Goal: Contribute content: Contribute content

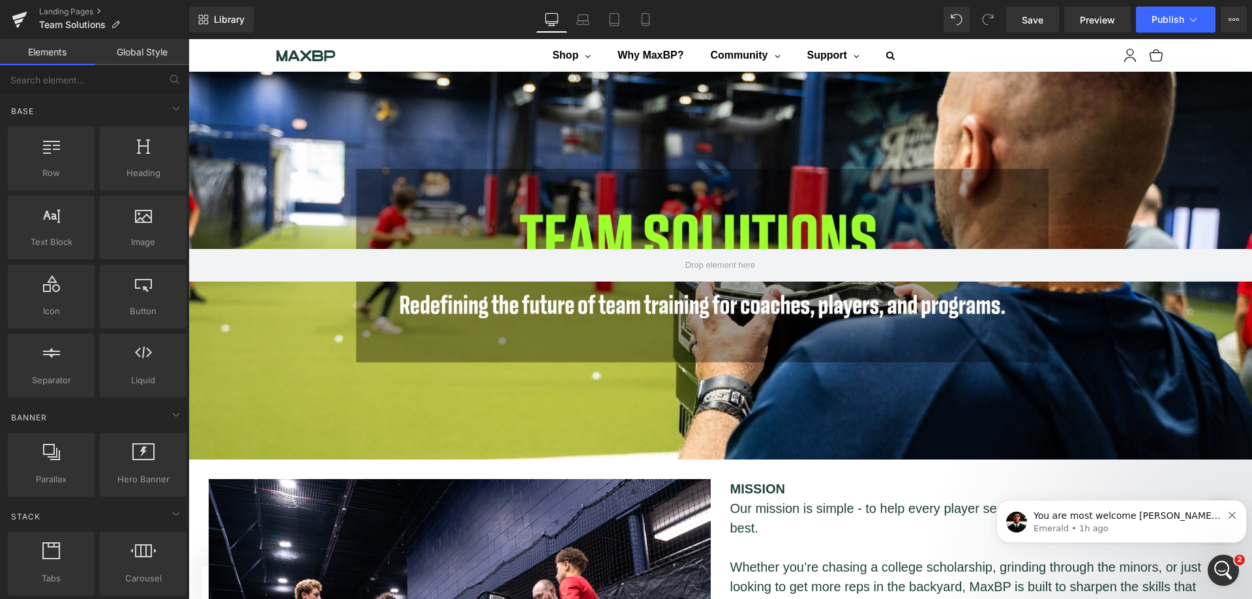
click at [62, 9] on link "Landing Pages" at bounding box center [114, 12] width 150 height 10
click at [1033, 16] on span "Save" at bounding box center [1033, 20] width 22 height 14
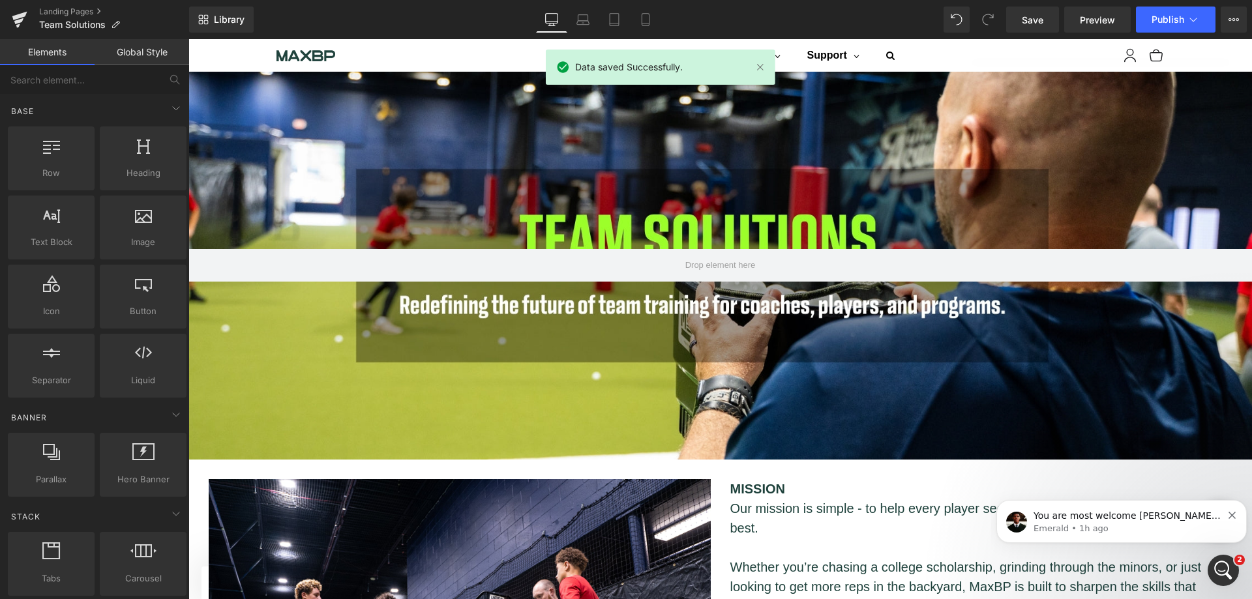
click at [79, 9] on link "Landing Pages" at bounding box center [114, 12] width 150 height 10
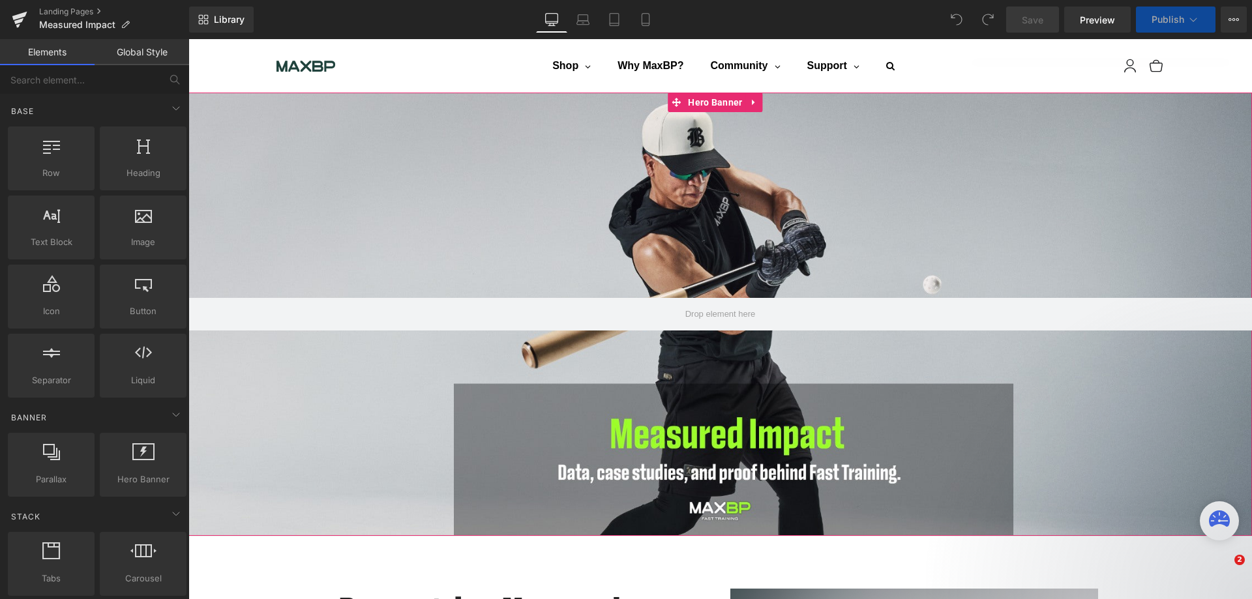
click at [648, 199] on div at bounding box center [721, 315] width 1064 height 444
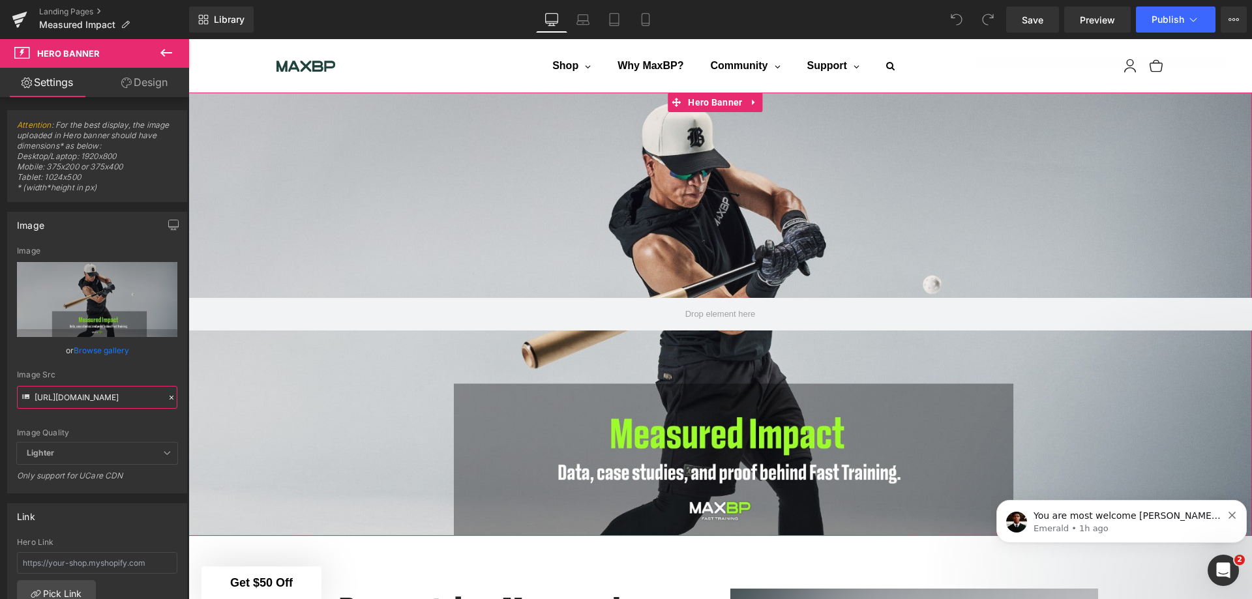
click at [79, 404] on input "https://cdn.shopify.com/s/files/1/1499/9260/files/Measured_impact.jpg?v=1758742…" at bounding box center [97, 397] width 160 height 23
paste input "Impact2.jpg?v=1760477968"
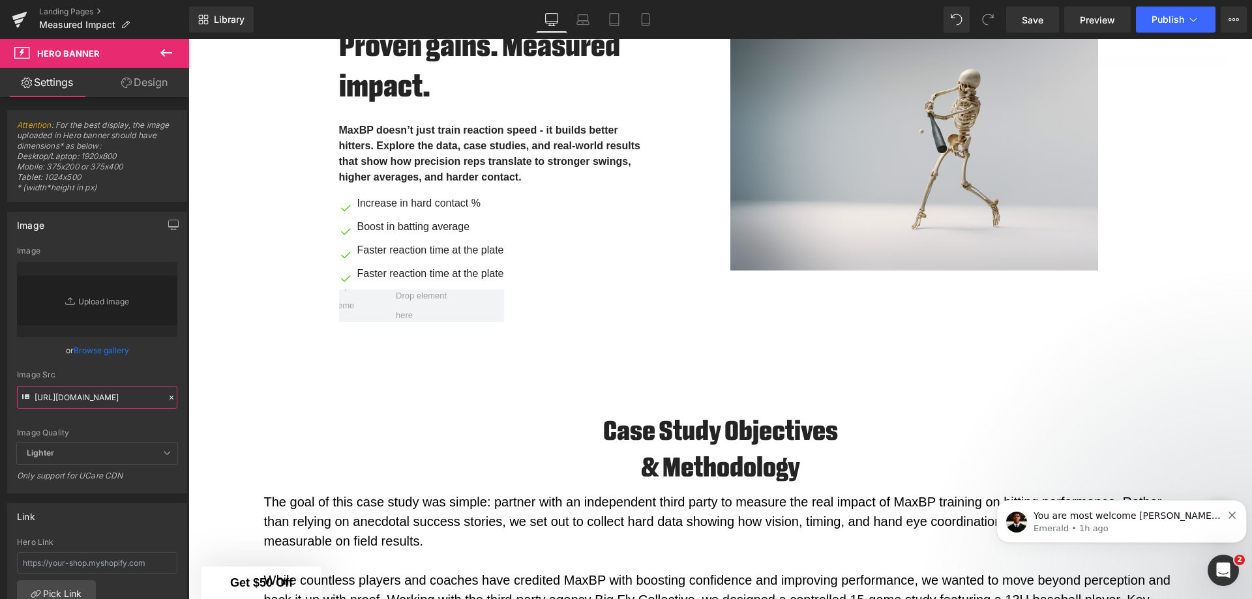
scroll to position [282, 0]
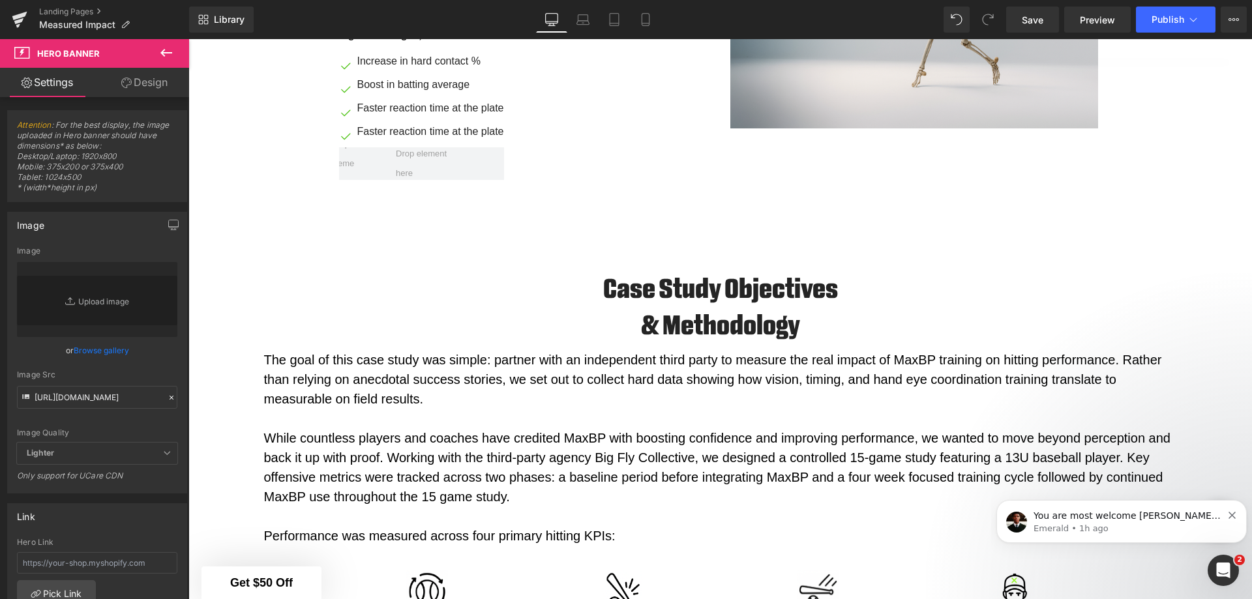
click at [644, 16] on icon at bounding box center [645, 19] width 13 height 13
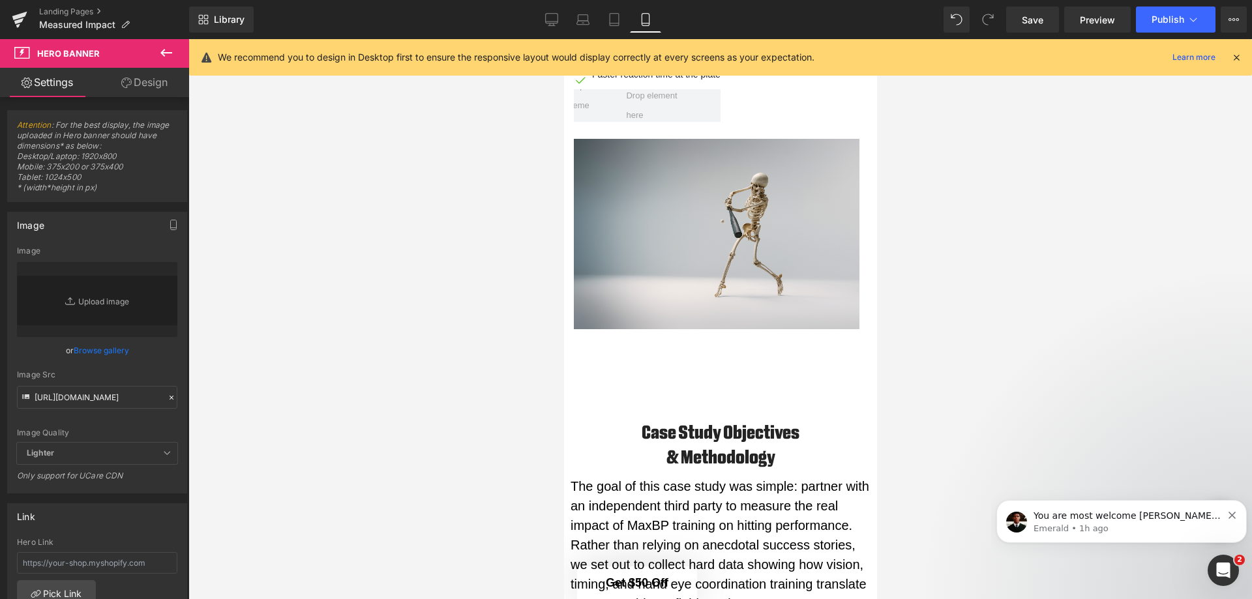
scroll to position [0, 0]
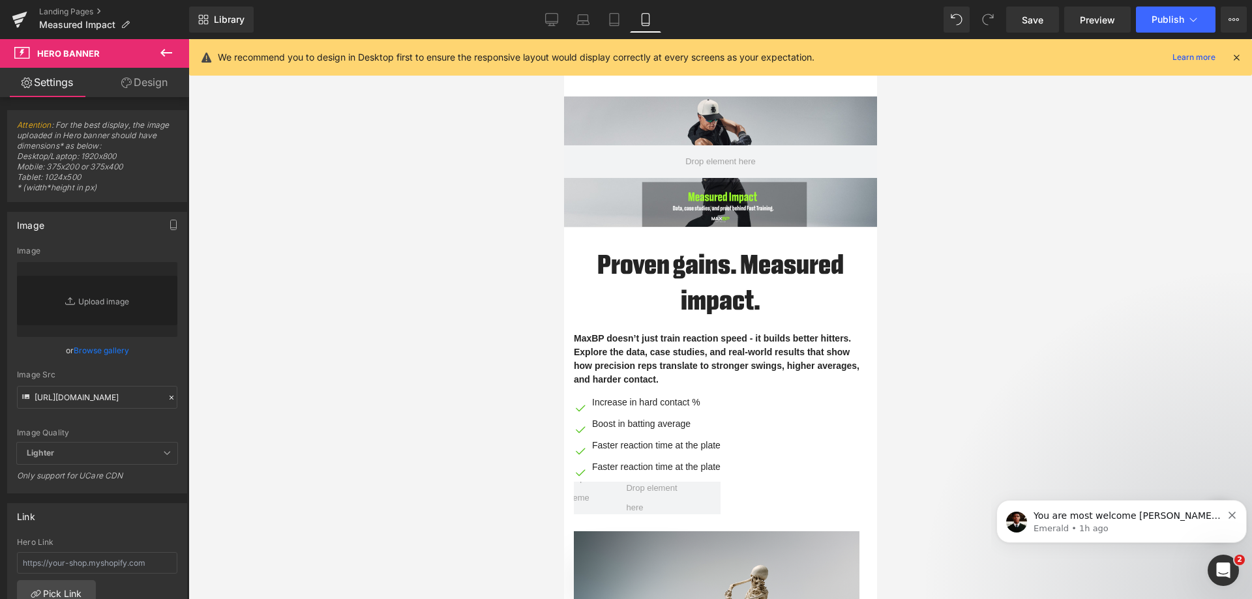
click at [551, 17] on icon at bounding box center [551, 19] width 13 height 13
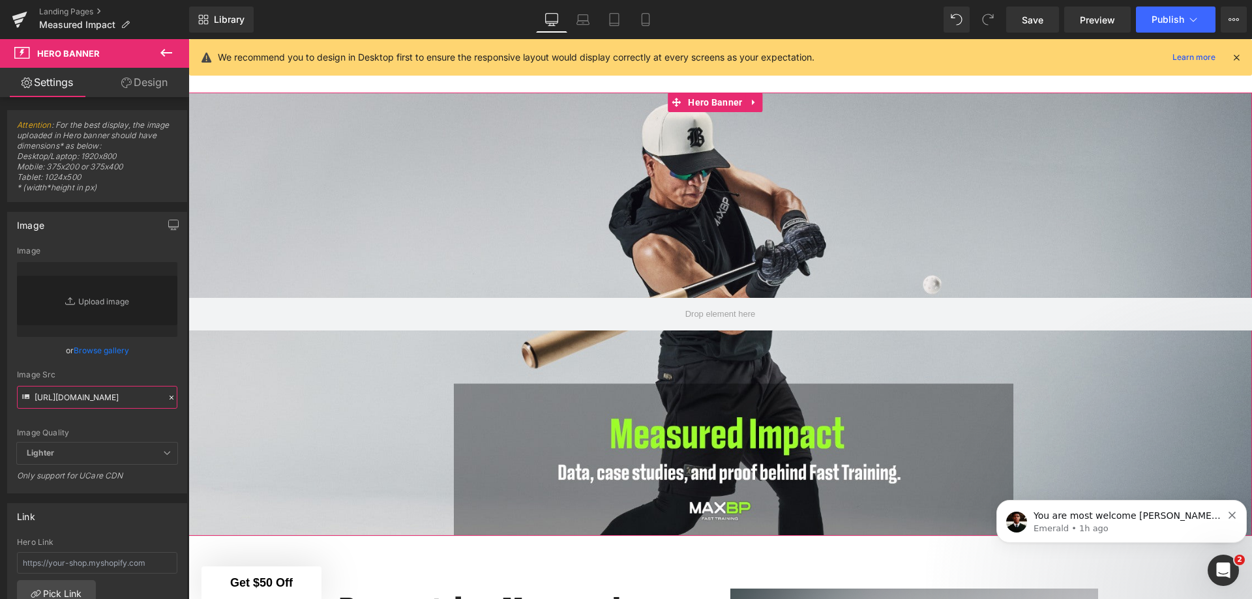
click at [109, 399] on input "https://cdn.shopify.com/s/files/1/1499/9260/files/MeasuredImpact2.jpg?v=1760477…" at bounding box center [97, 397] width 160 height 23
click at [689, 244] on div at bounding box center [721, 315] width 1064 height 444
click at [707, 102] on span "Hero Banner" at bounding box center [715, 103] width 61 height 20
click at [112, 399] on input "https://cdn.shopify.com/s/files/1/1499/9260/files/MeasuredImpact2.jpg?v=1760477…" at bounding box center [97, 397] width 160 height 23
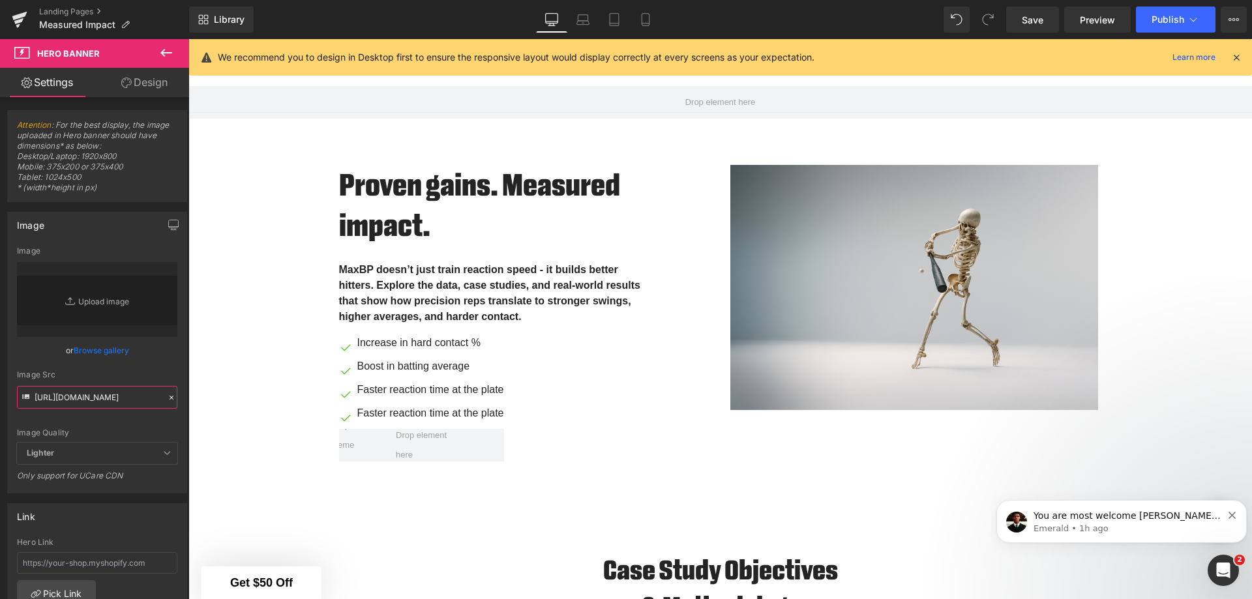
paste input "impact2.jpg?v=1760478553"
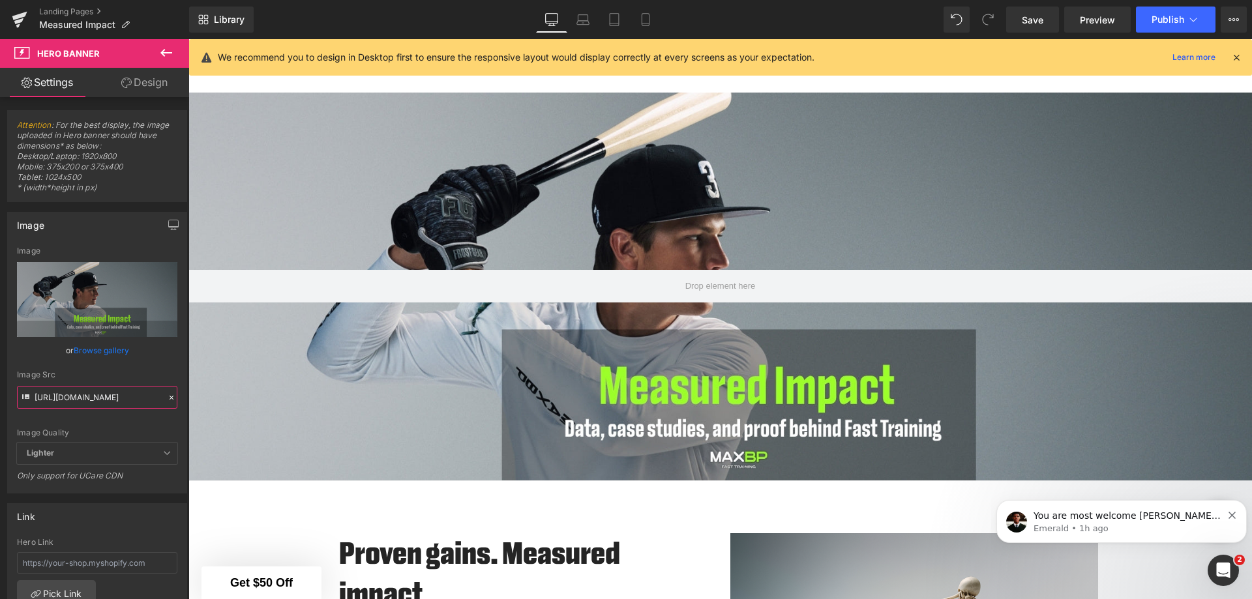
type input "https://cdn.shopify.com/s/files/1/1499/9260/files/MeasuredIimpact2.jpg?v=176047…"
click at [1025, 23] on span "Save" at bounding box center [1033, 20] width 22 height 14
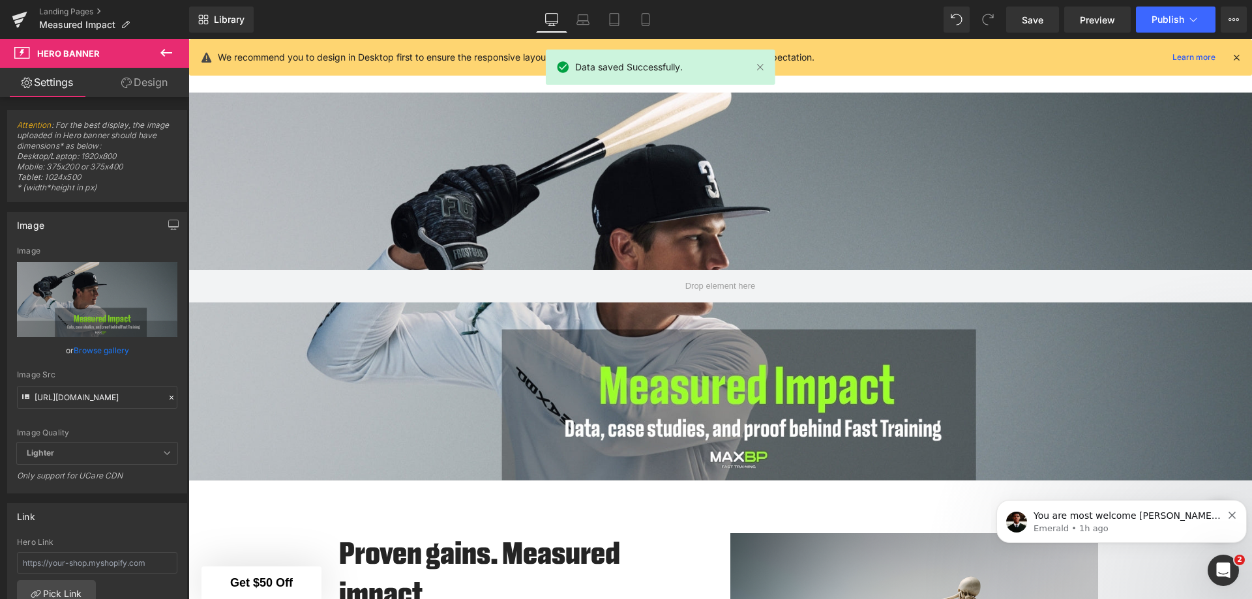
click at [1155, 23] on span "Publish" at bounding box center [1168, 19] width 33 height 10
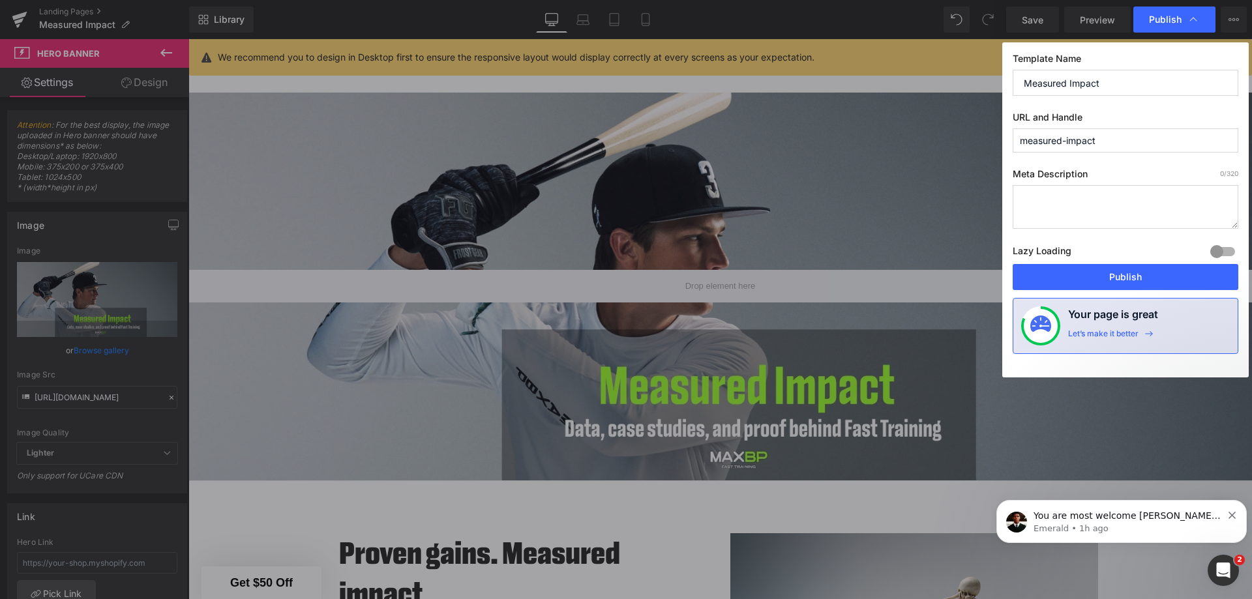
click at [1169, 275] on button "Publish" at bounding box center [1126, 277] width 226 height 26
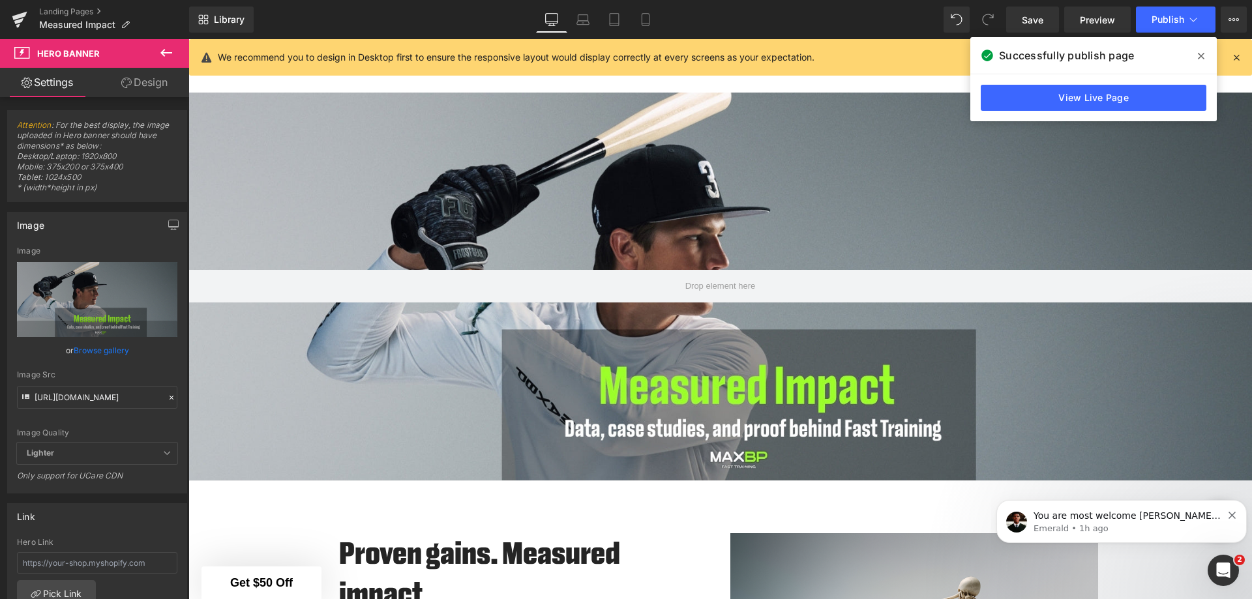
click at [74, 10] on link "Landing Pages" at bounding box center [114, 12] width 150 height 10
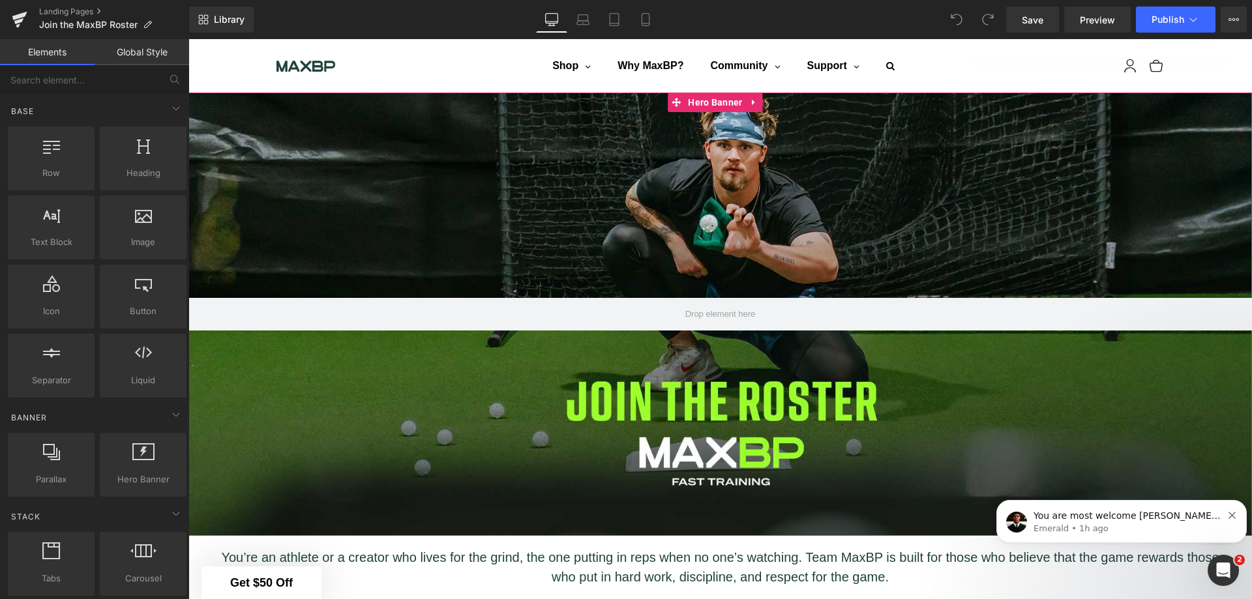
click at [743, 230] on div at bounding box center [721, 315] width 1064 height 444
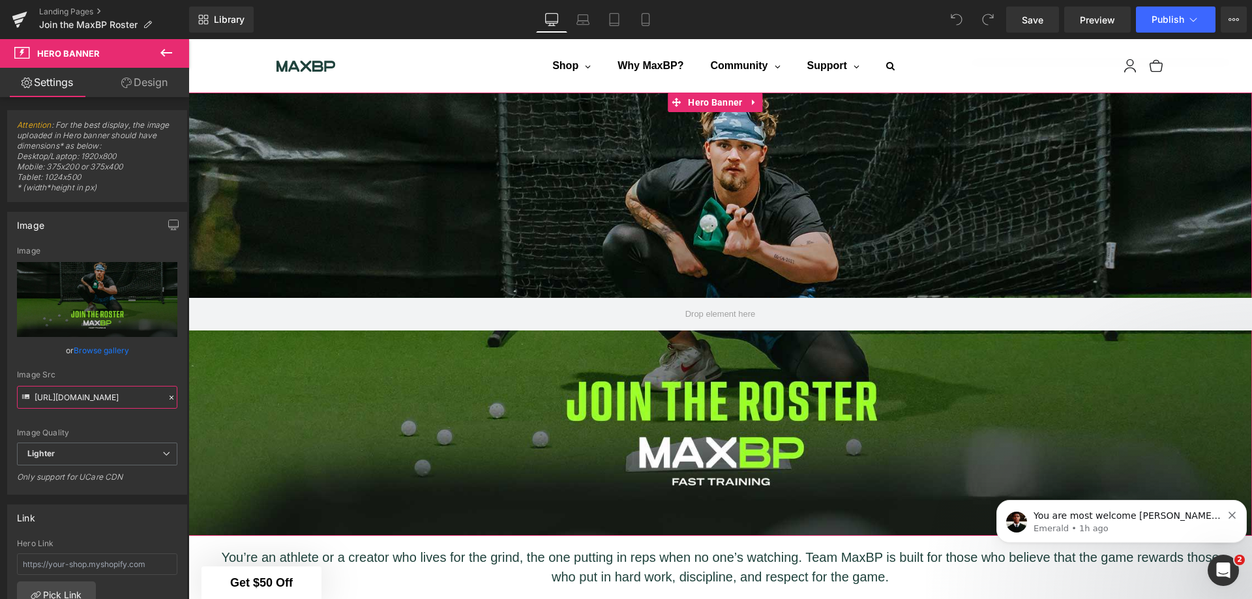
click at [91, 396] on input "https://ucarecdn.com/180ba2e9-5c10-4966-b513-6f41056fe8e4/-/format/auto/-/previ…" at bounding box center [97, 397] width 160 height 23
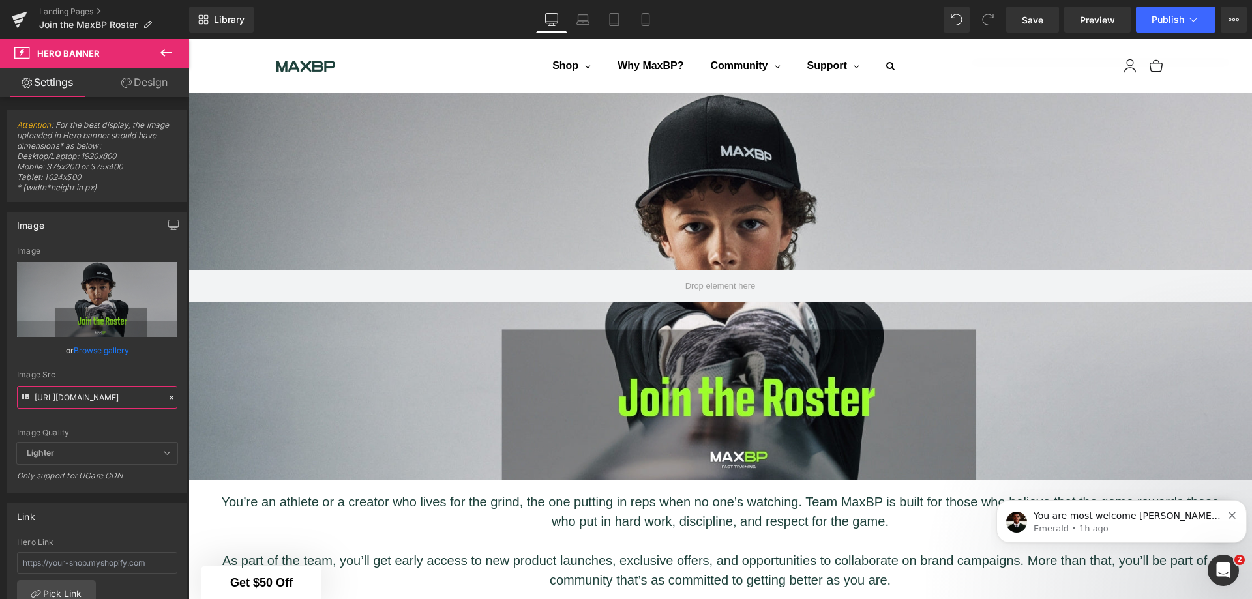
type input "https://cdn.shopify.com/s/files/1/1499/9260/files/JointheRoster.jpg?v=1760478803"
click at [1042, 21] on span "Save" at bounding box center [1033, 20] width 22 height 14
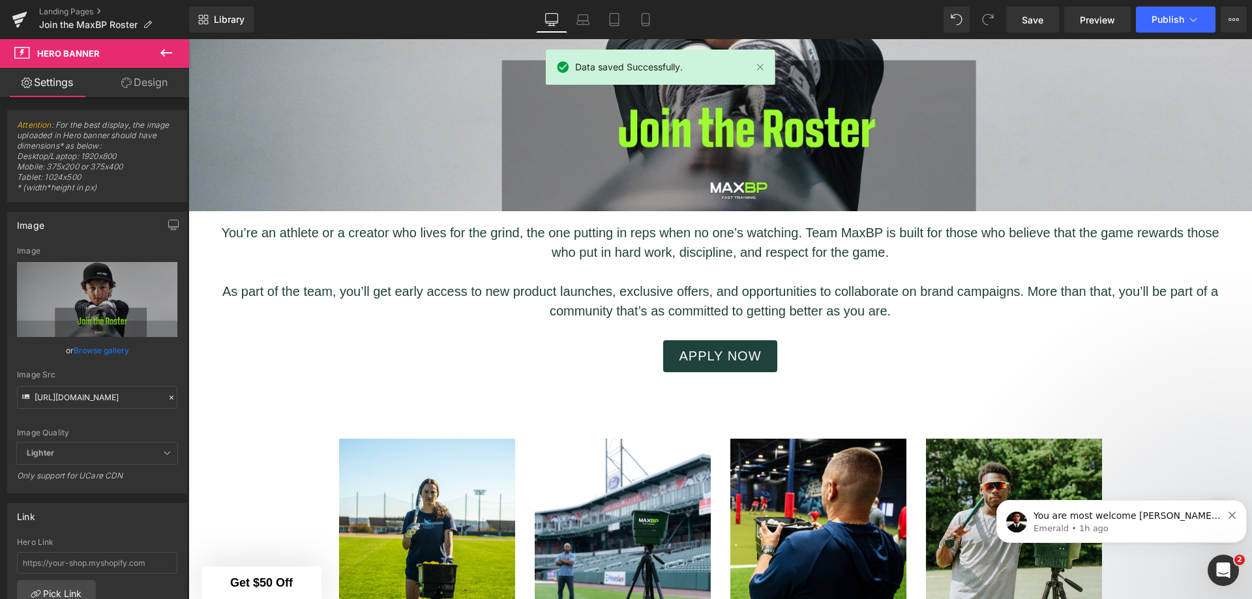
scroll to position [281, 0]
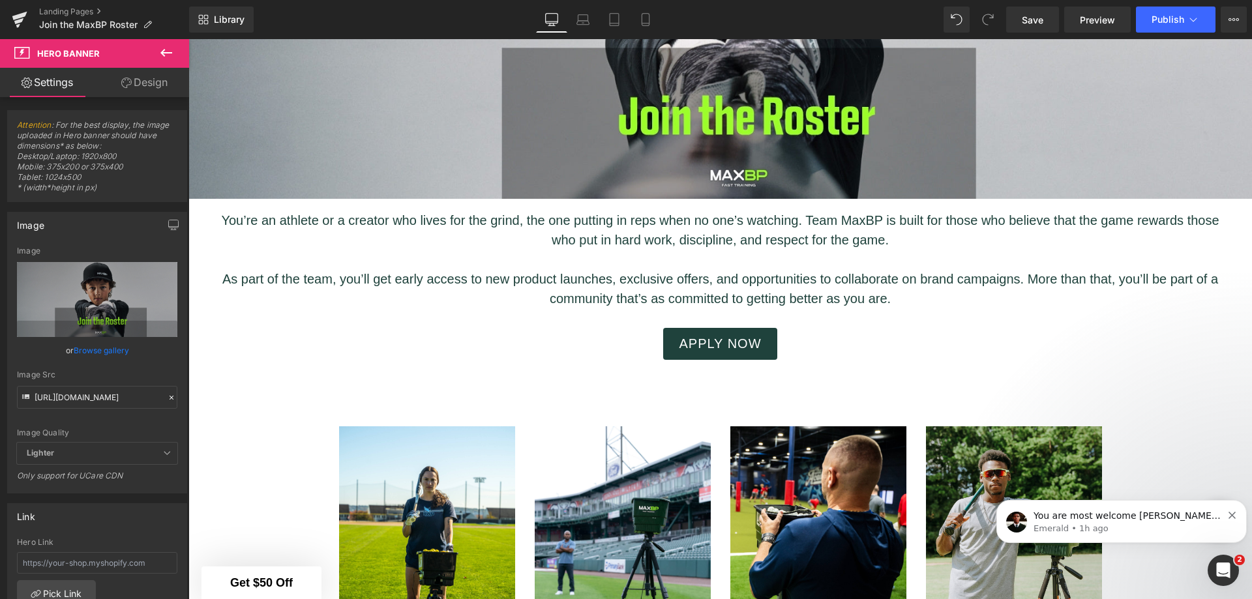
click at [890, 269] on p "As part of the team, you’ll get early access to new product launches, exclusive…" at bounding box center [720, 288] width 1025 height 39
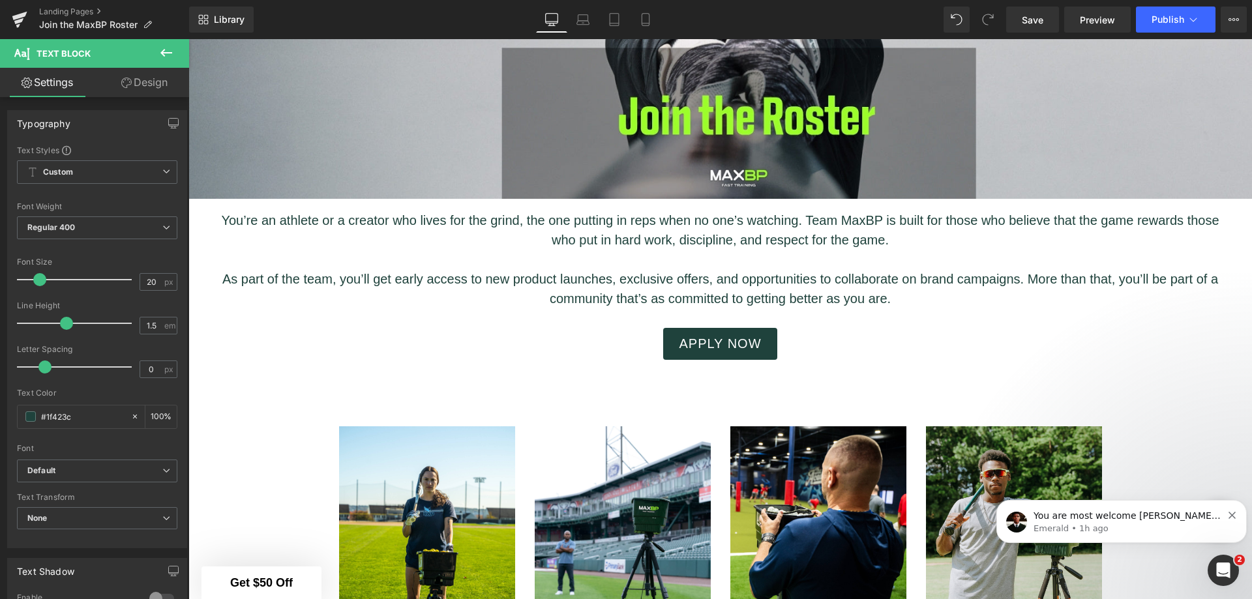
click at [143, 87] on link "Design" at bounding box center [144, 82] width 95 height 29
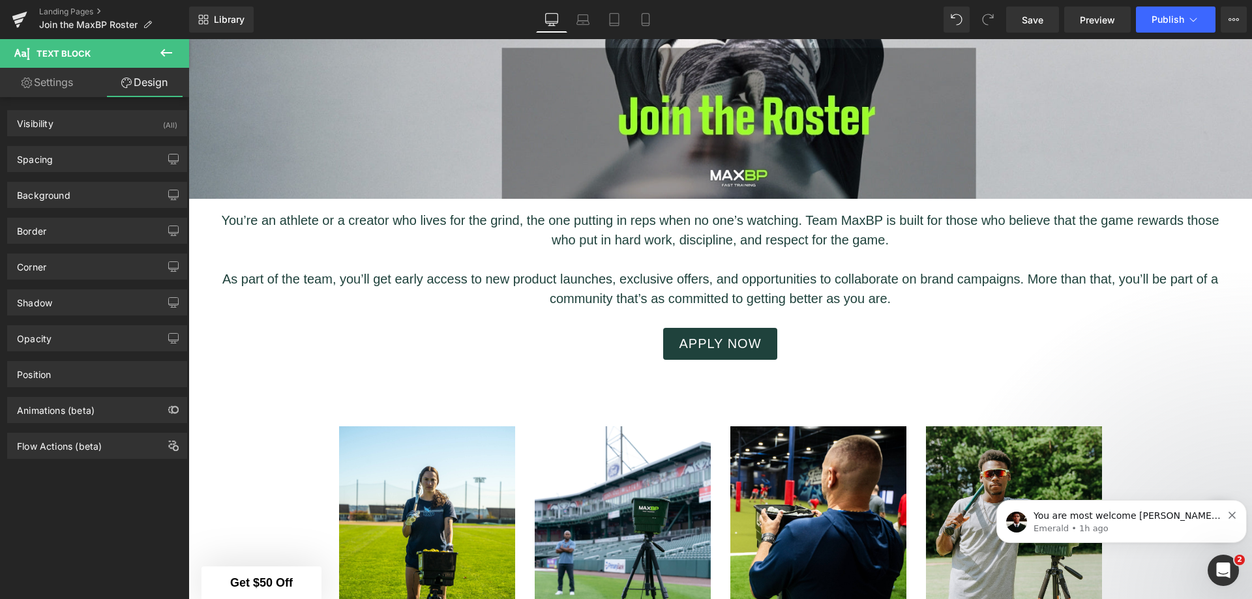
type input "18"
type input "0"
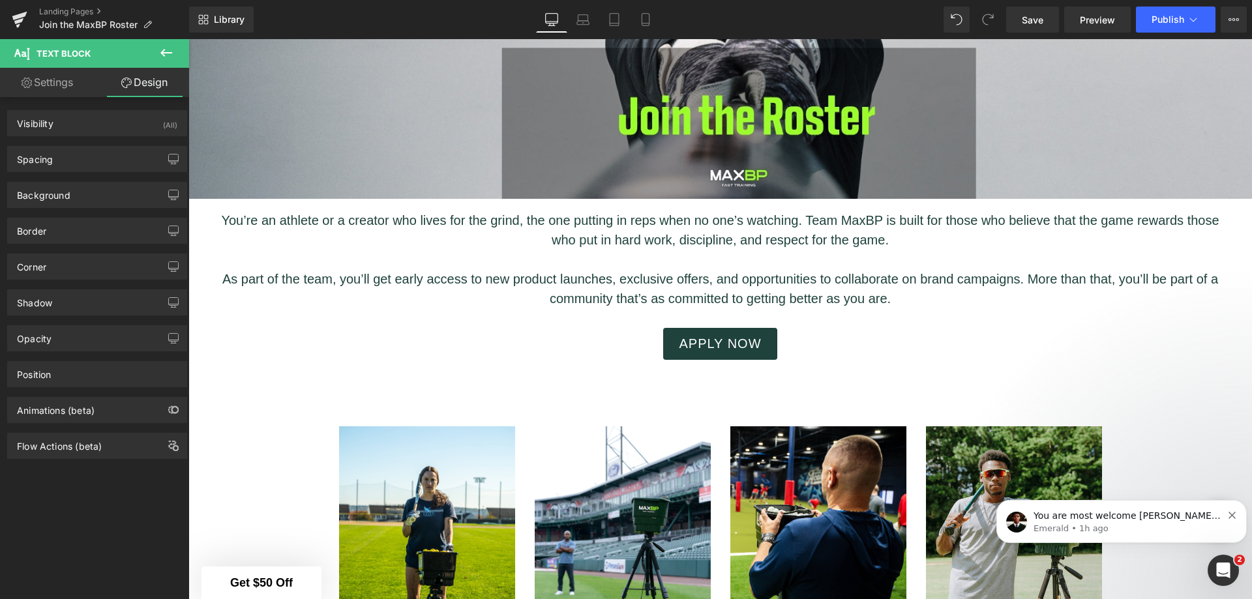
type input "30"
type input "0"
type input "30"
click at [168, 157] on icon "button" at bounding box center [173, 159] width 10 height 10
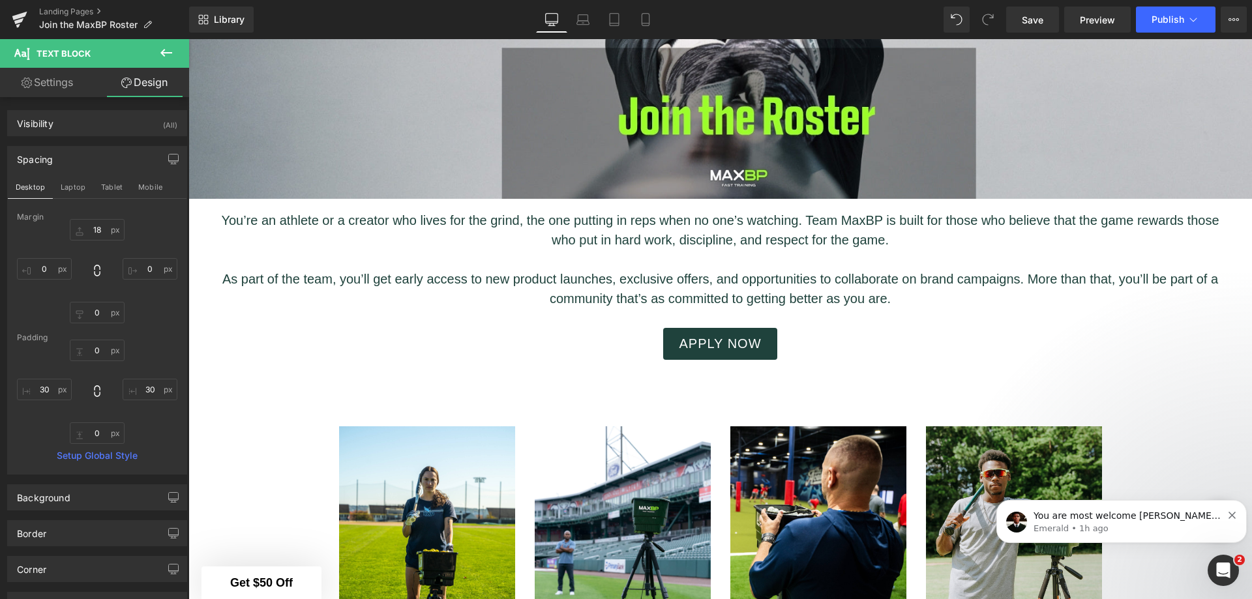
click at [172, 48] on icon at bounding box center [166, 53] width 16 height 16
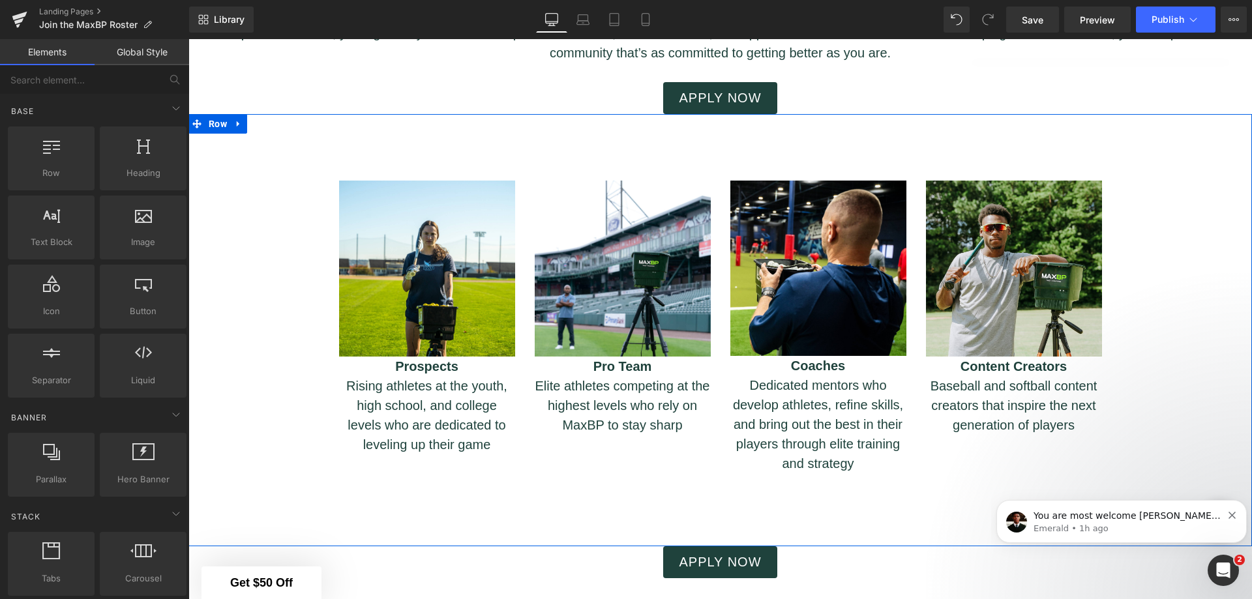
scroll to position [543, 0]
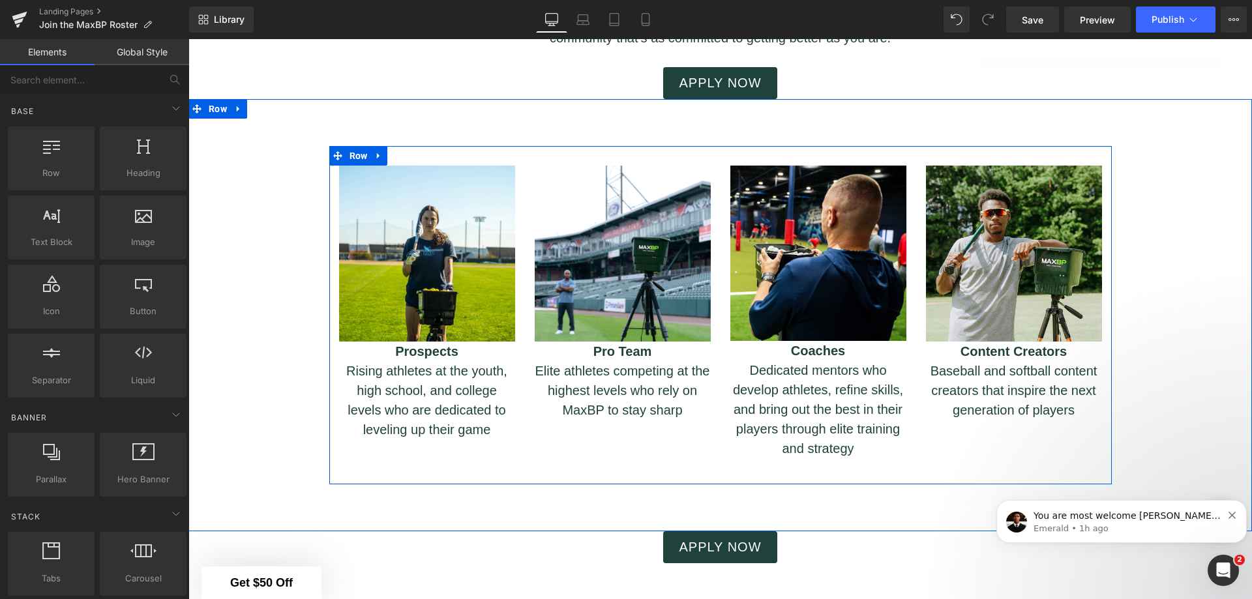
click at [407, 153] on div "Image Prospects Rising athletes at the youth, high school, and college levels w…" at bounding box center [720, 315] width 783 height 339
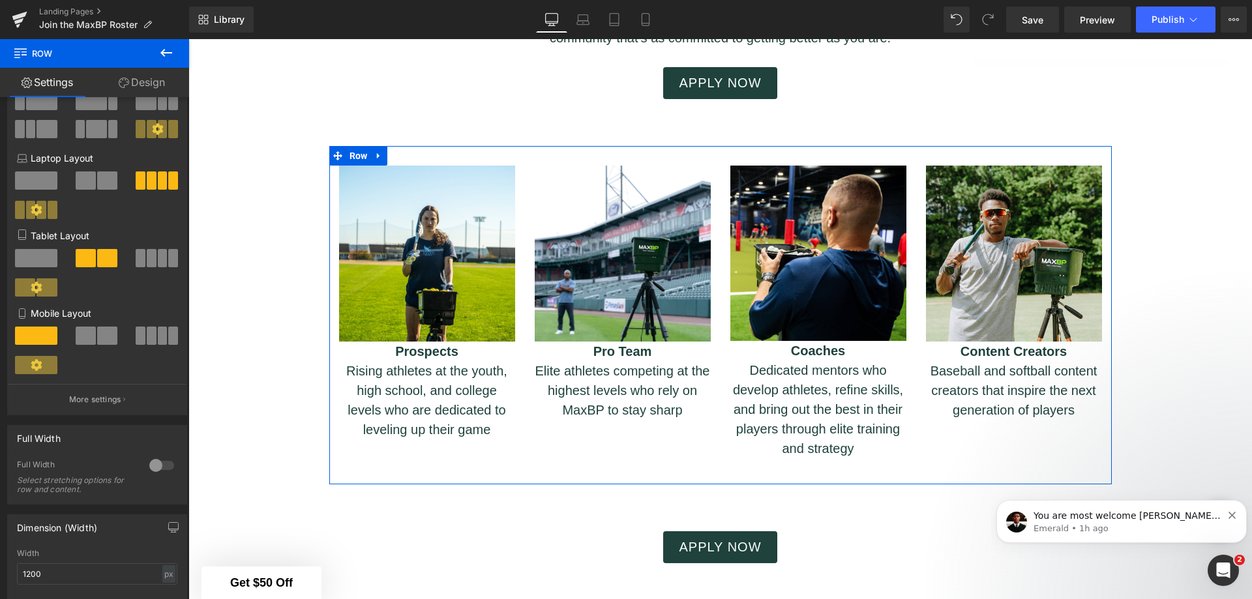
scroll to position [130, 0]
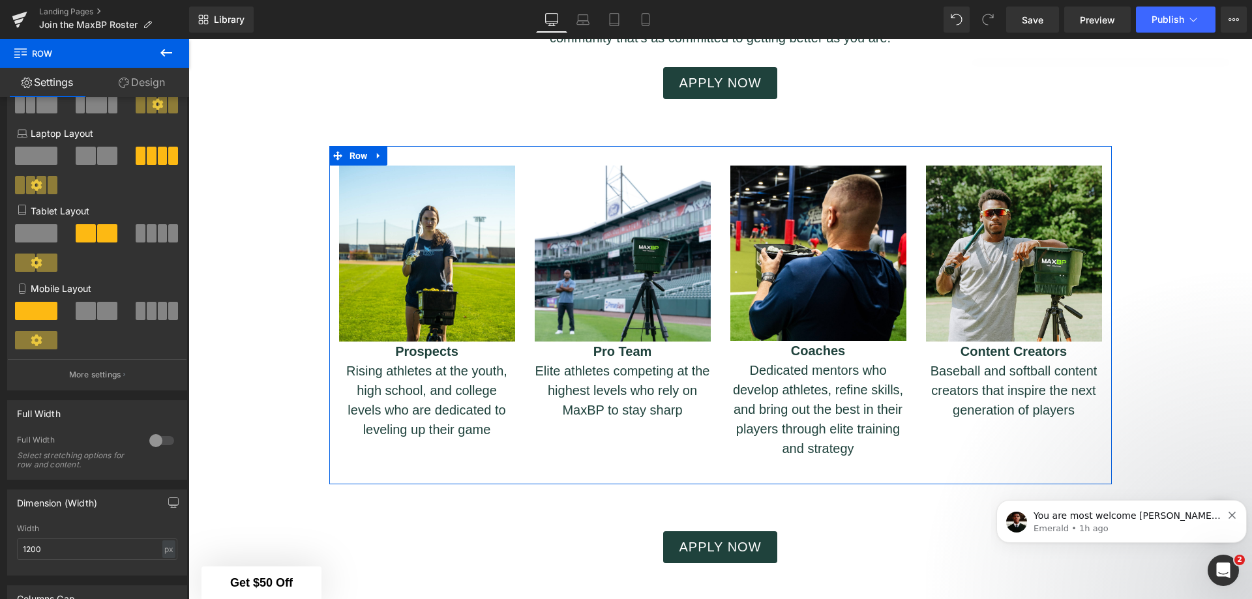
click at [150, 440] on div at bounding box center [161, 440] width 31 height 21
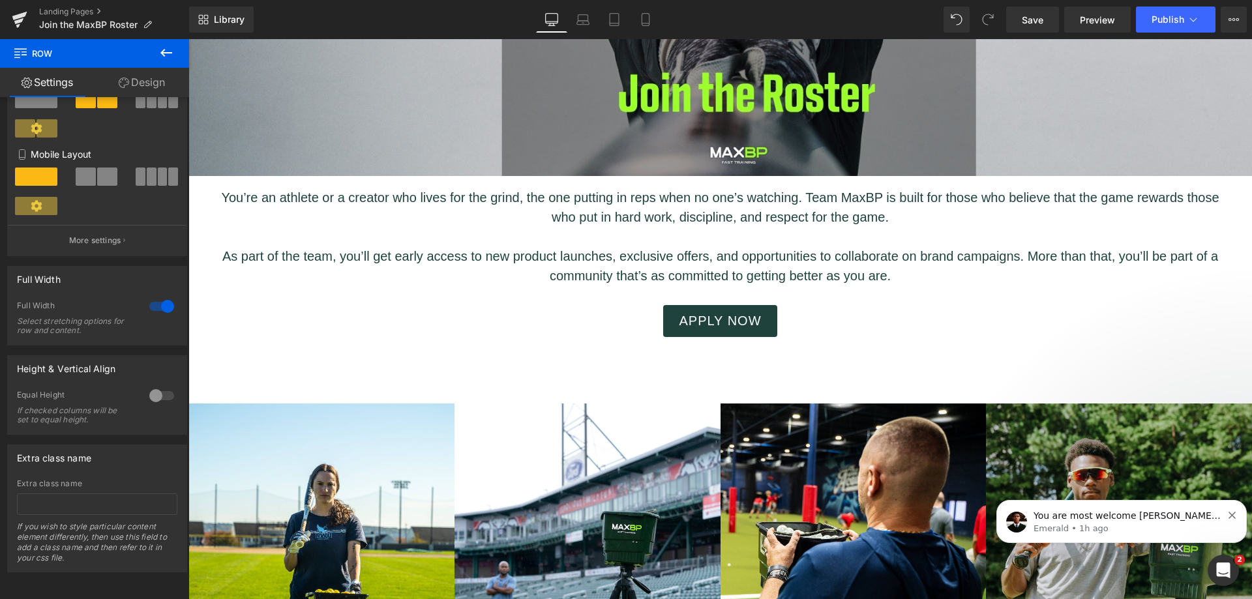
scroll to position [282, 0]
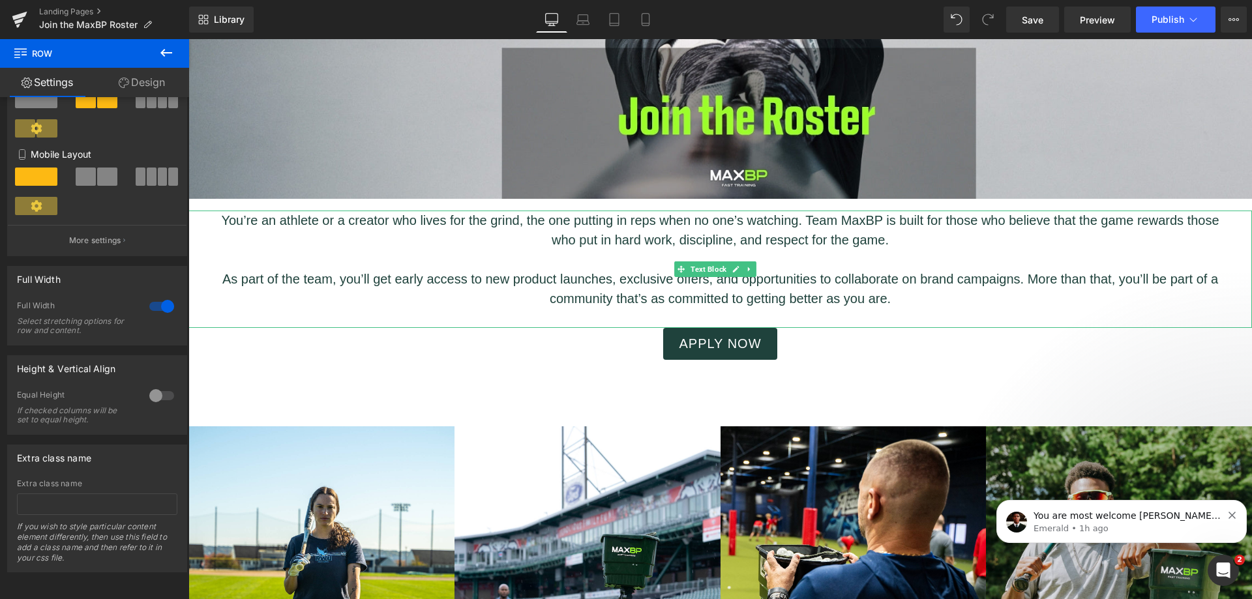
click at [731, 278] on p "As part of the team, you’ll get early access to new product launches, exclusive…" at bounding box center [720, 288] width 1025 height 39
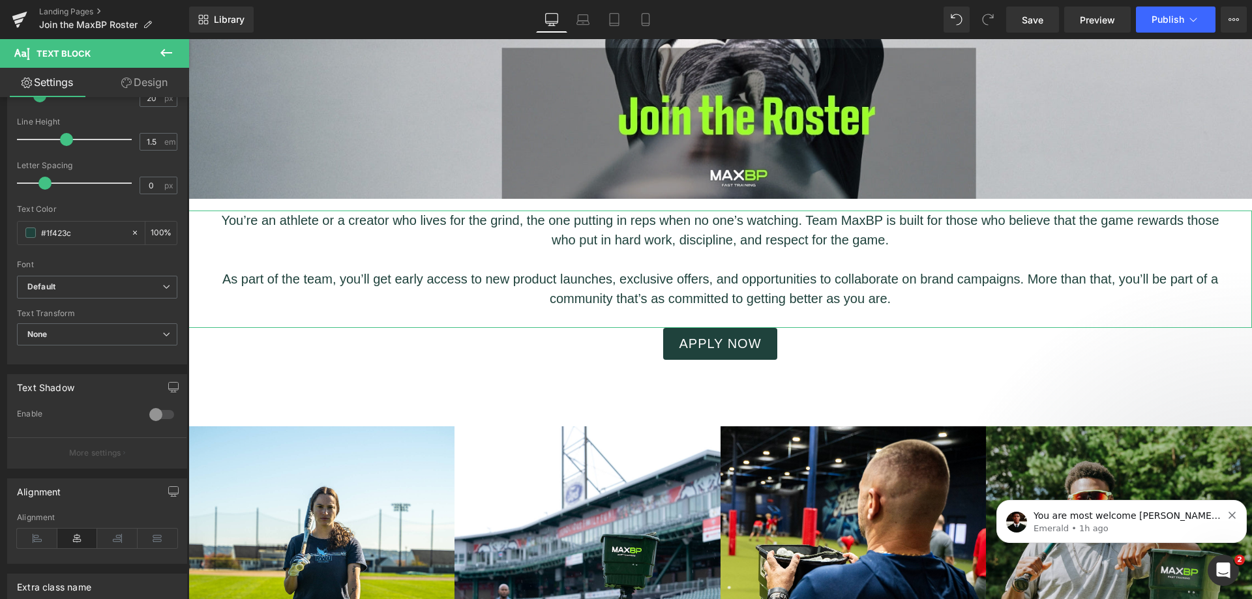
scroll to position [0, 0]
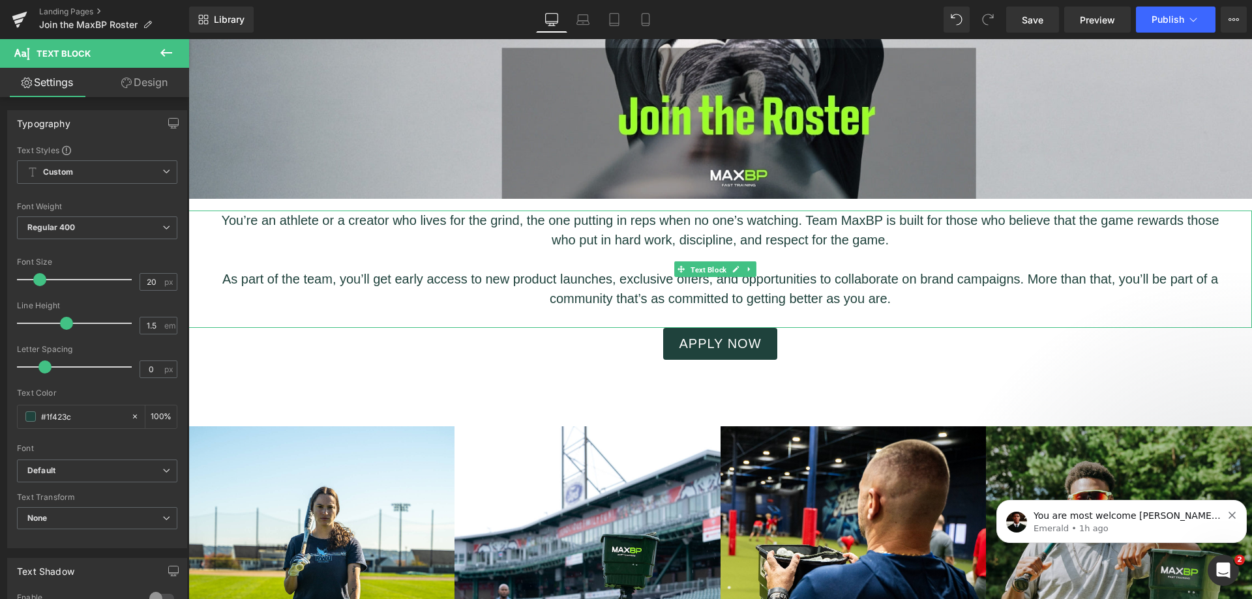
click at [707, 265] on span "Text Block" at bounding box center [708, 270] width 41 height 16
click at [151, 83] on link "Design" at bounding box center [144, 82] width 95 height 29
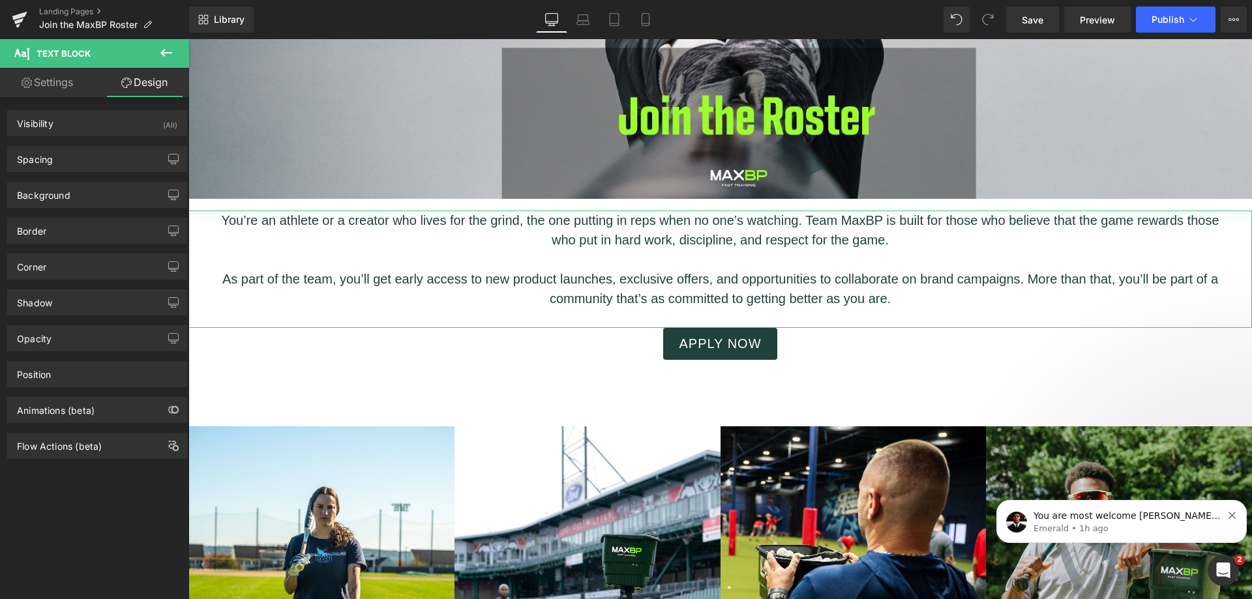
click at [49, 91] on link "Settings" at bounding box center [47, 82] width 95 height 29
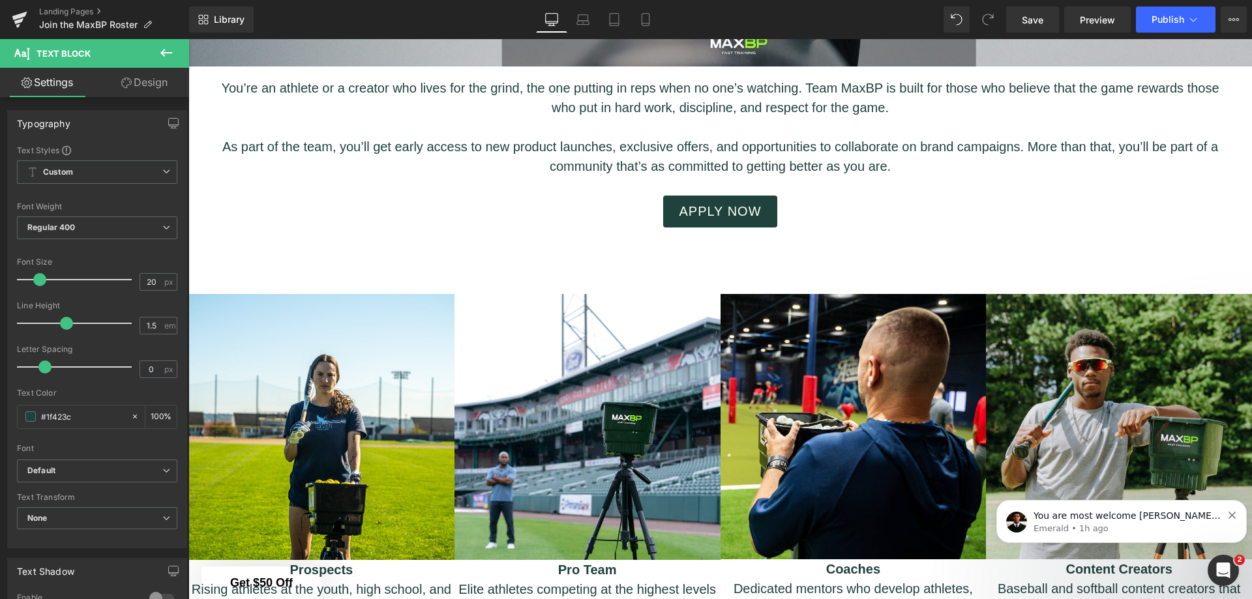
scroll to position [217, 0]
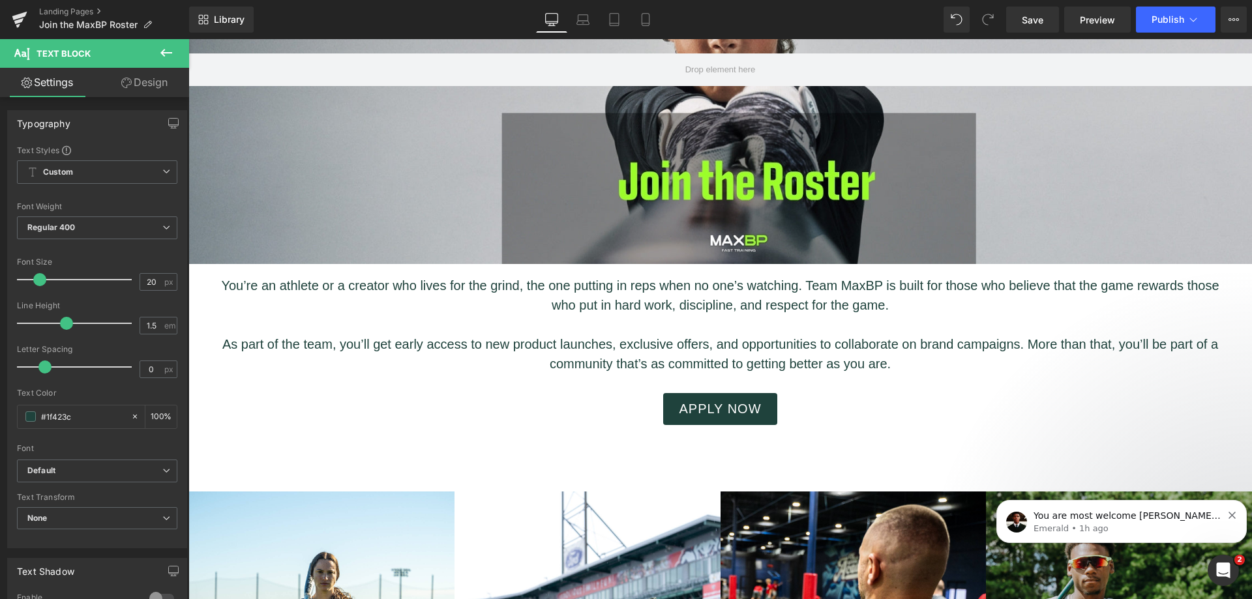
click at [1040, 23] on span "Save" at bounding box center [1033, 20] width 22 height 14
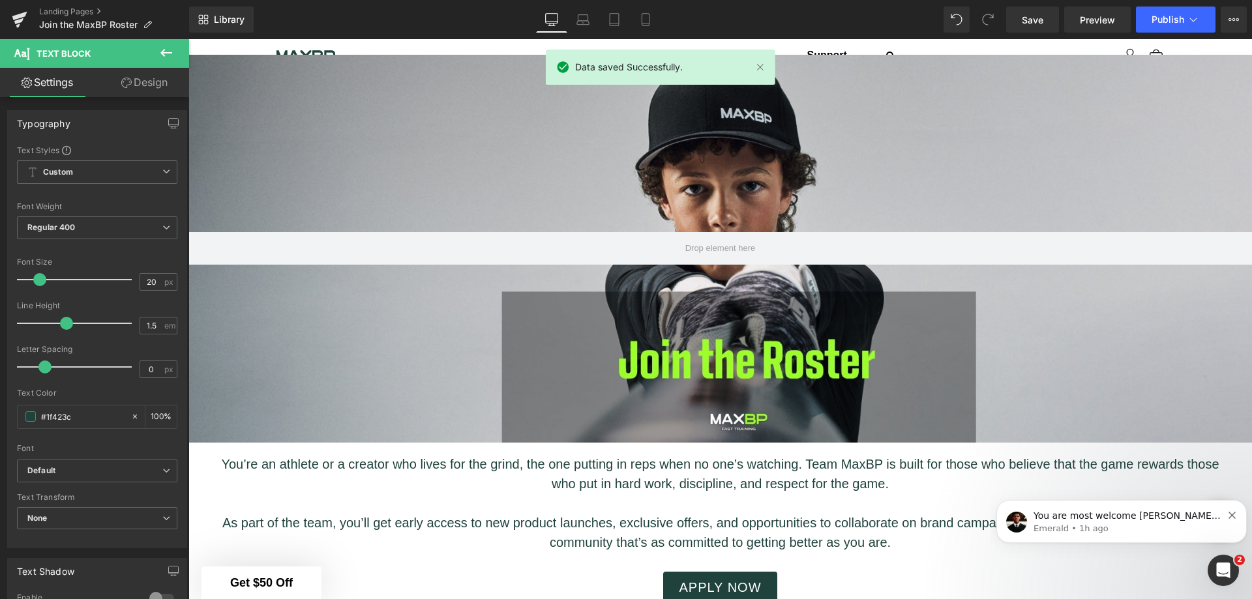
scroll to position [0, 0]
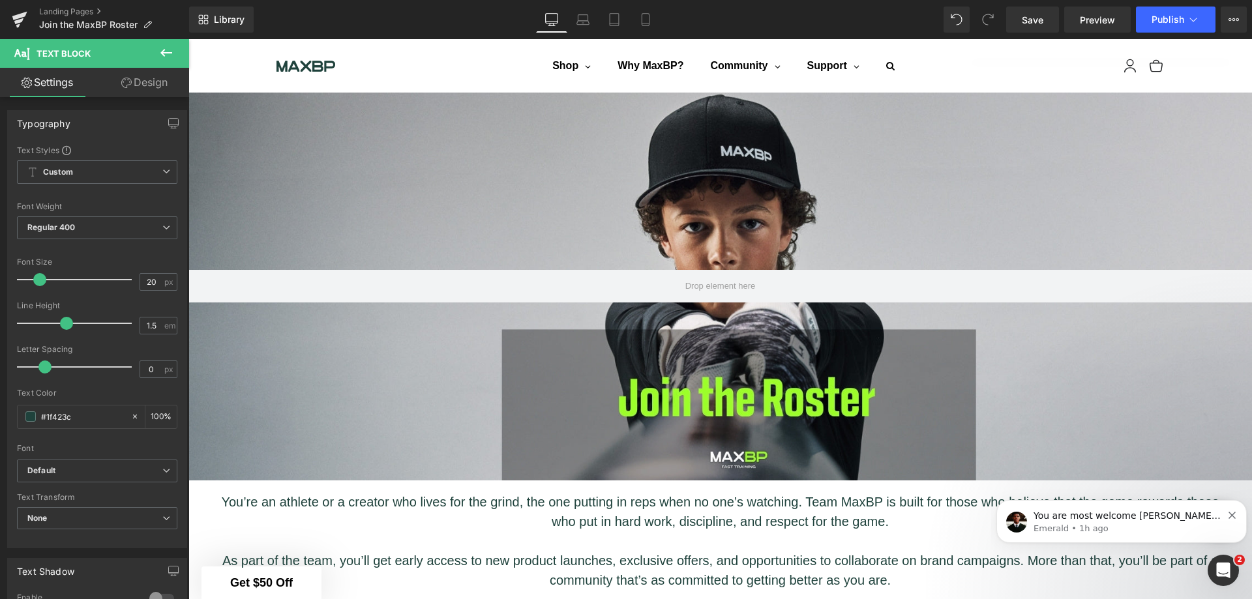
click at [648, 20] on icon at bounding box center [645, 19] width 13 height 13
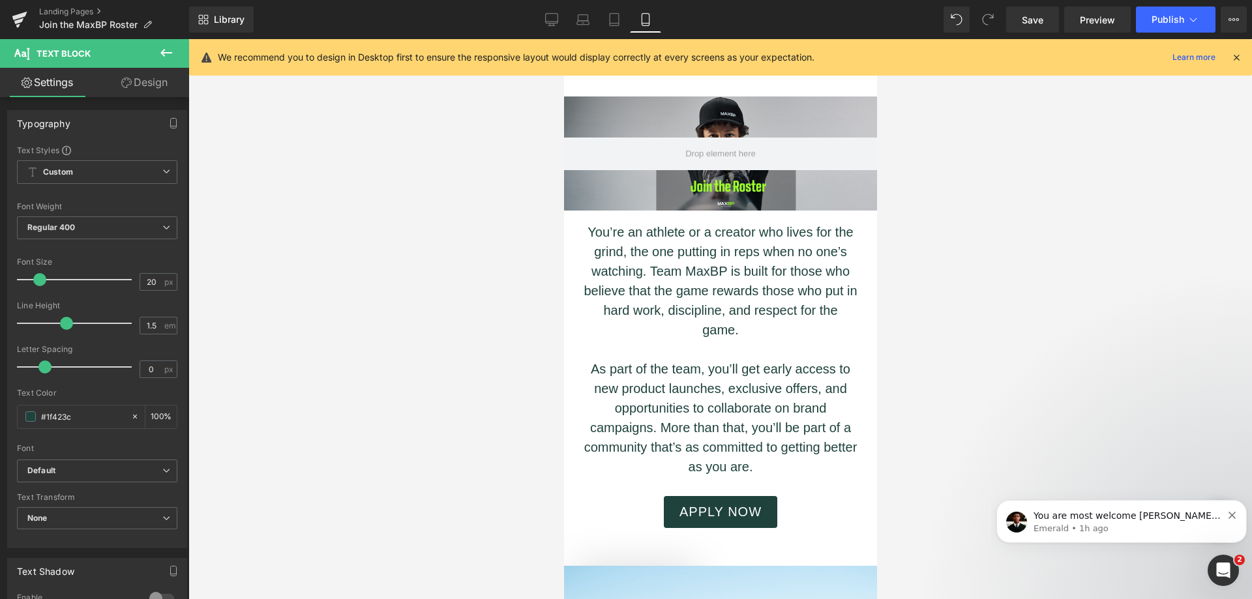
click at [551, 20] on icon at bounding box center [551, 19] width 13 height 13
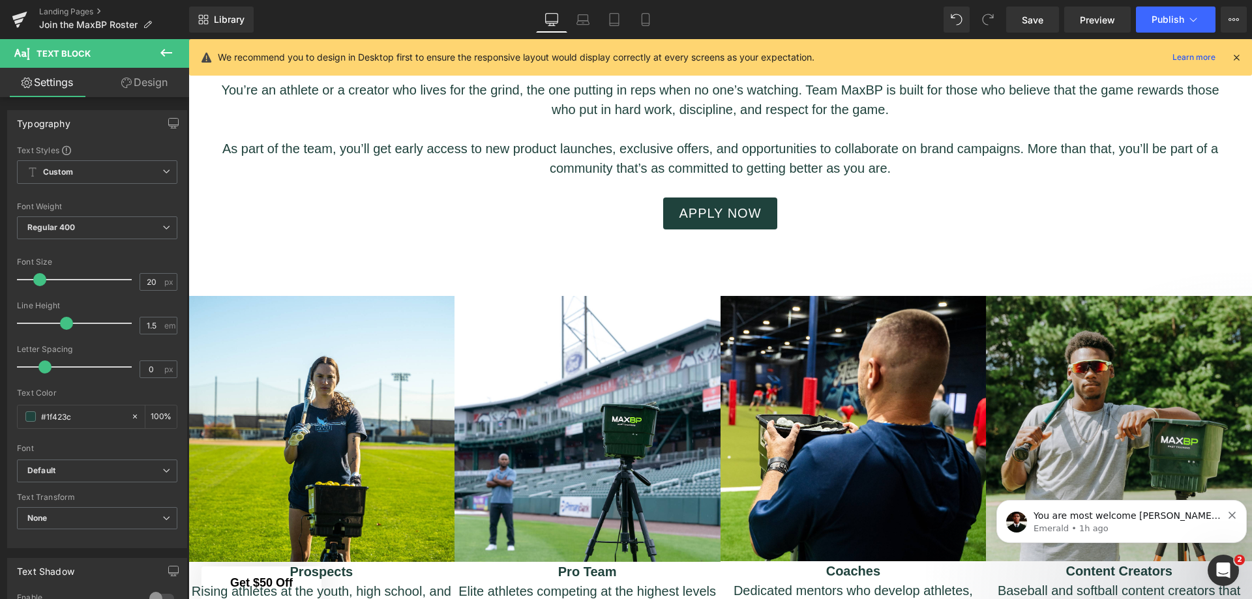
click at [618, 19] on icon at bounding box center [614, 19] width 13 height 13
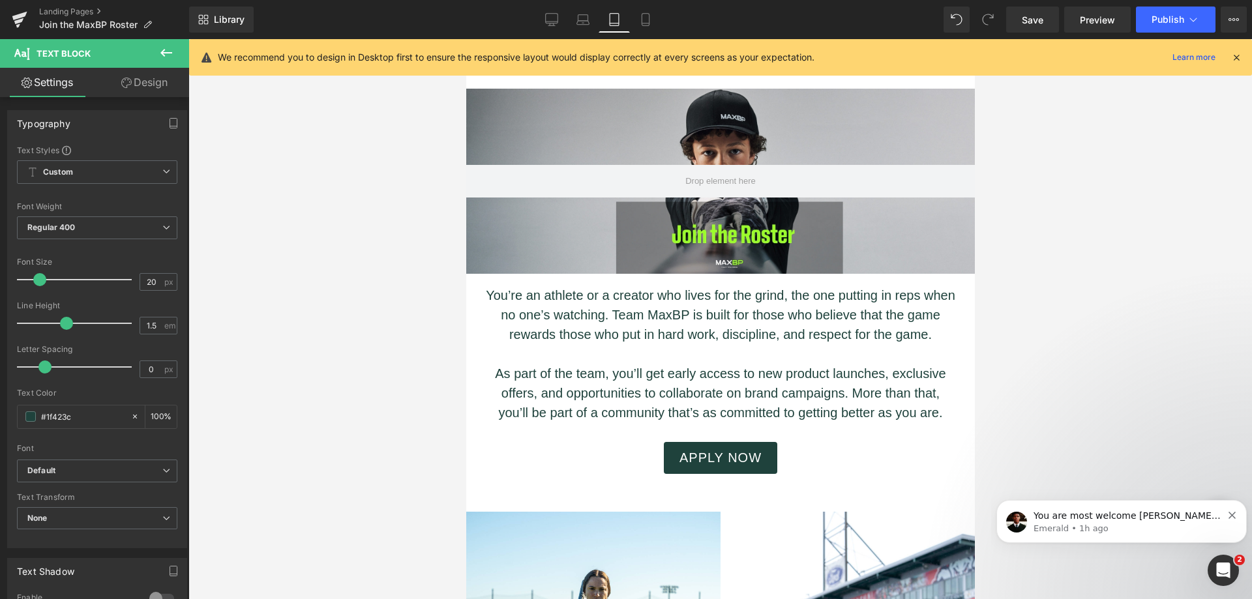
click at [586, 19] on icon at bounding box center [583, 19] width 13 height 13
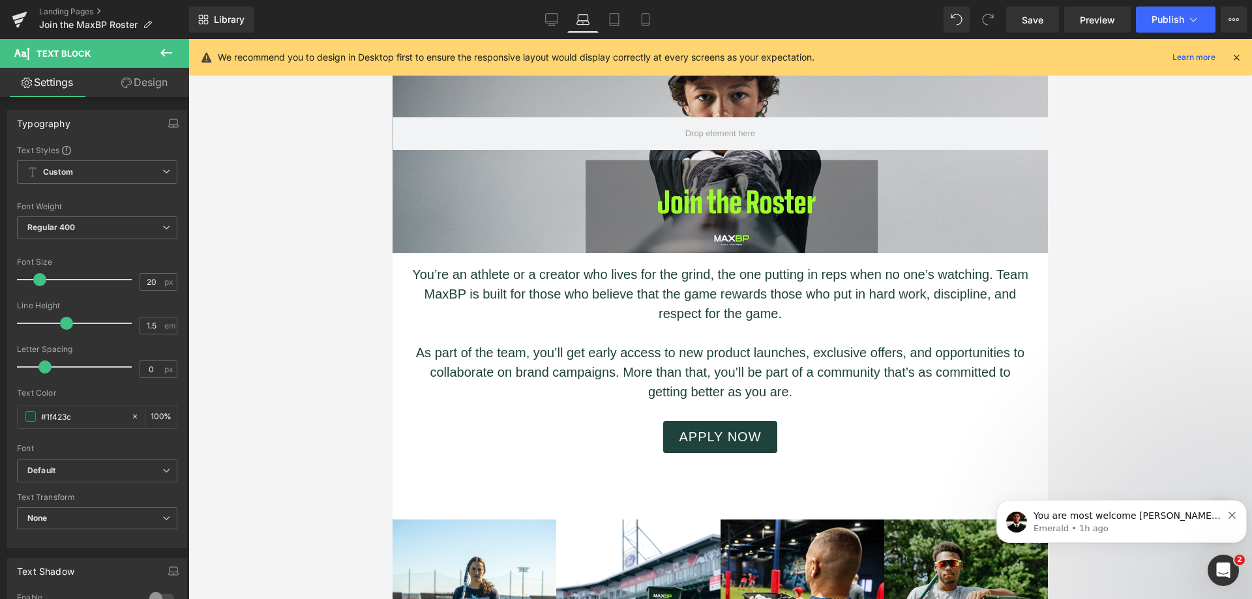
click at [560, 21] on link "Desktop" at bounding box center [551, 20] width 31 height 26
type input "100"
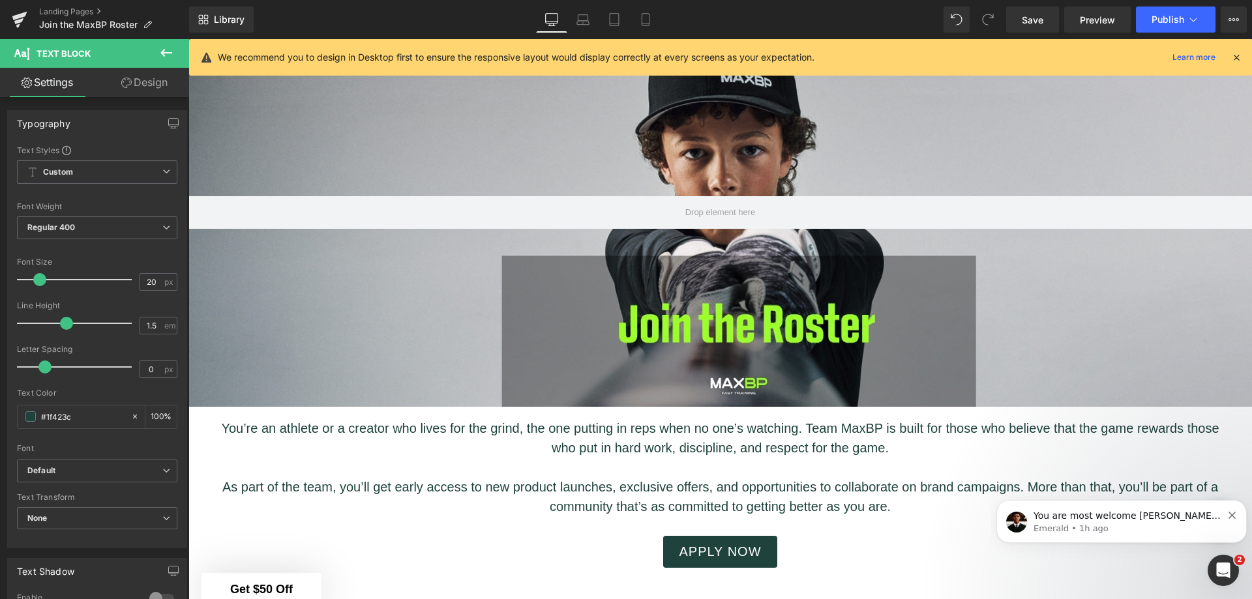
scroll to position [227, 0]
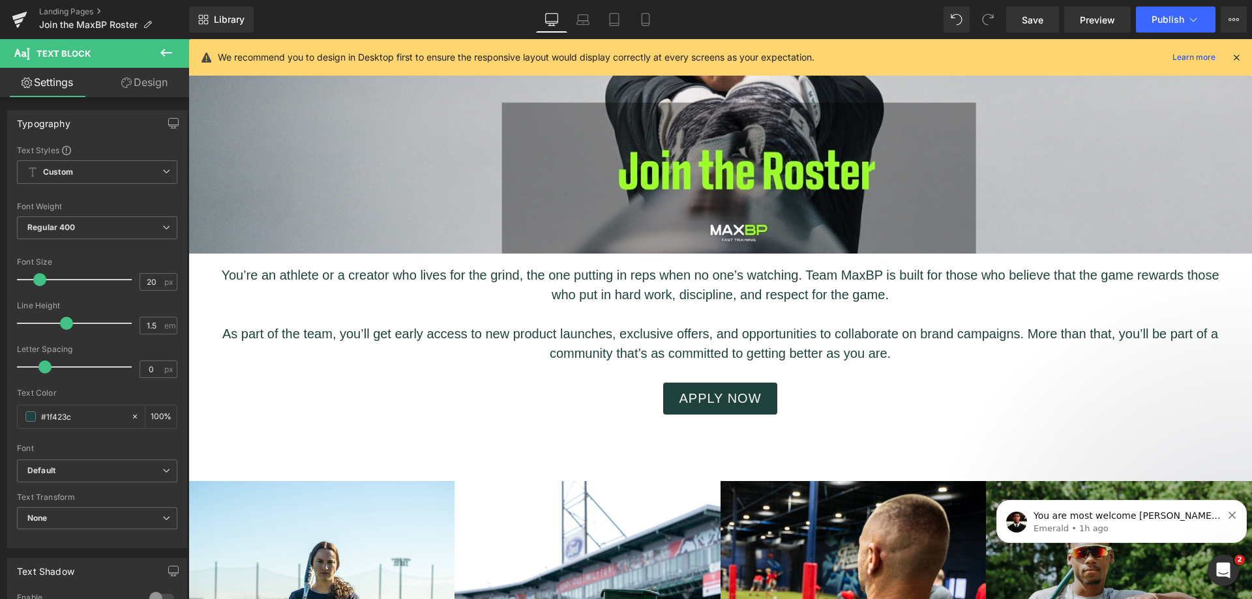
click at [1165, 20] on span "Publish" at bounding box center [1168, 19] width 33 height 10
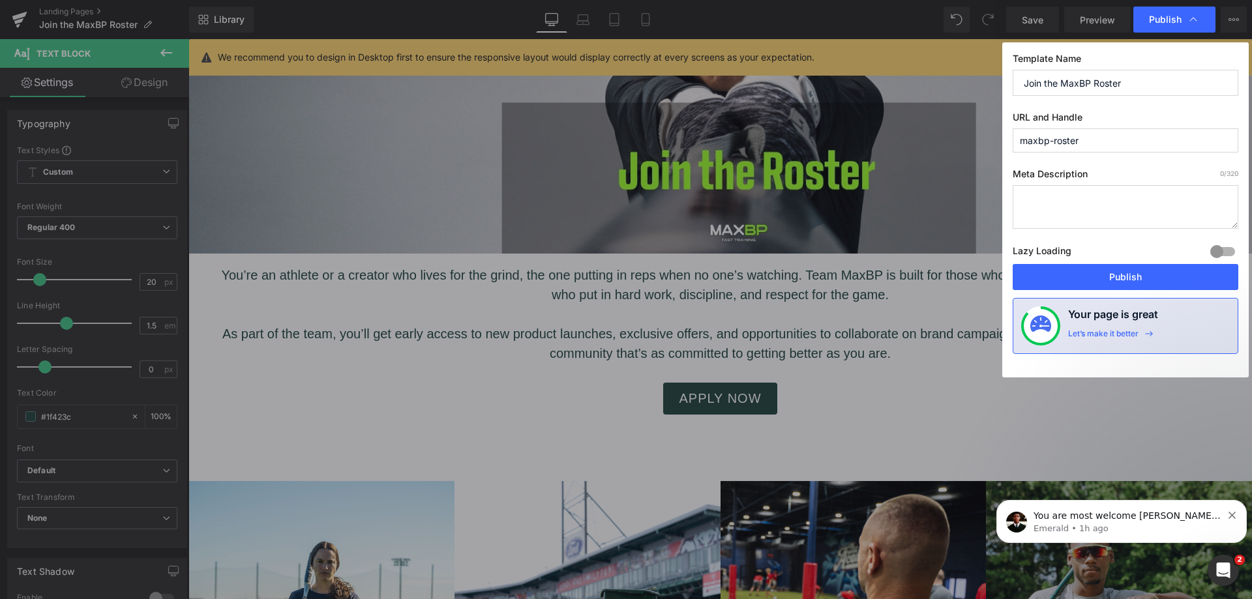
click at [1141, 280] on button "Publish" at bounding box center [1126, 277] width 226 height 26
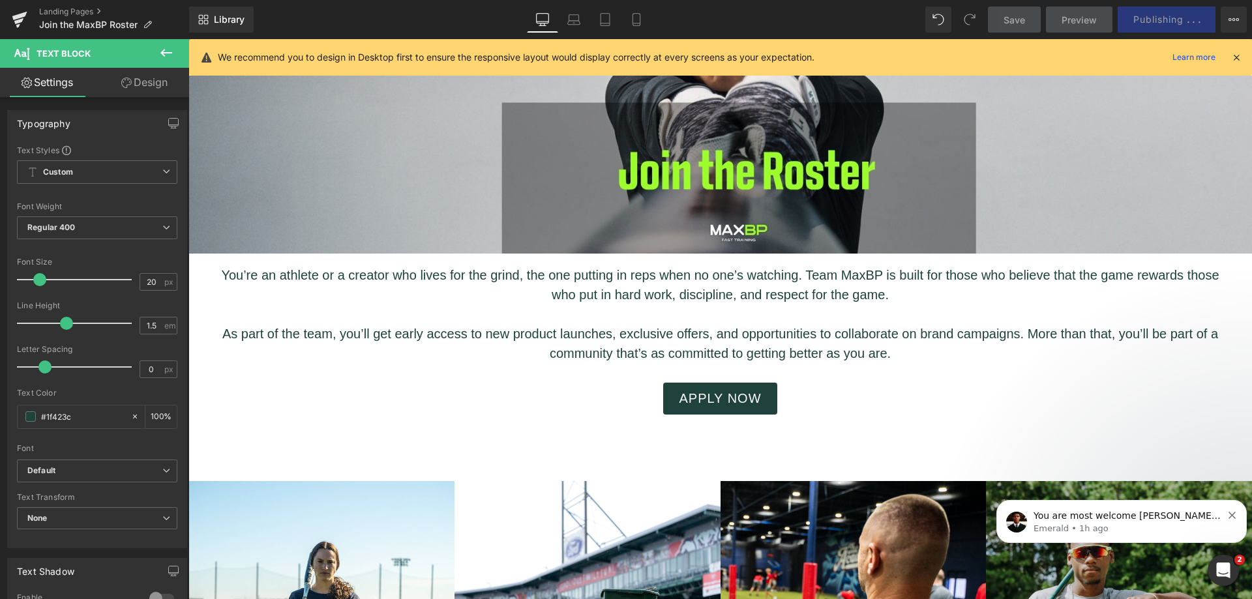
click at [1144, 526] on p "Emerald • 1h ago" at bounding box center [1128, 529] width 189 height 12
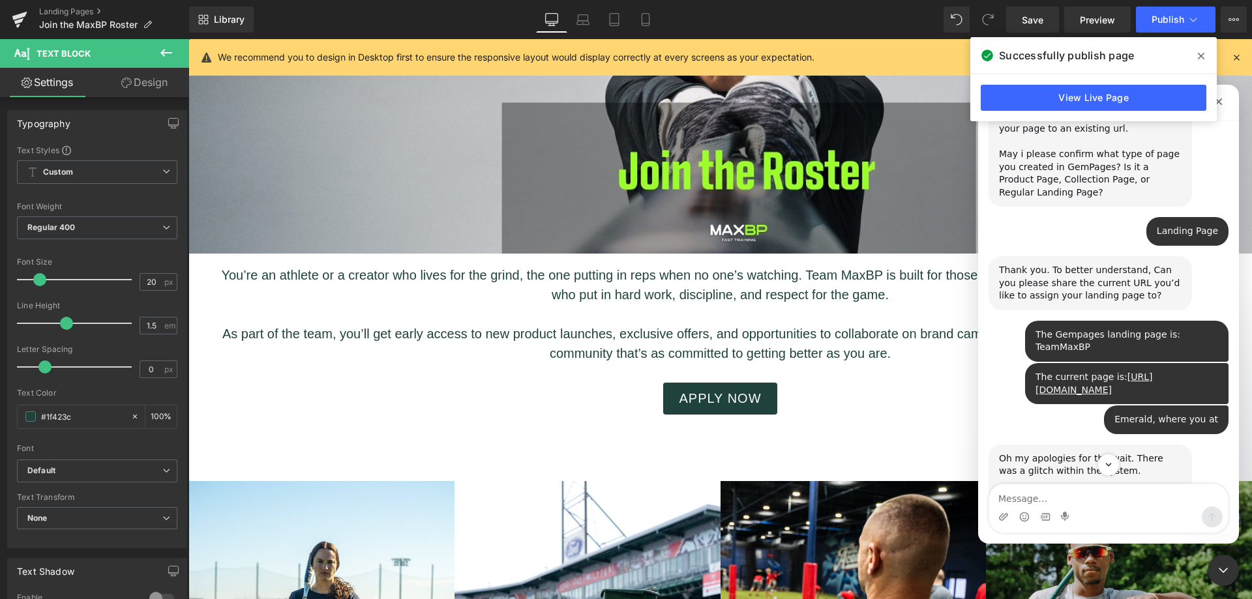
scroll to position [463, 0]
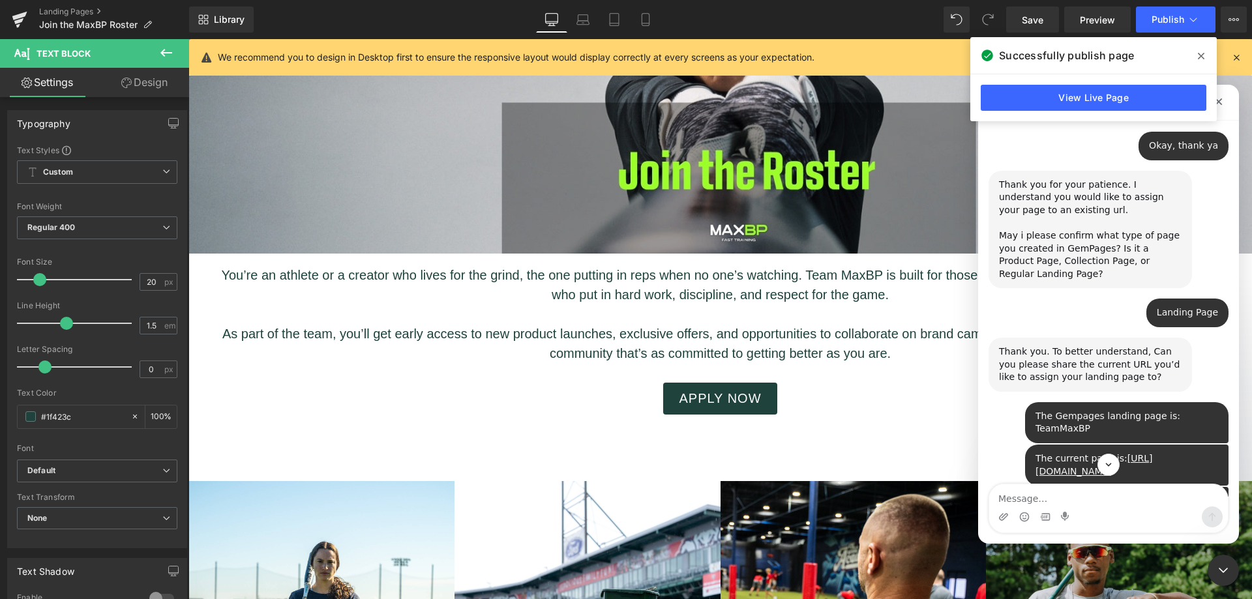
click at [77, 7] on div at bounding box center [626, 280] width 1252 height 560
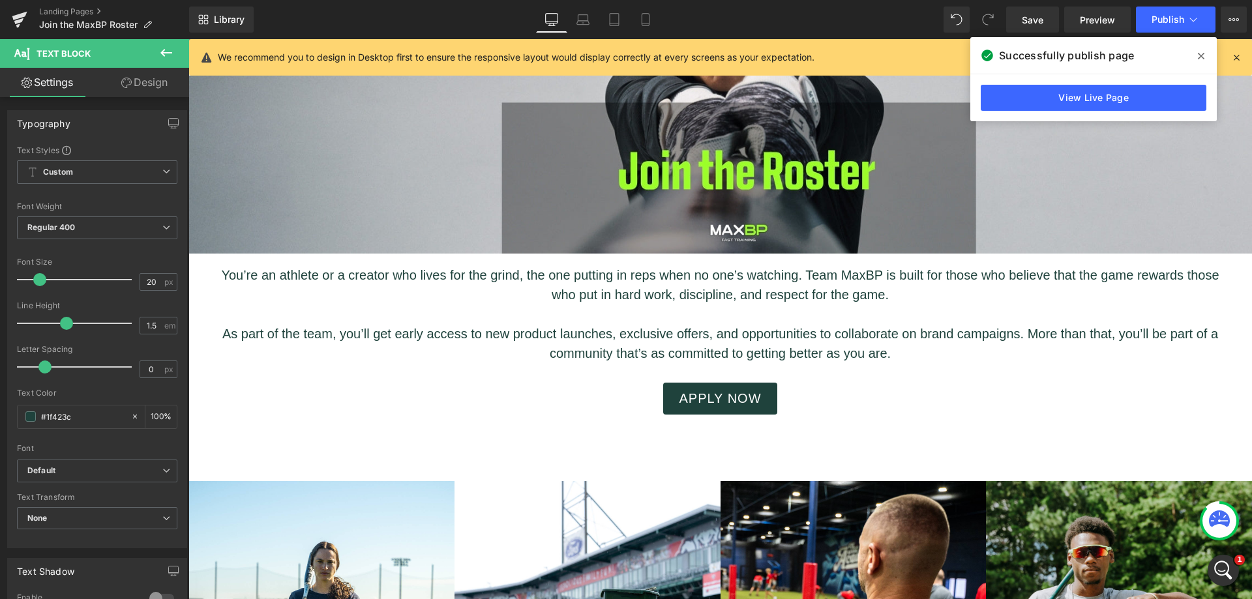
scroll to position [833, 0]
click at [77, 11] on link "Landing Pages" at bounding box center [114, 12] width 150 height 10
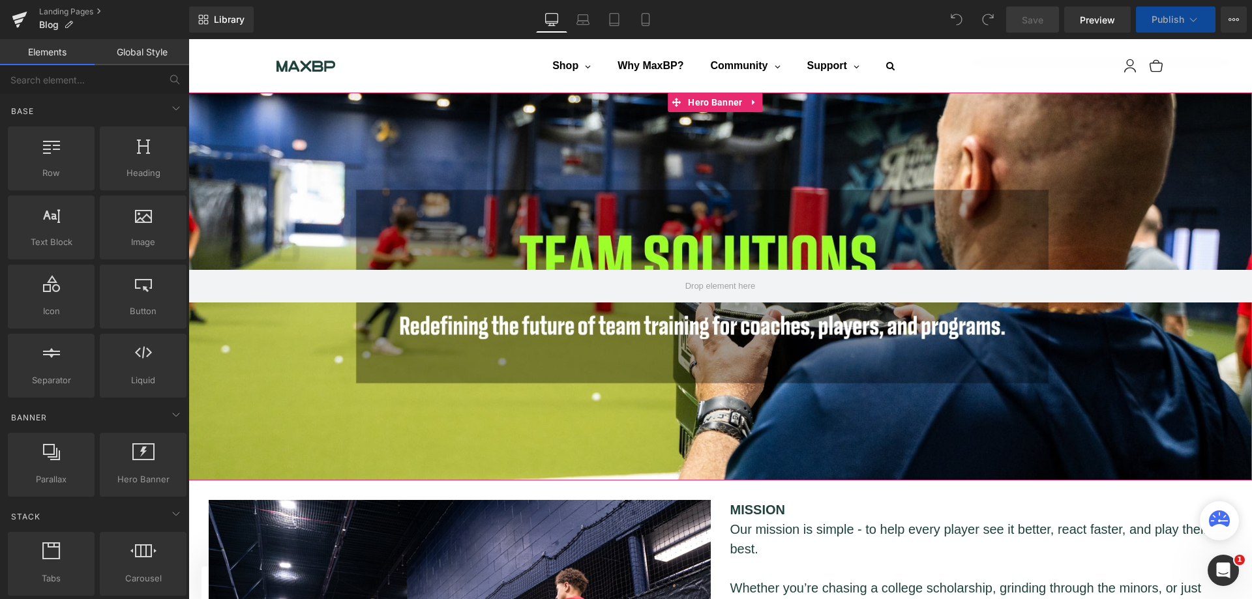
click at [687, 173] on div at bounding box center [721, 287] width 1064 height 388
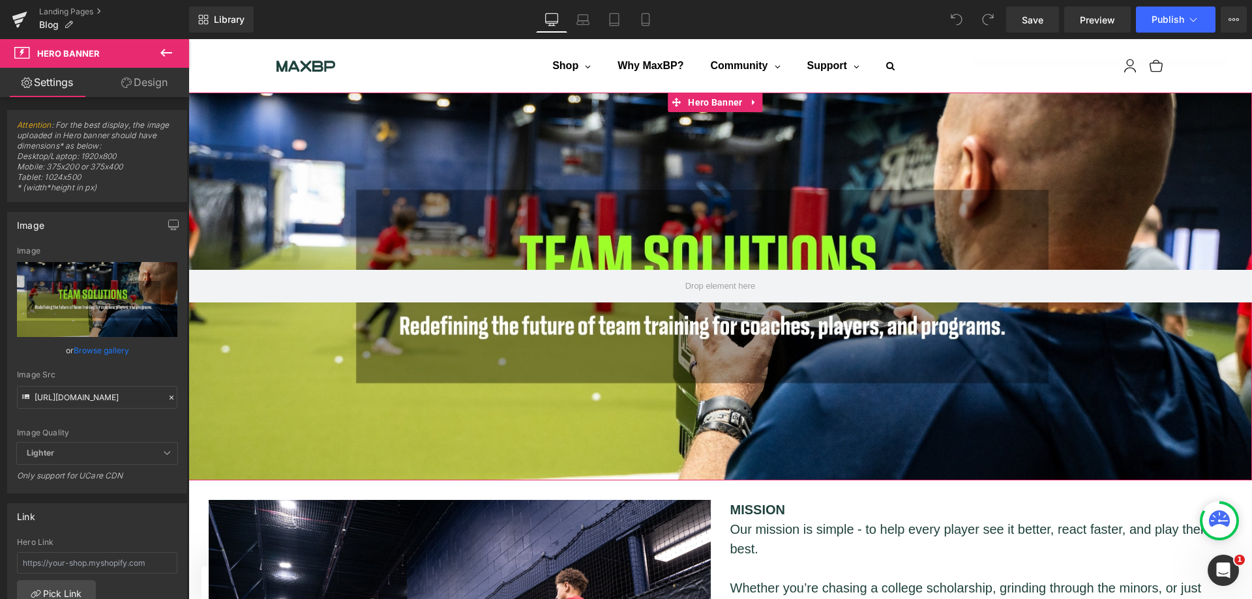
click at [760, 98] on link at bounding box center [754, 103] width 17 height 20
click at [759, 104] on icon at bounding box center [763, 102] width 9 height 9
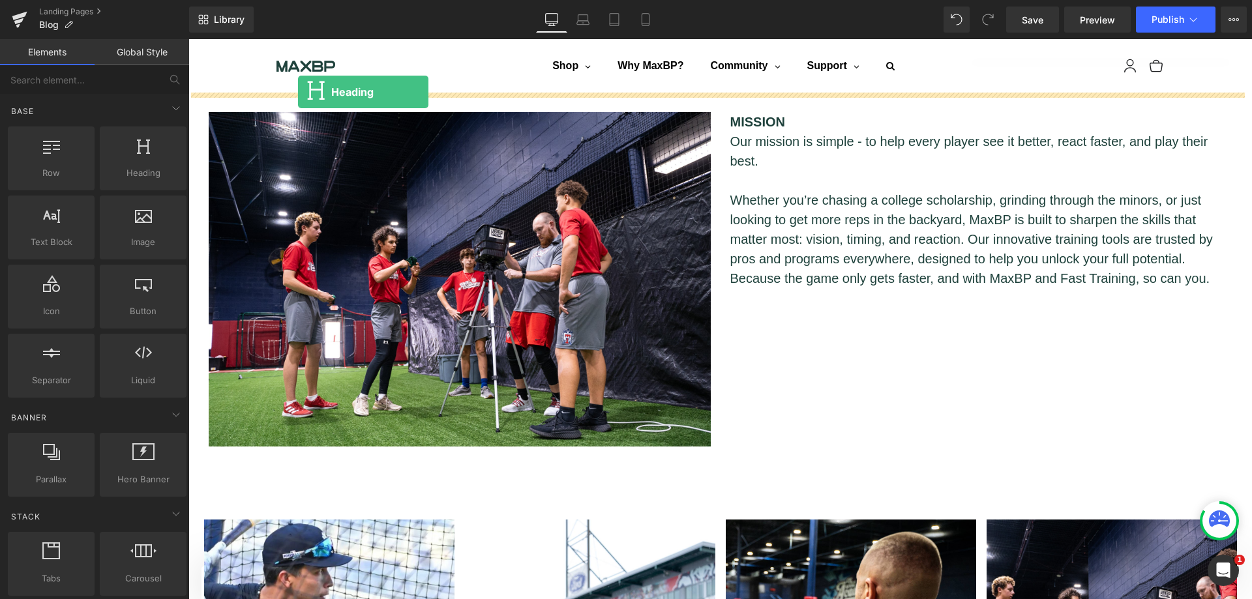
drag, startPoint x: 320, startPoint y: 200, endPoint x: 298, endPoint y: 92, distance: 110.5
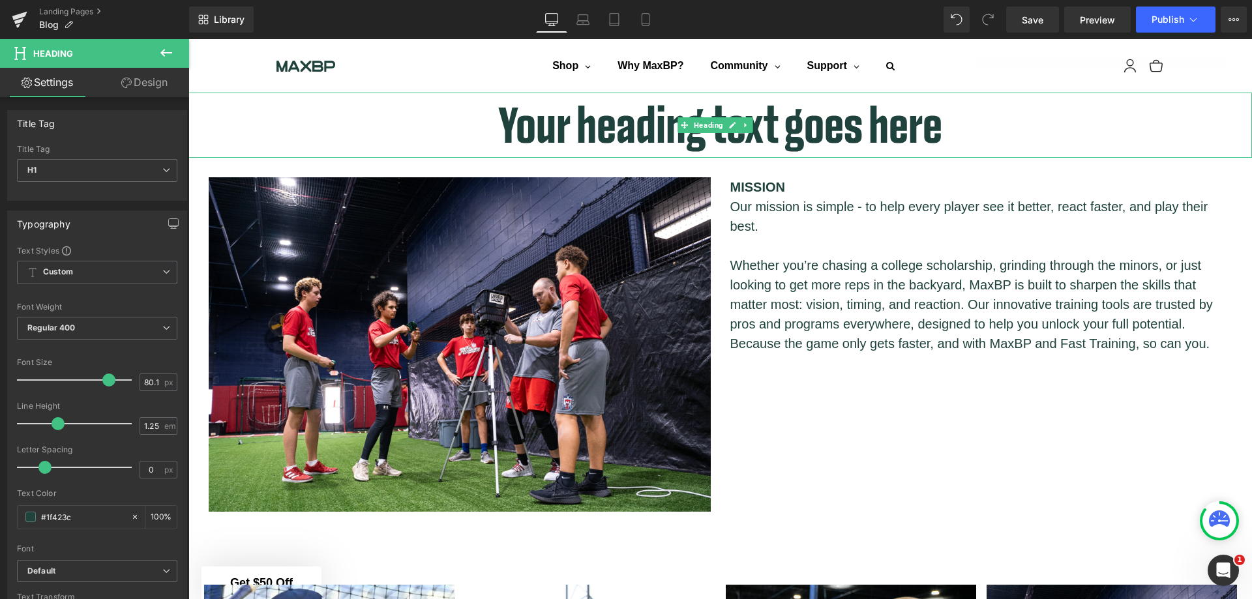
click at [887, 140] on h1 "Your heading text goes here" at bounding box center [721, 125] width 1064 height 65
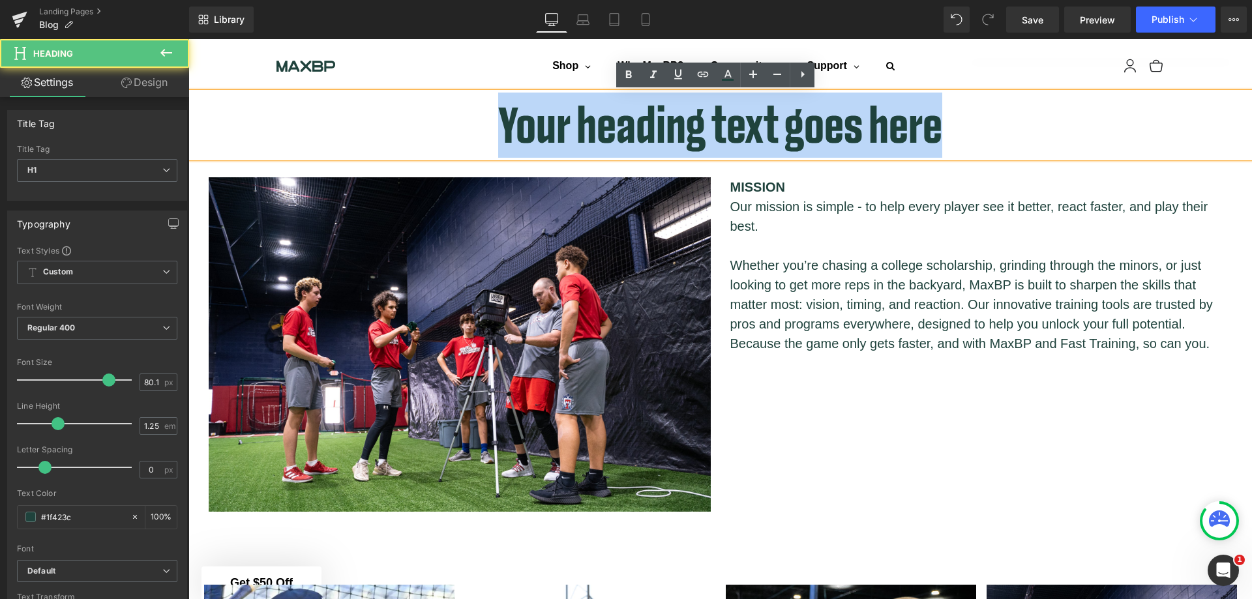
drag, startPoint x: 935, startPoint y: 135, endPoint x: 292, endPoint y: 123, distance: 643.2
click at [293, 123] on h1 "Your heading text goes here" at bounding box center [721, 125] width 1064 height 65
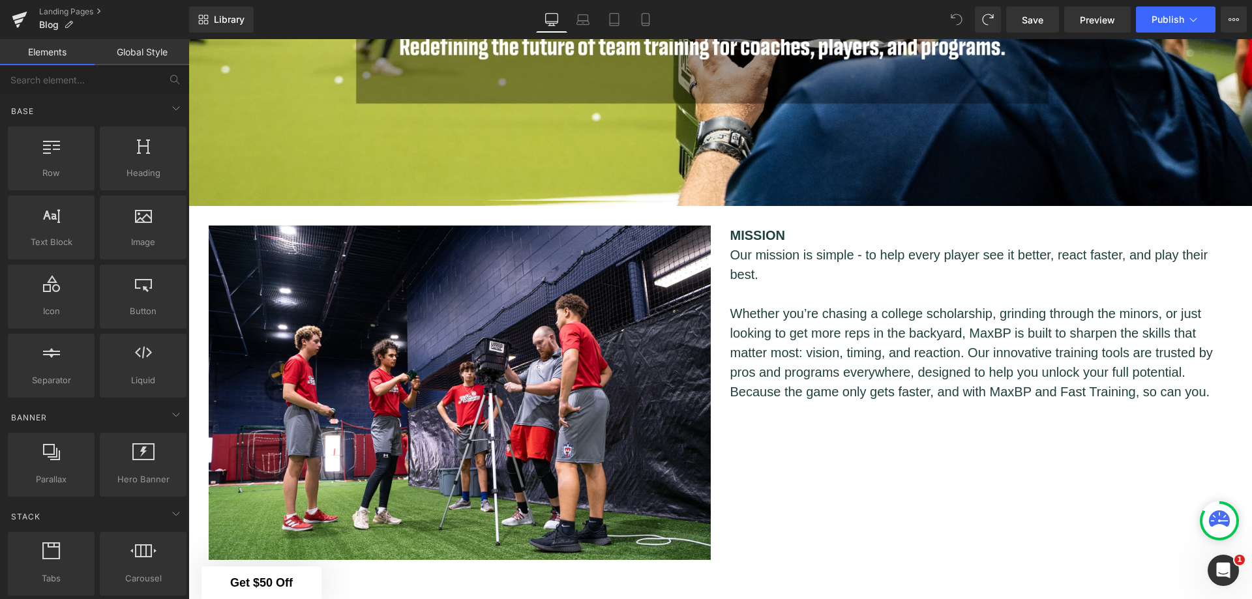
scroll to position [282, 0]
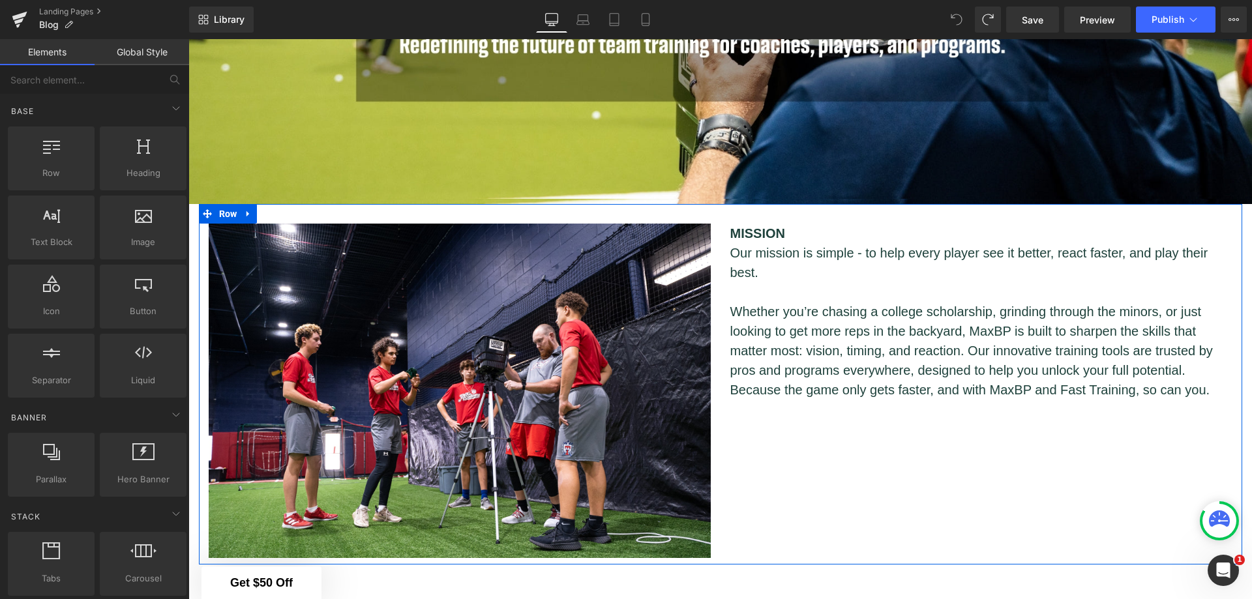
click at [247, 211] on icon at bounding box center [248, 214] width 3 height 6
click at [278, 209] on icon at bounding box center [282, 213] width 9 height 9
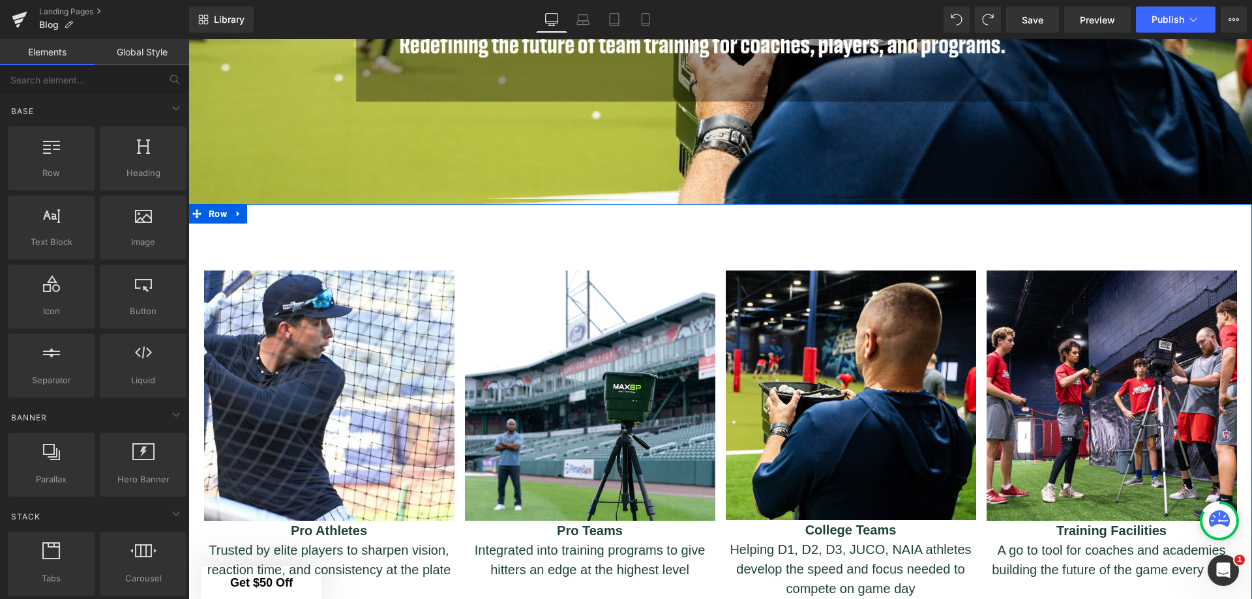
click at [234, 209] on icon at bounding box center [238, 214] width 9 height 10
click at [271, 211] on icon at bounding box center [272, 213] width 9 height 9
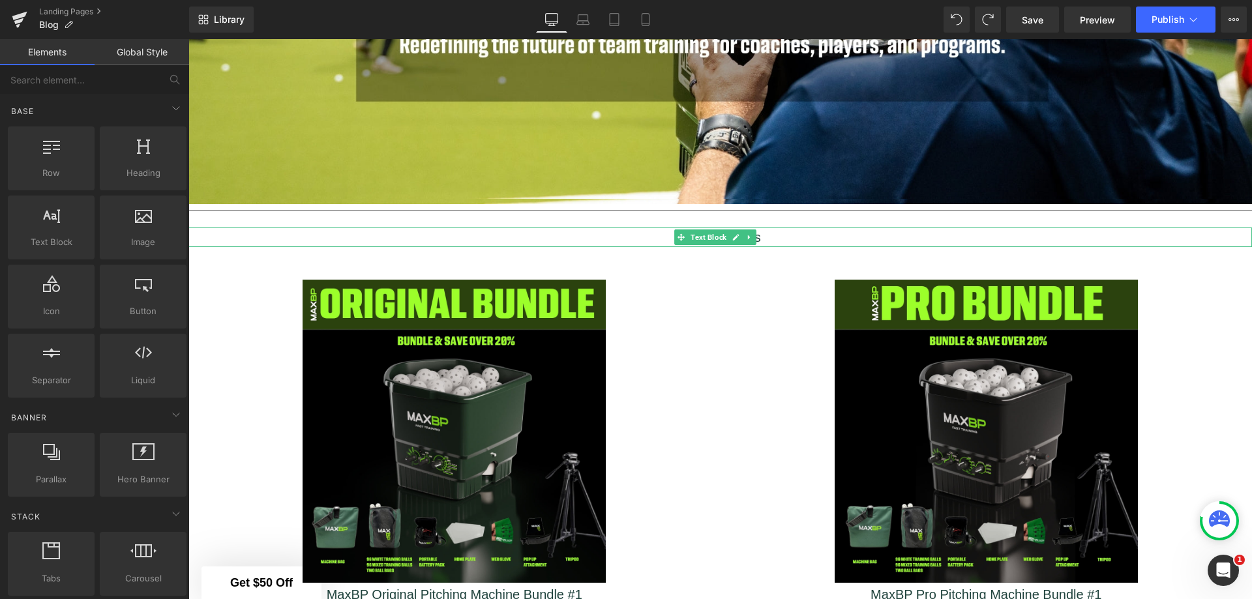
click at [248, 234] on p "Shop Bundles" at bounding box center [721, 238] width 1064 height 20
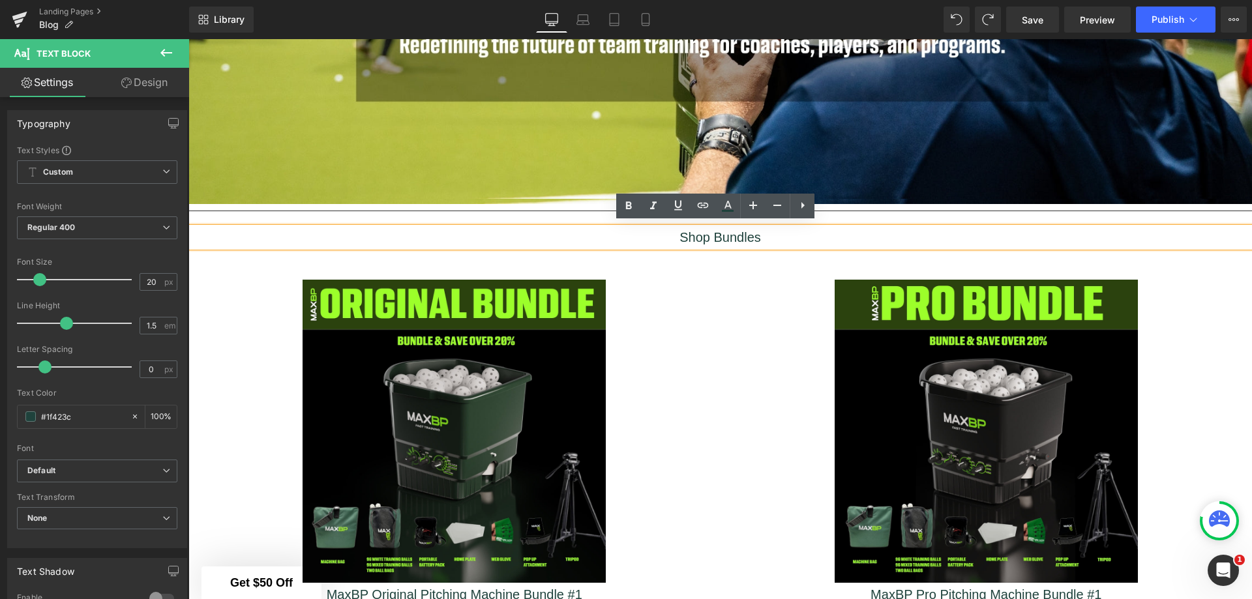
click at [807, 241] on p "Shop Bundles" at bounding box center [721, 238] width 1064 height 20
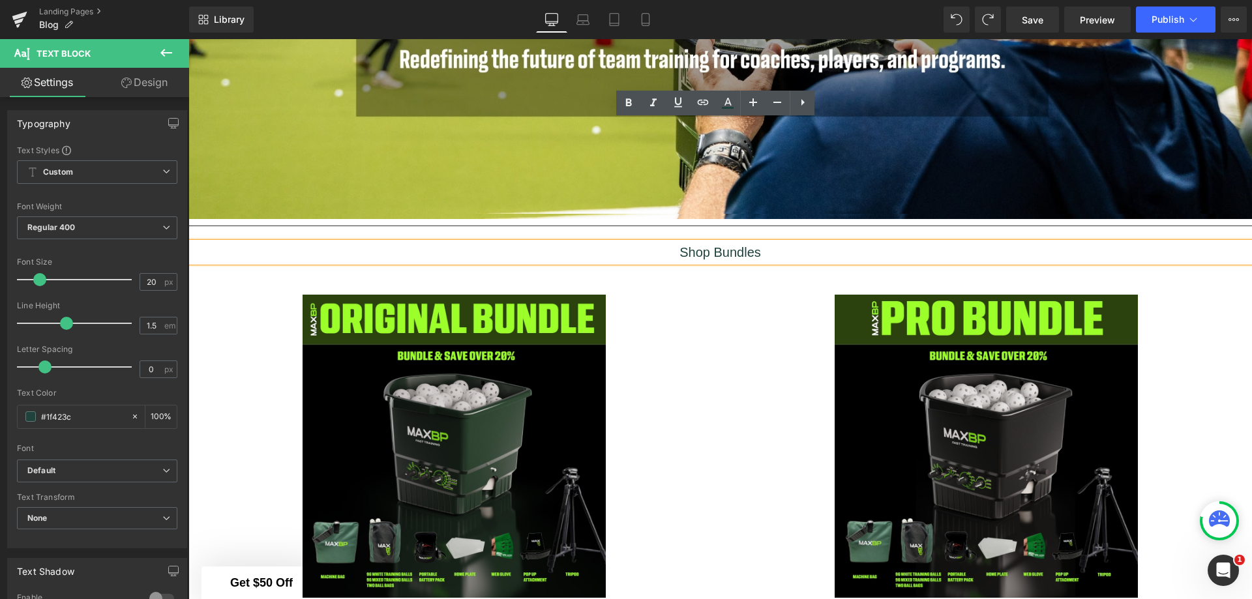
scroll to position [252, 0]
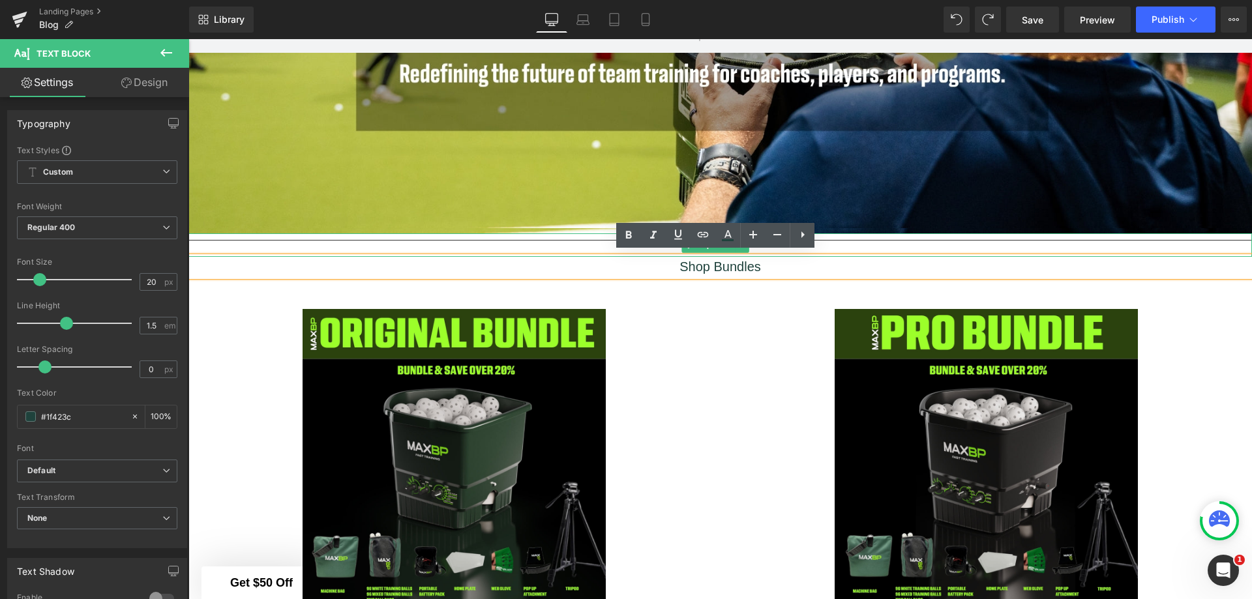
click at [484, 244] on div at bounding box center [721, 245] width 1064 height 23
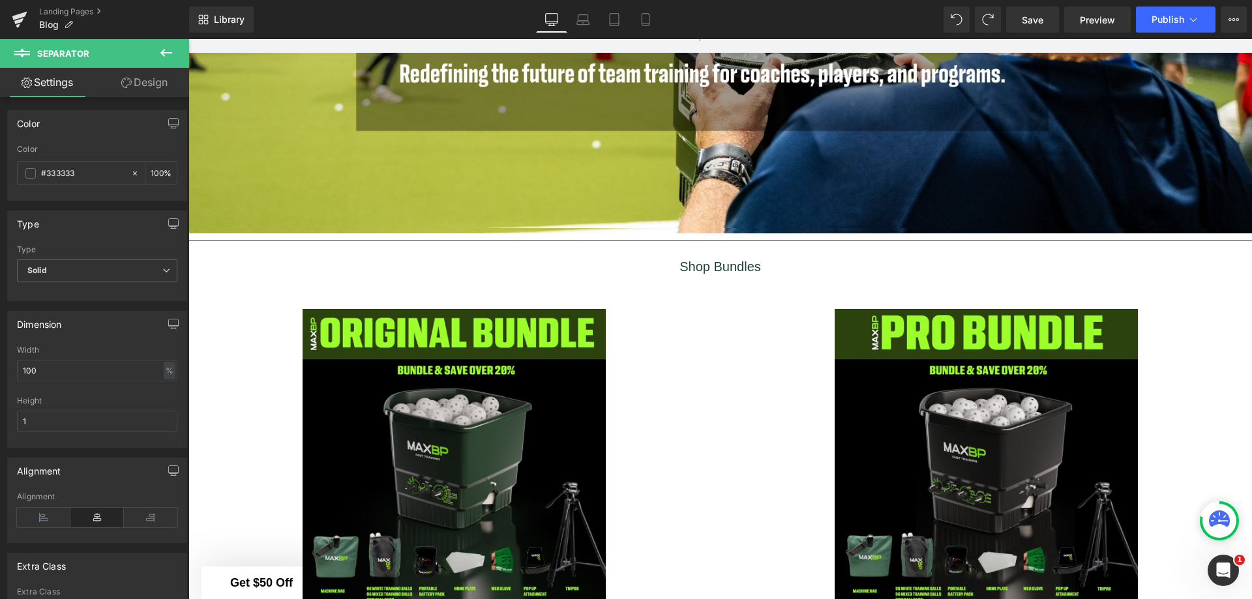
click at [171, 48] on icon at bounding box center [166, 53] width 16 height 16
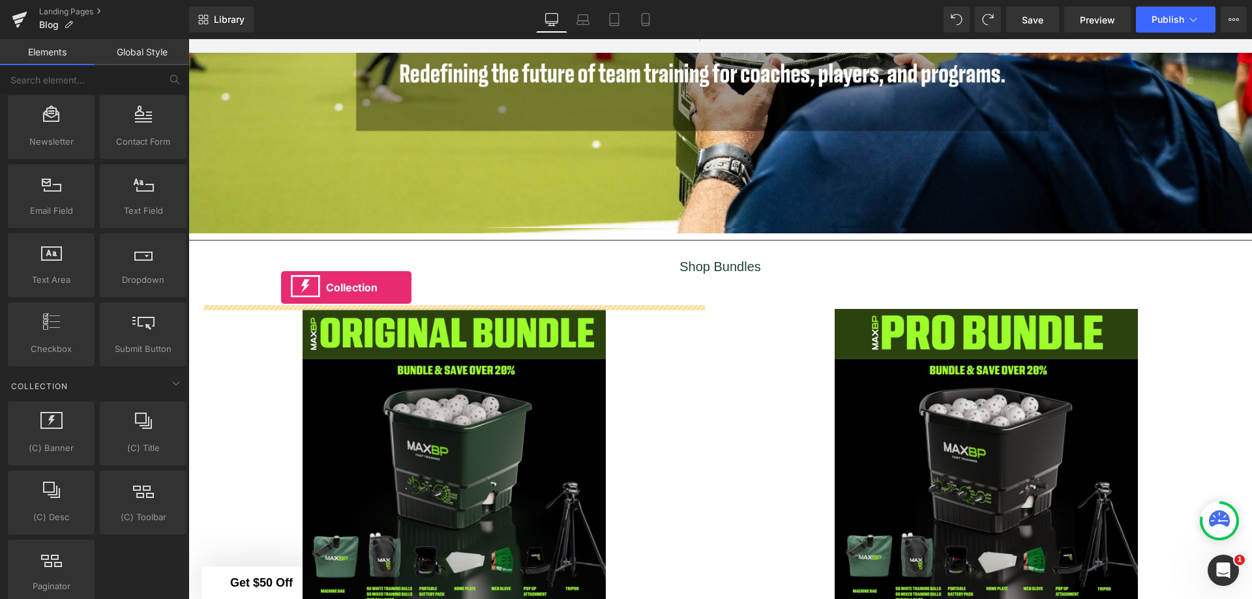
scroll to position [0, 0]
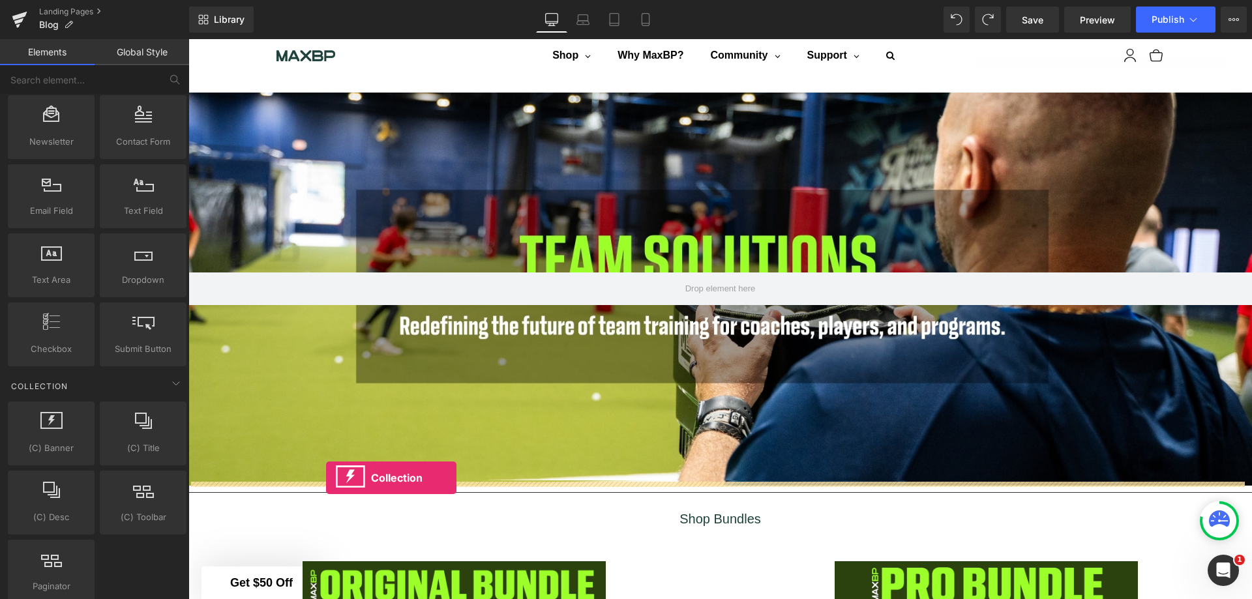
drag, startPoint x: 240, startPoint y: 474, endPoint x: 326, endPoint y: 478, distance: 86.2
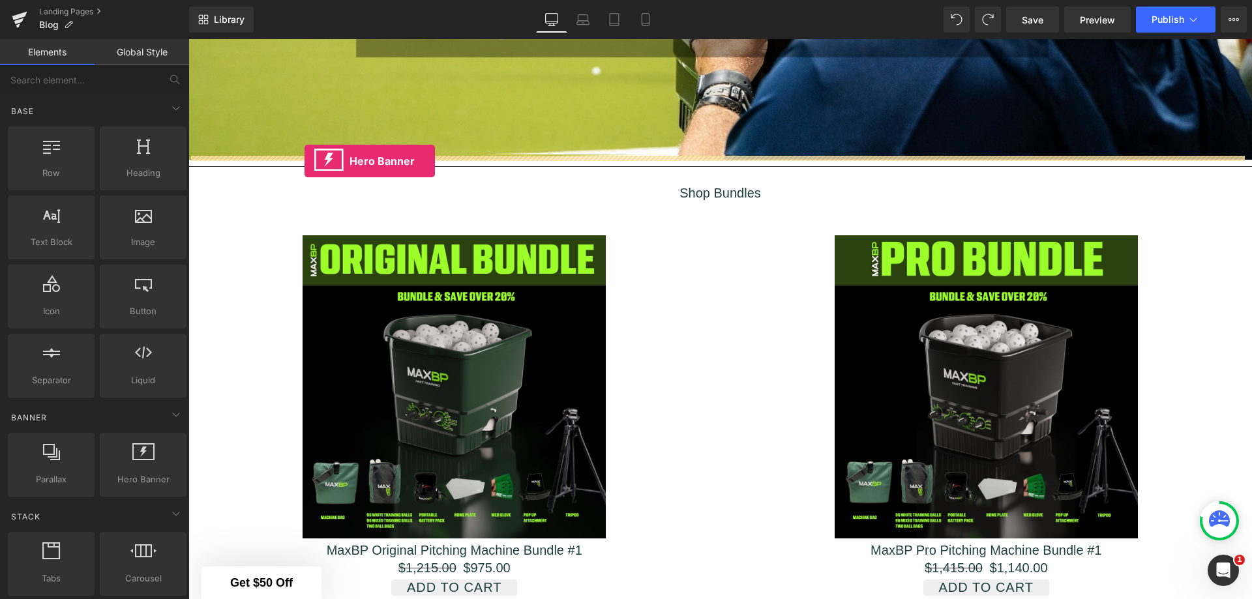
drag, startPoint x: 322, startPoint y: 500, endPoint x: 305, endPoint y: 161, distance: 339.6
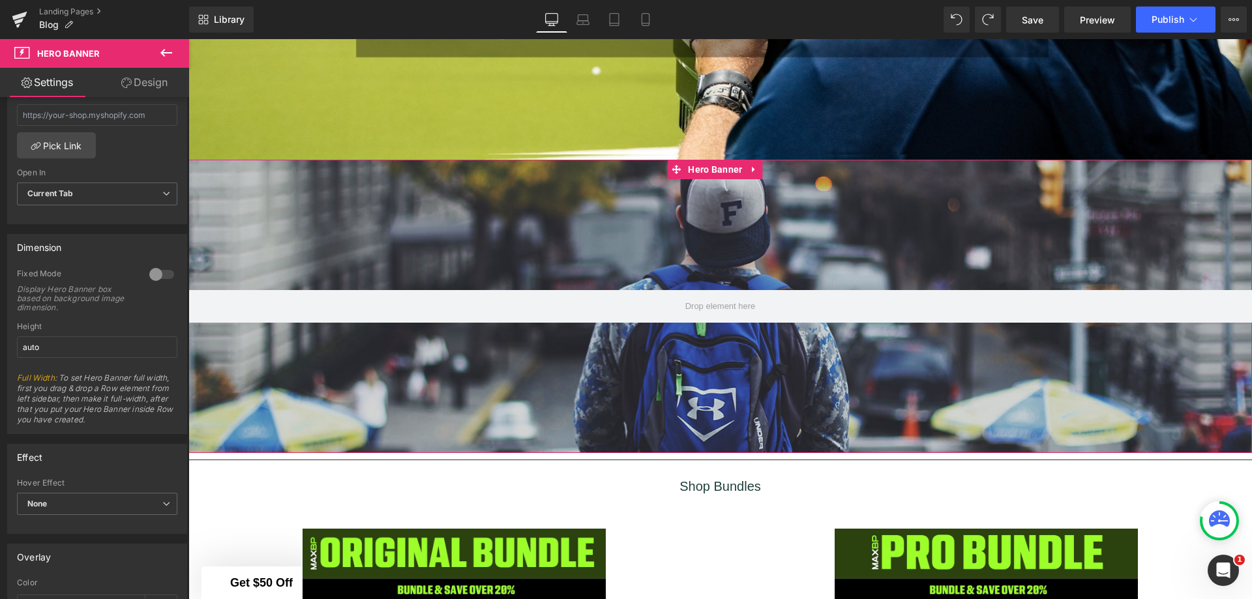
scroll to position [457, 0]
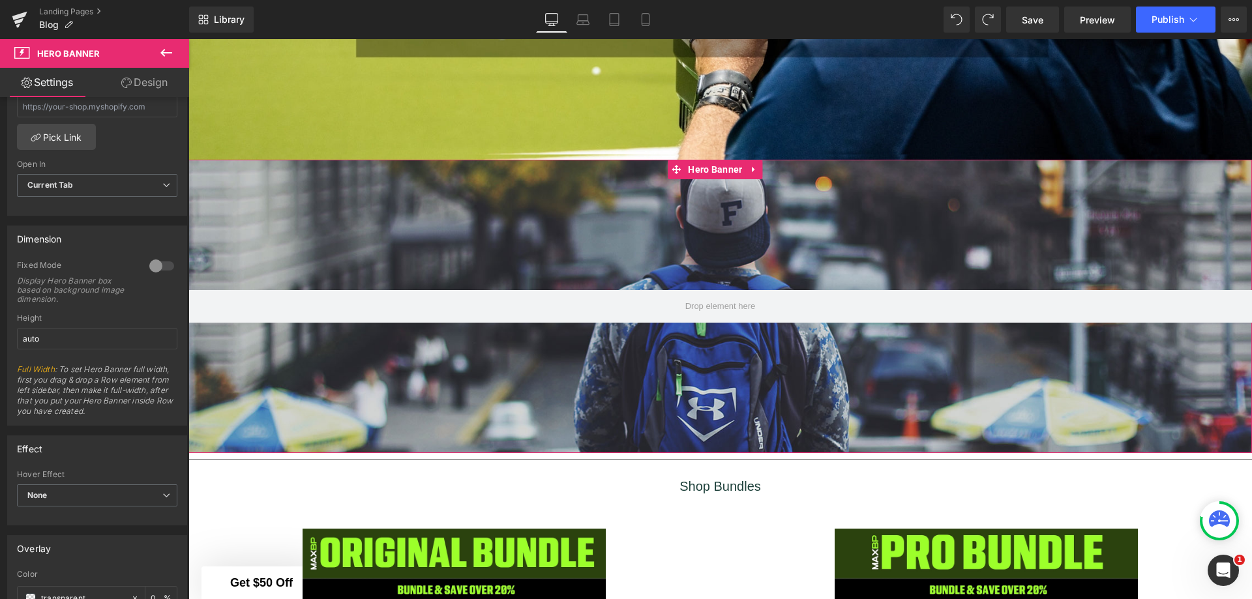
click at [151, 263] on div at bounding box center [161, 266] width 31 height 21
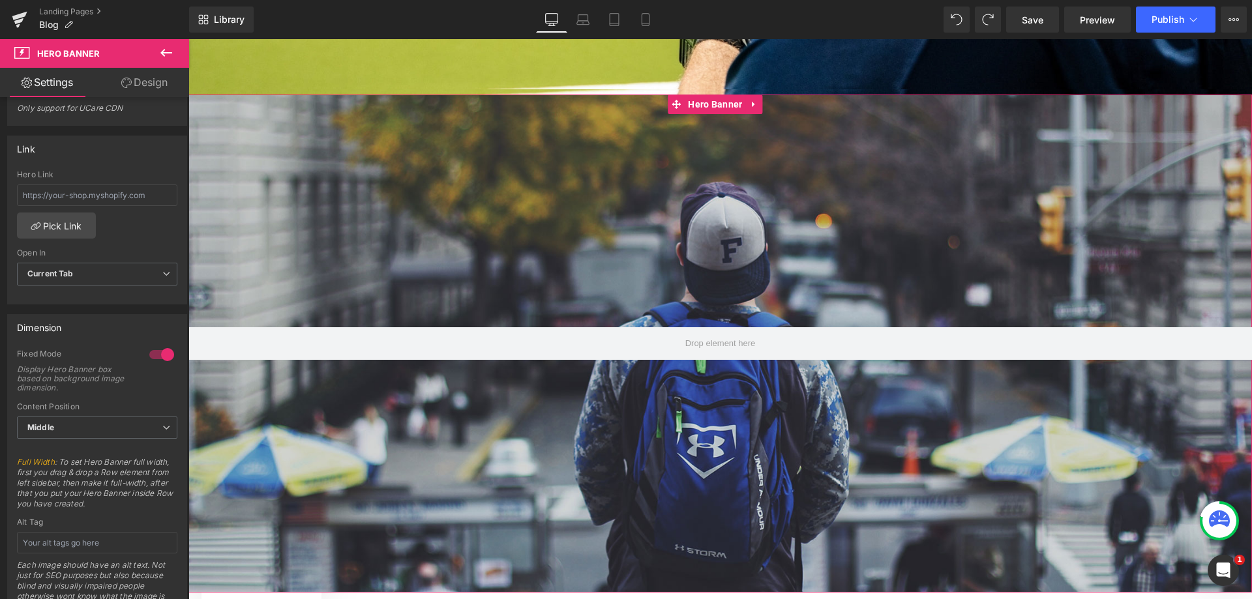
scroll to position [326, 0]
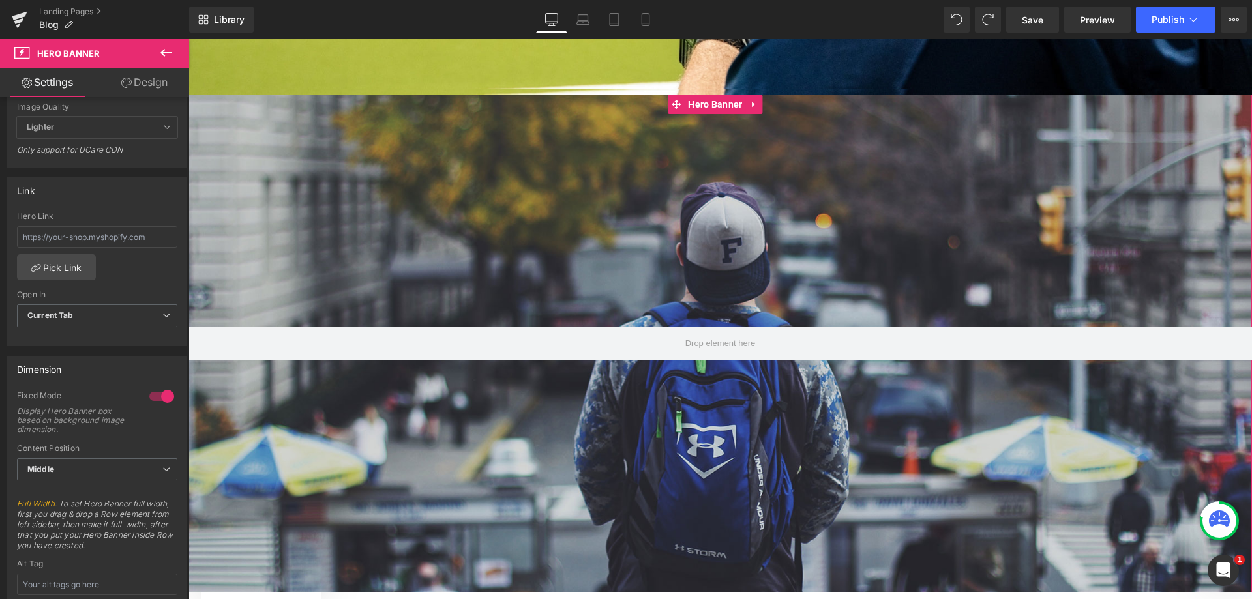
click at [160, 391] on div at bounding box center [161, 396] width 31 height 21
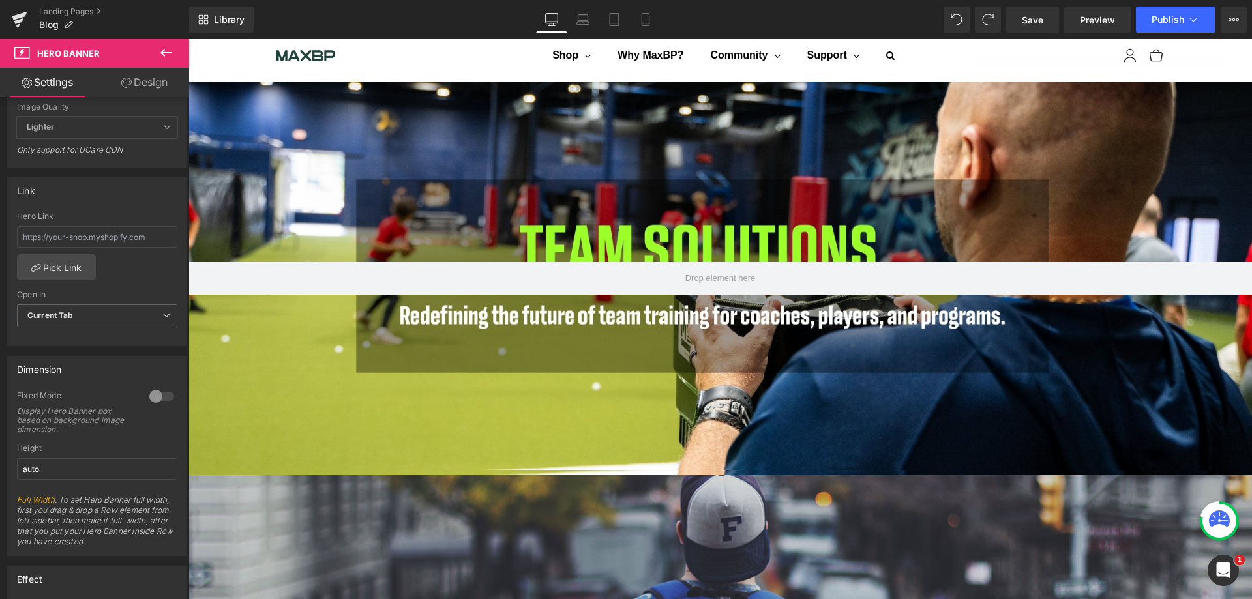
scroll to position [0, 0]
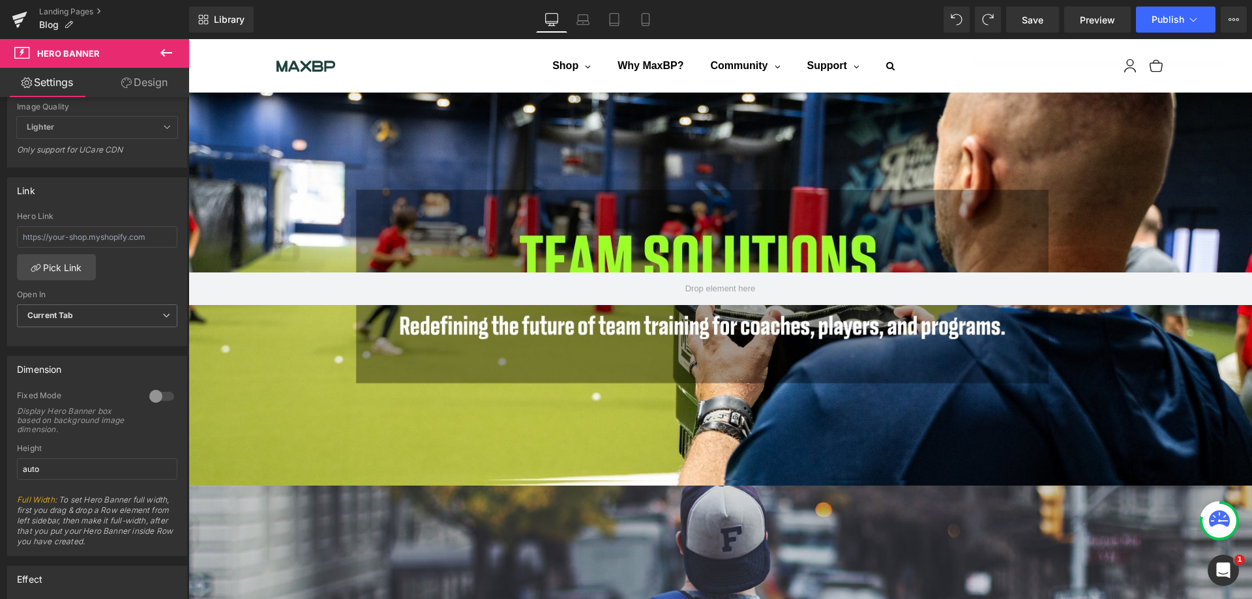
click at [671, 131] on div at bounding box center [721, 289] width 1064 height 393
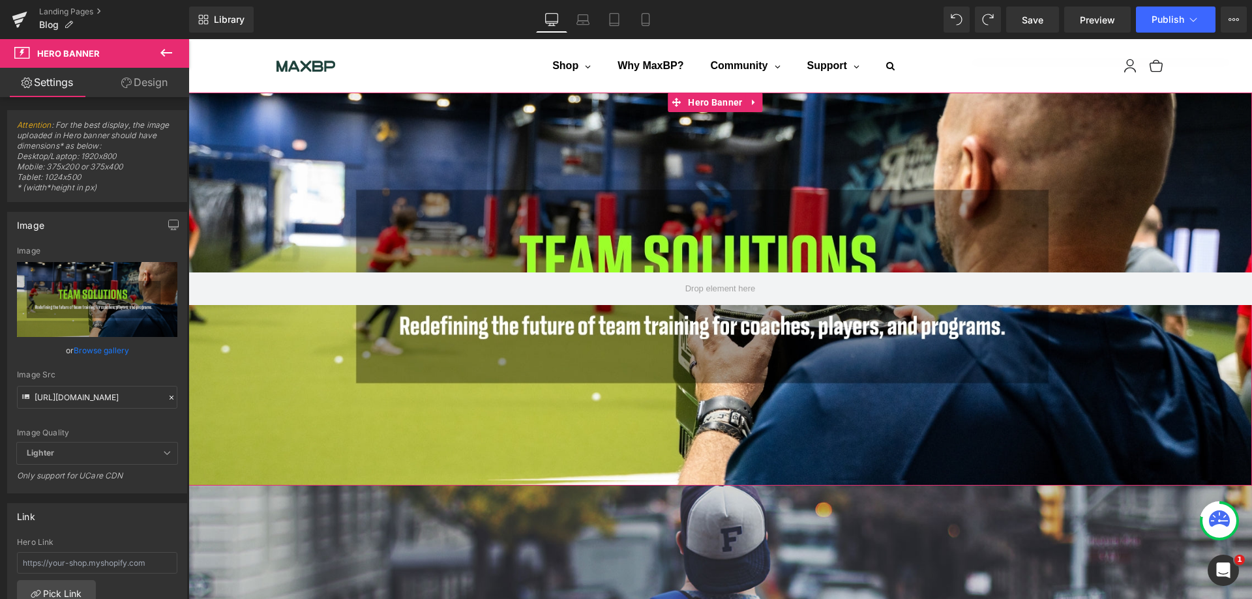
click at [753, 95] on link at bounding box center [754, 103] width 17 height 20
click at [760, 102] on icon at bounding box center [763, 102] width 9 height 9
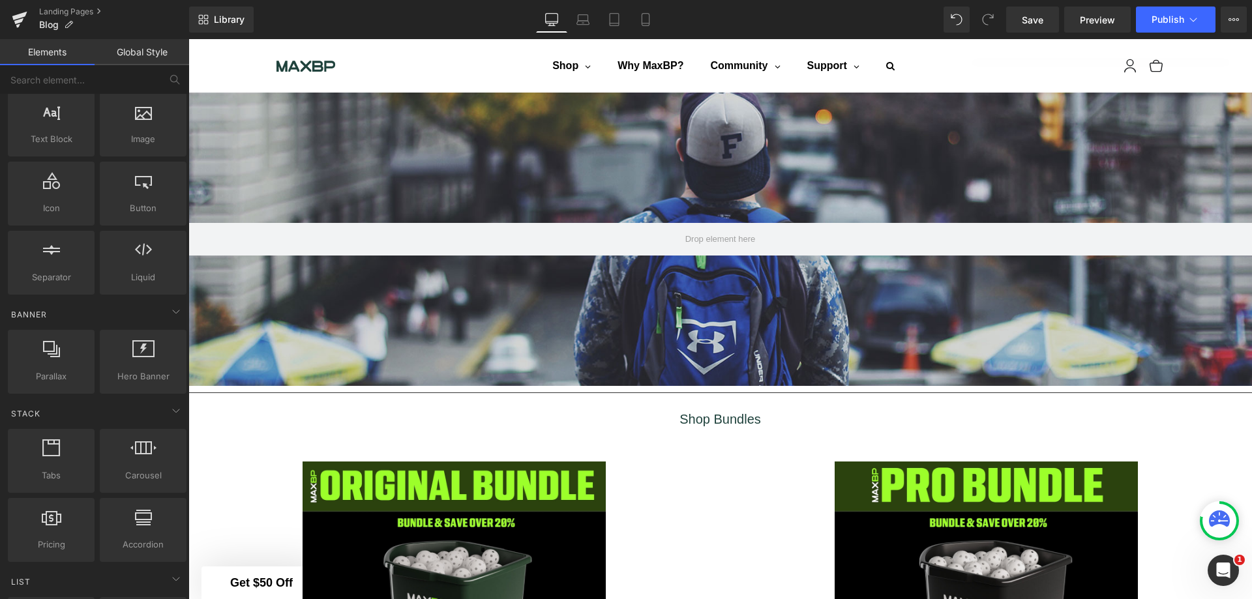
scroll to position [130, 0]
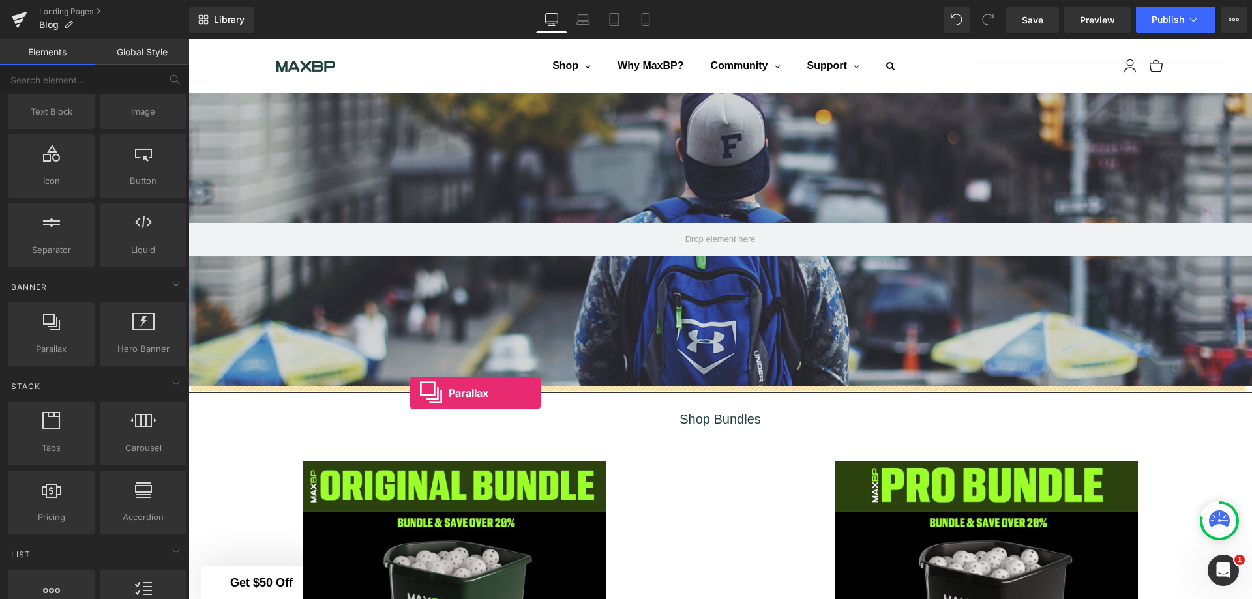
drag, startPoint x: 262, startPoint y: 384, endPoint x: 410, endPoint y: 393, distance: 149.0
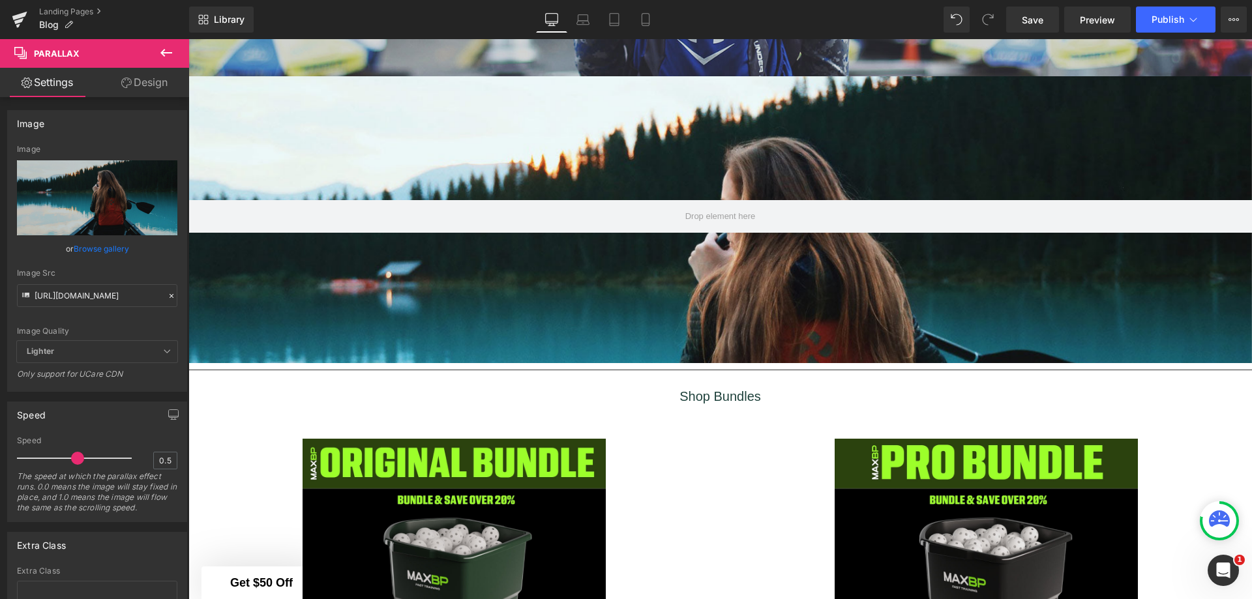
scroll to position [0, 0]
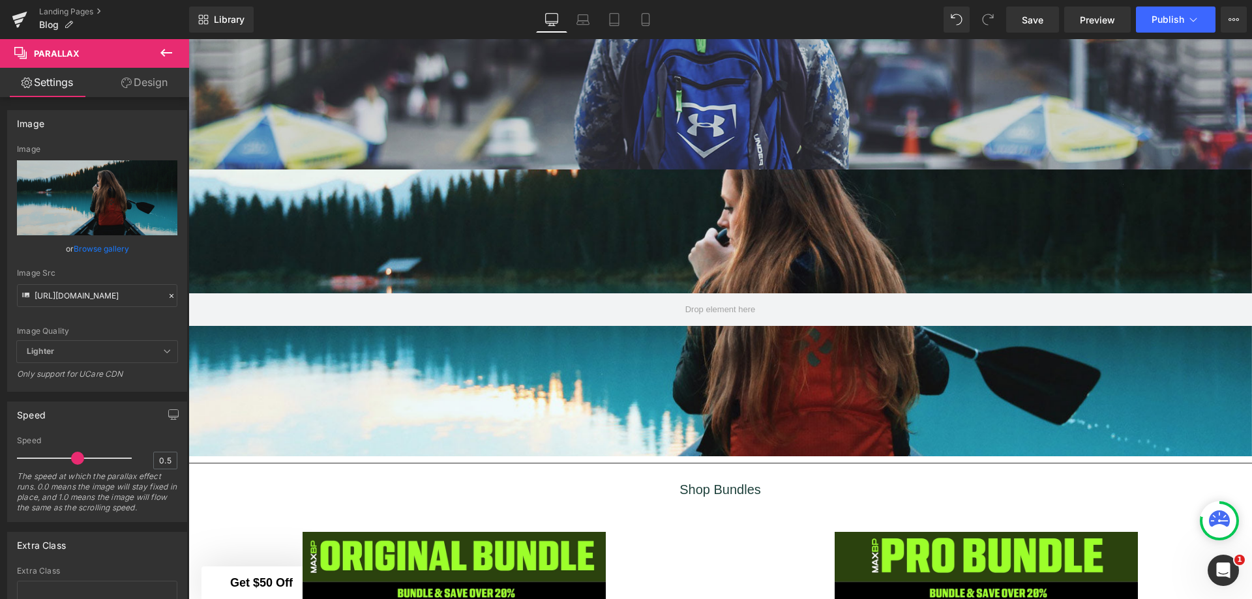
click at [161, 53] on icon at bounding box center [166, 53] width 12 height 8
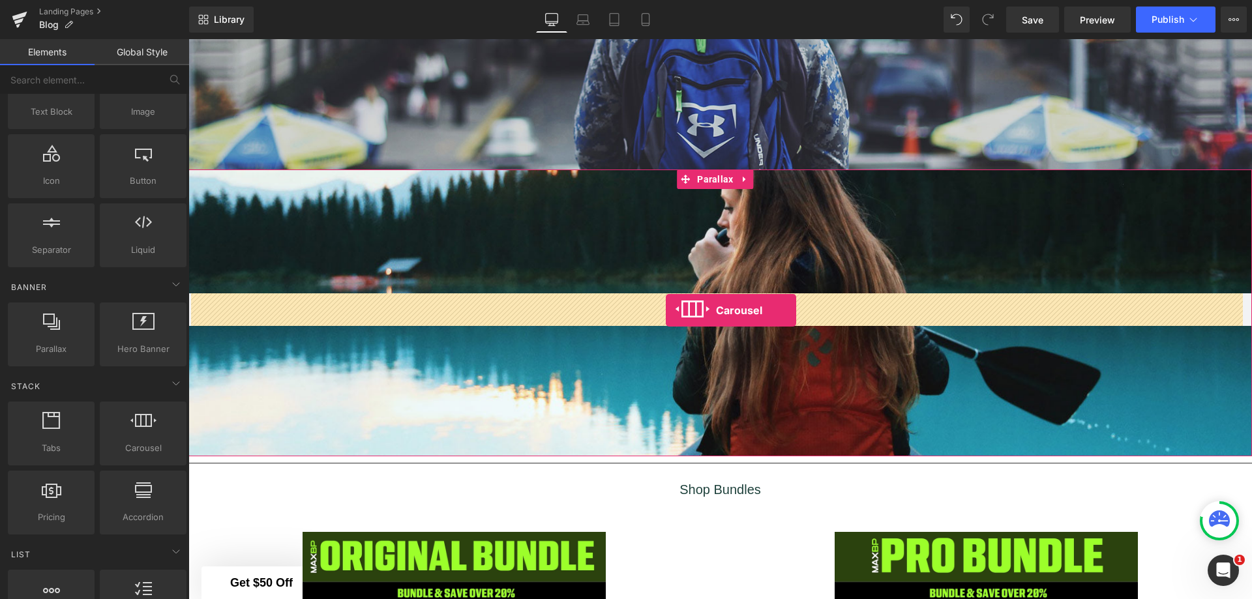
drag, startPoint x: 338, startPoint y: 481, endPoint x: 666, endPoint y: 310, distance: 369.6
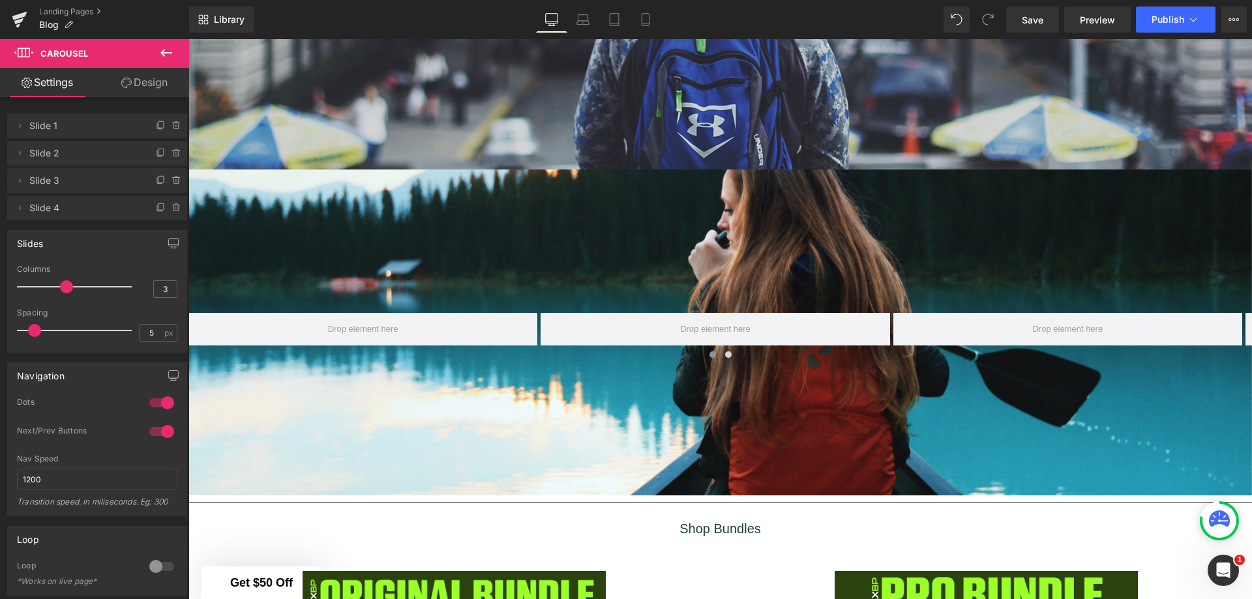
click at [168, 50] on icon at bounding box center [166, 53] width 16 height 16
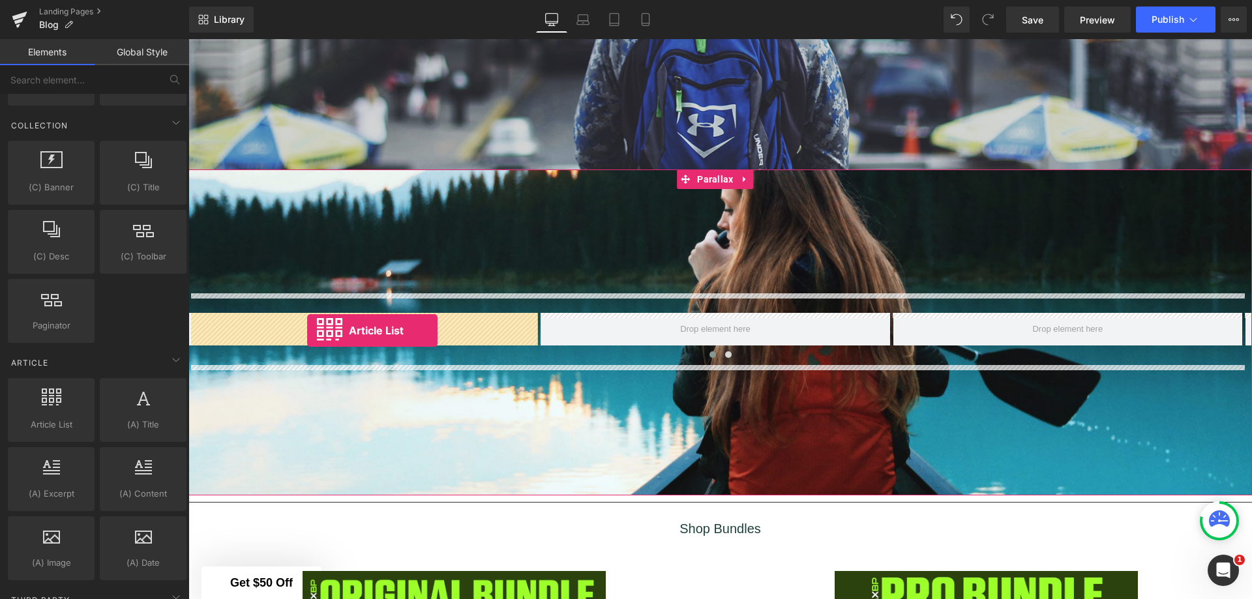
drag, startPoint x: 235, startPoint y: 460, endPoint x: 307, endPoint y: 331, distance: 147.7
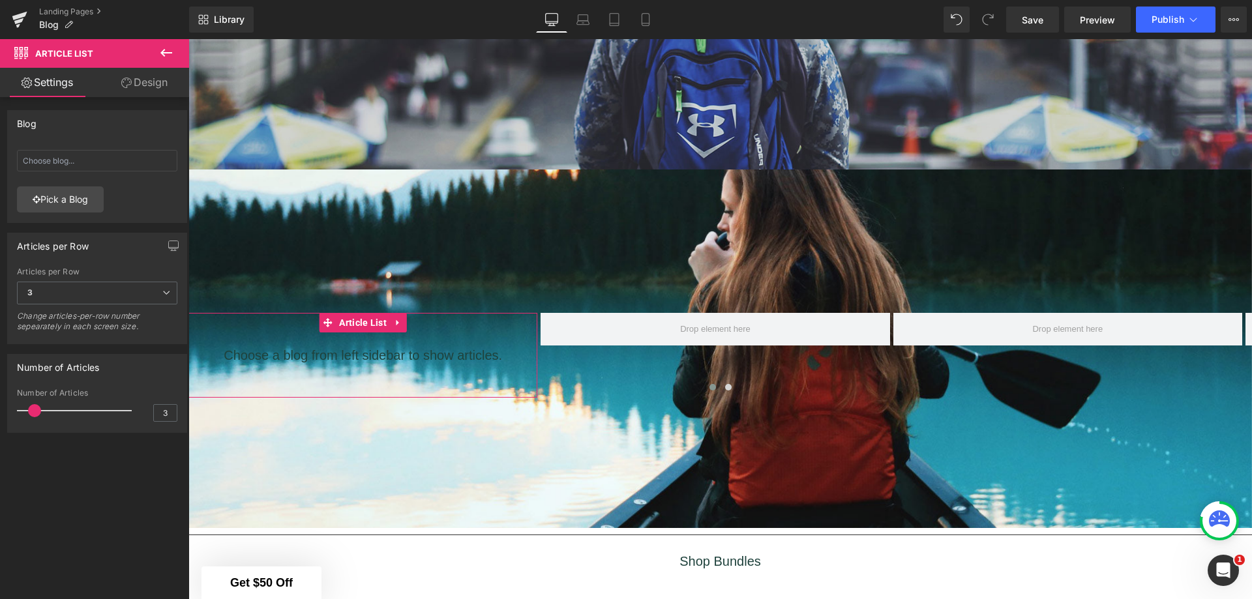
click at [84, 194] on link "Pick a Blog" at bounding box center [60, 200] width 87 height 26
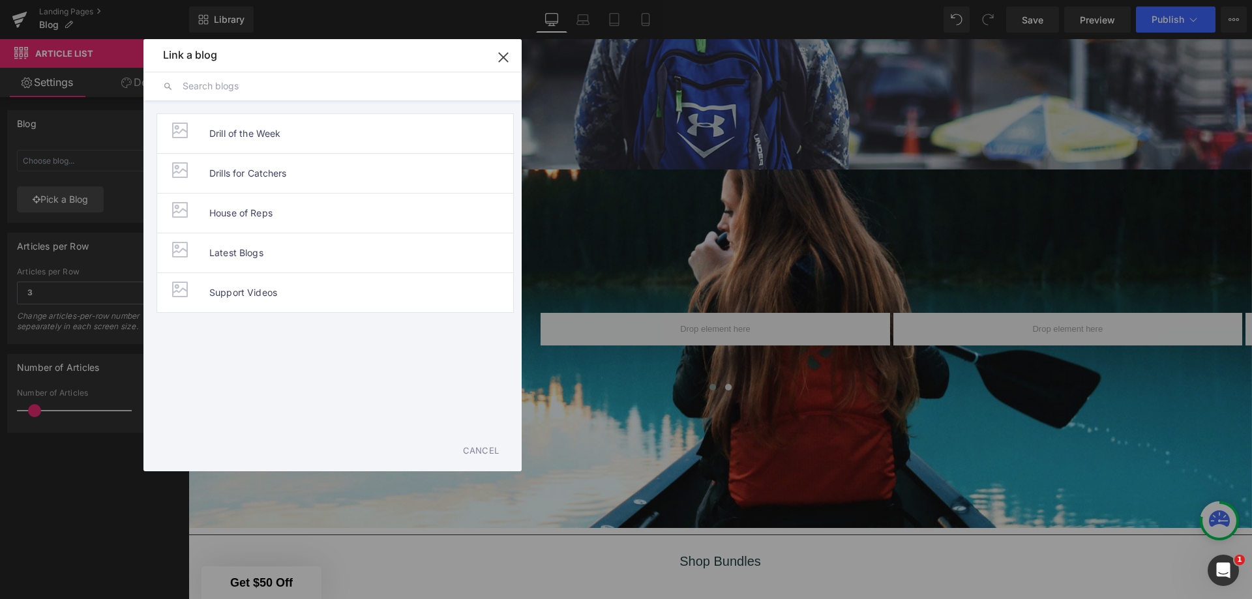
click at [261, 254] on span "Latest Blogs" at bounding box center [236, 253] width 54 height 39
type input "Latest Blogs"
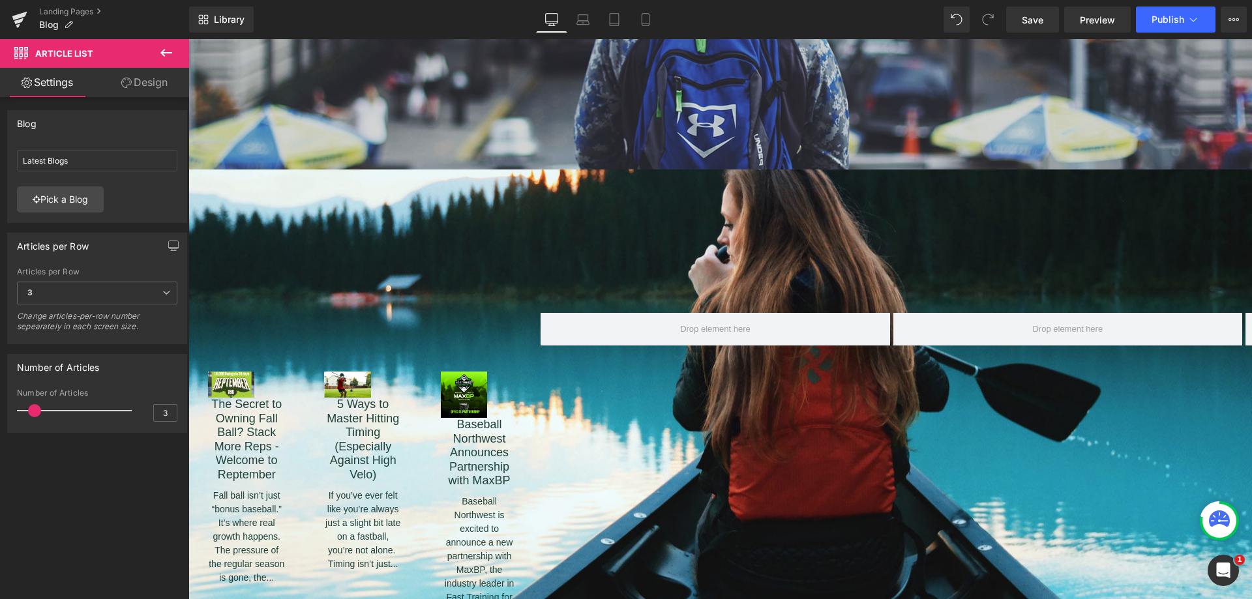
click at [522, 253] on div at bounding box center [721, 335] width 1064 height 567
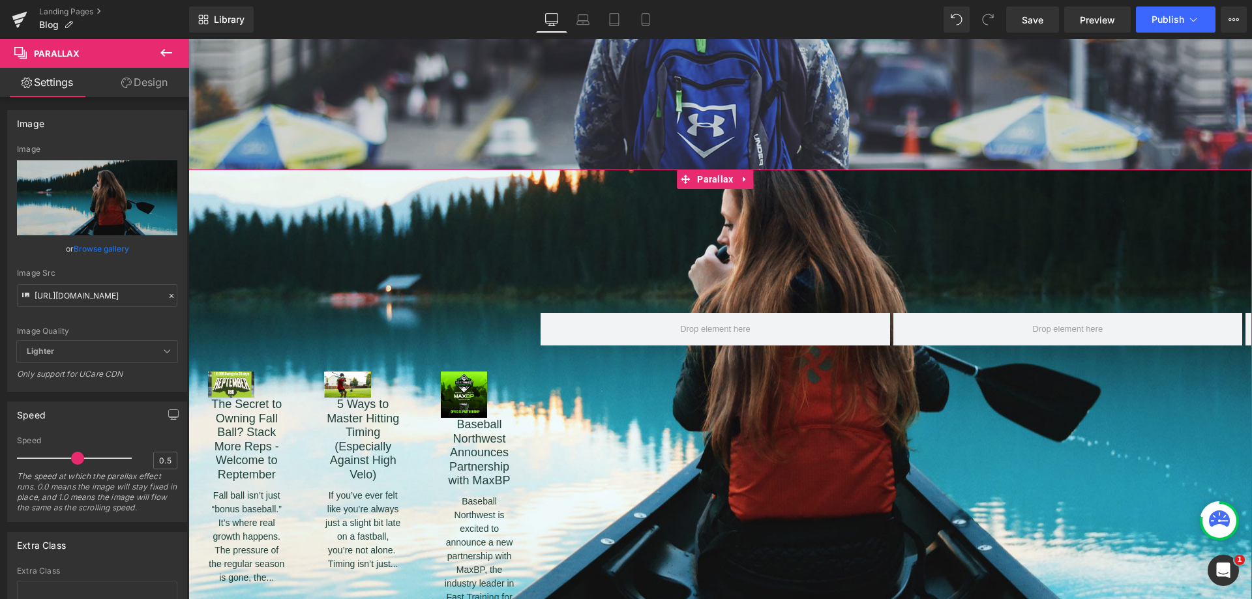
click at [750, 178] on link at bounding box center [745, 180] width 17 height 20
click at [751, 179] on icon at bounding box center [753, 179] width 9 height 9
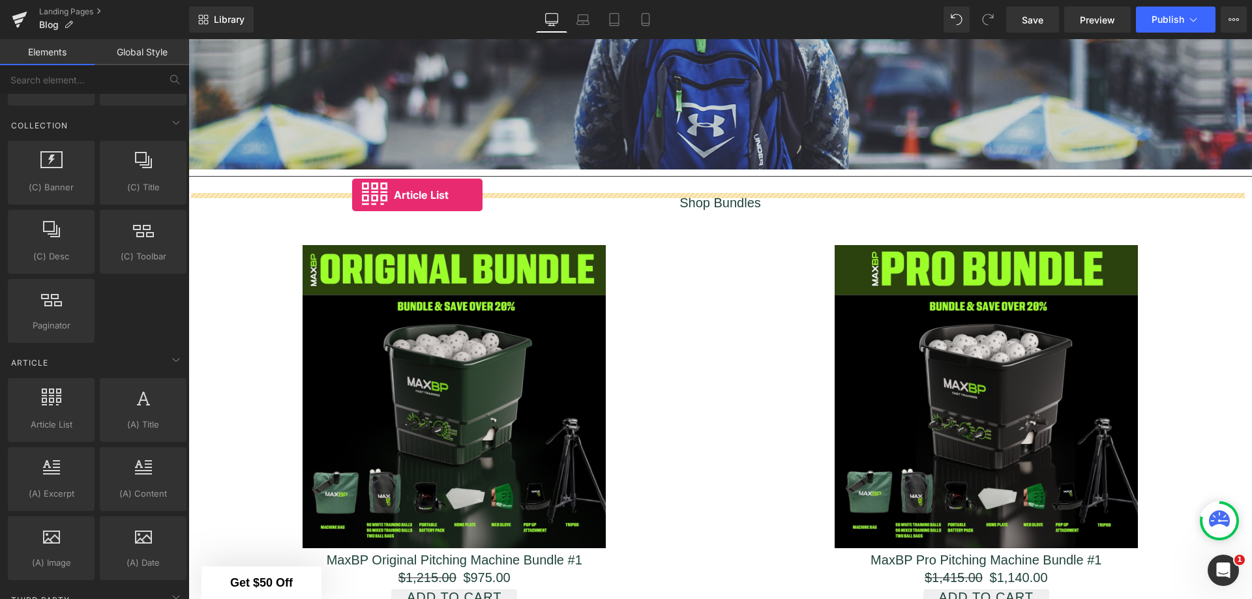
drag, startPoint x: 245, startPoint y: 440, endPoint x: 352, endPoint y: 195, distance: 267.0
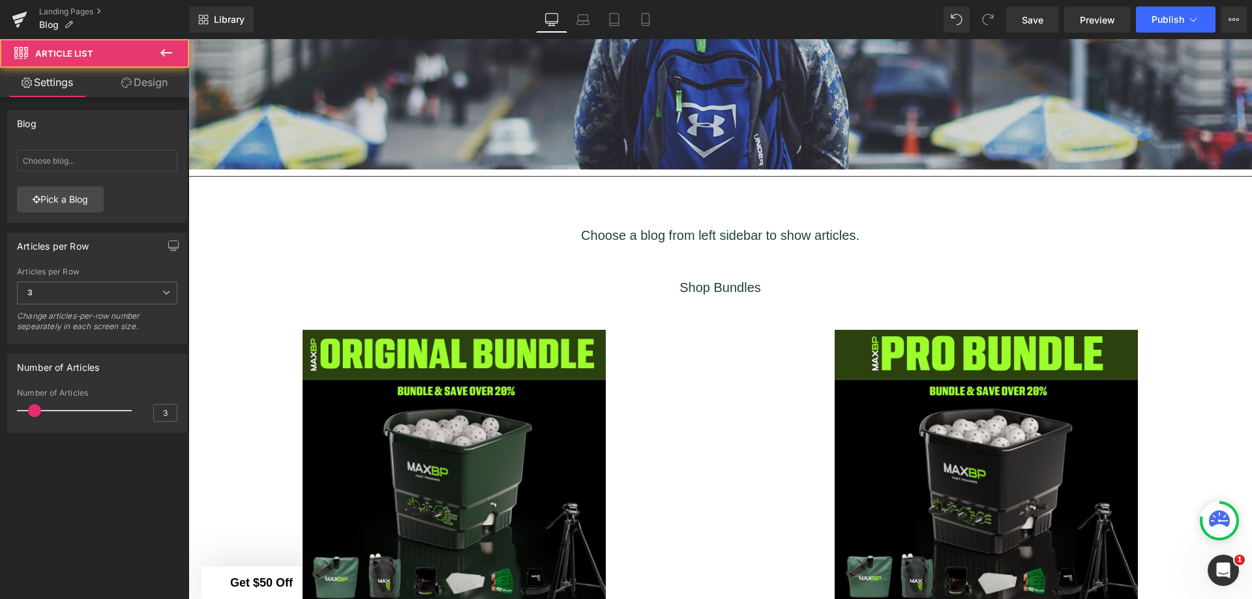
scroll to position [7, 7]
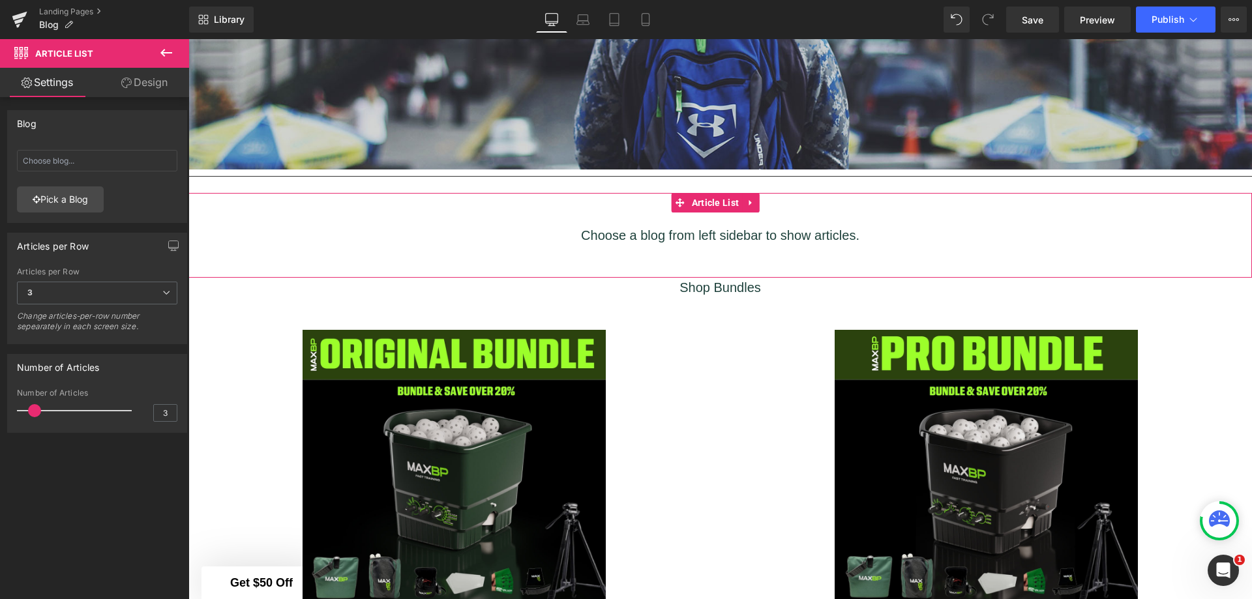
click at [82, 205] on link "Pick a Blog" at bounding box center [60, 200] width 87 height 26
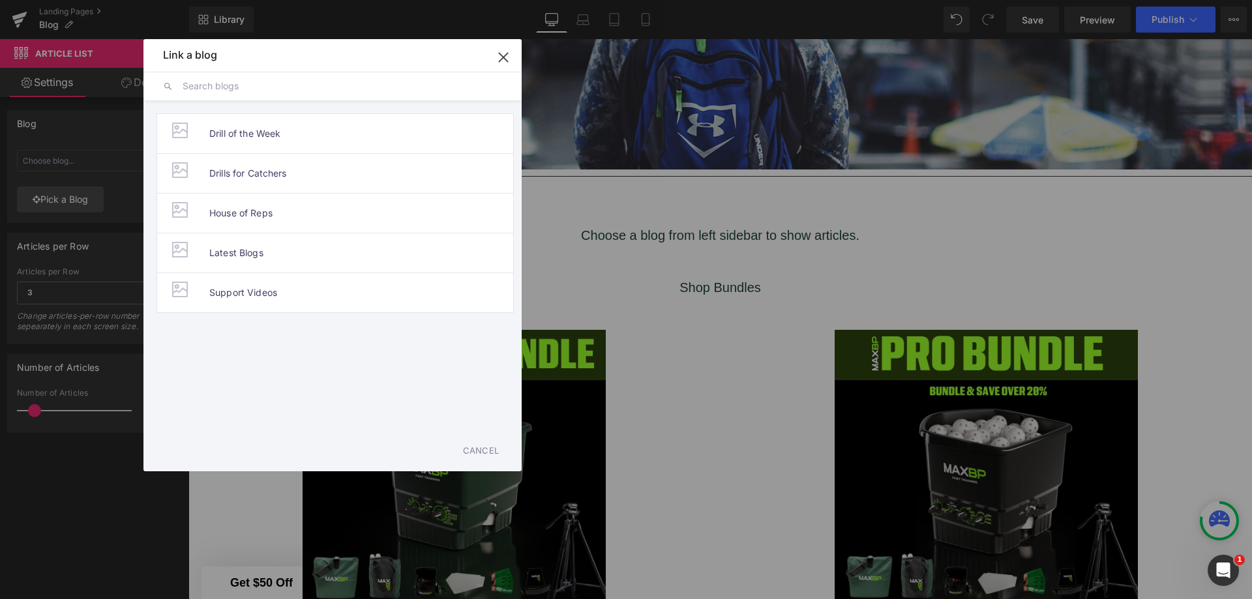
click at [236, 252] on span "Latest Blogs" at bounding box center [236, 253] width 54 height 39
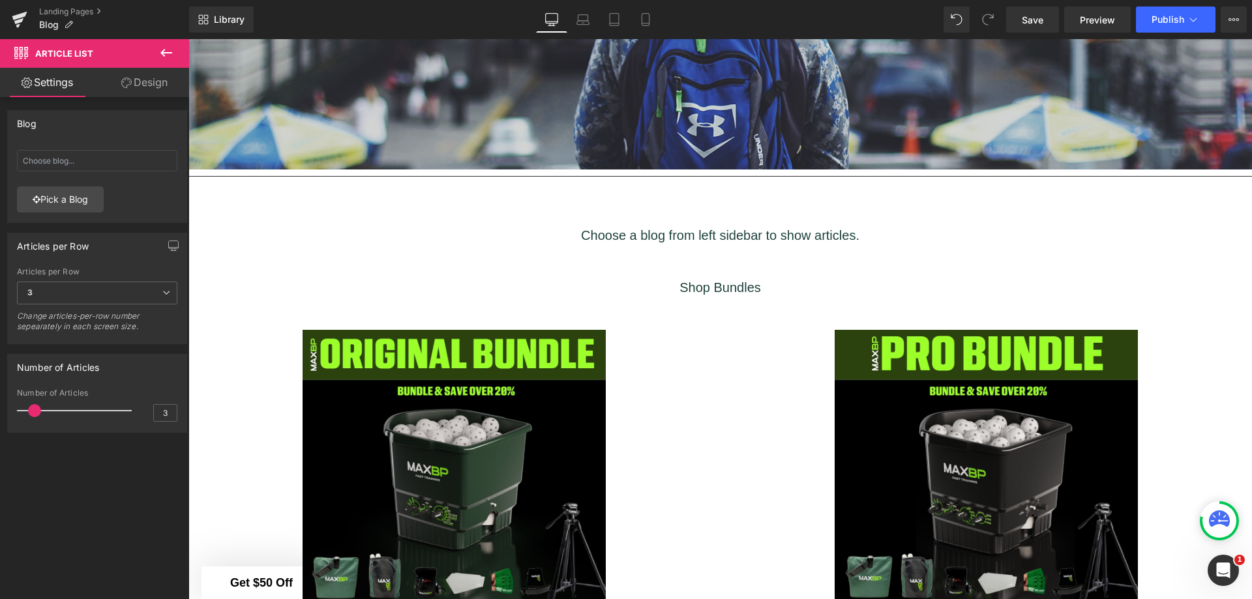
type input "Latest Blogs"
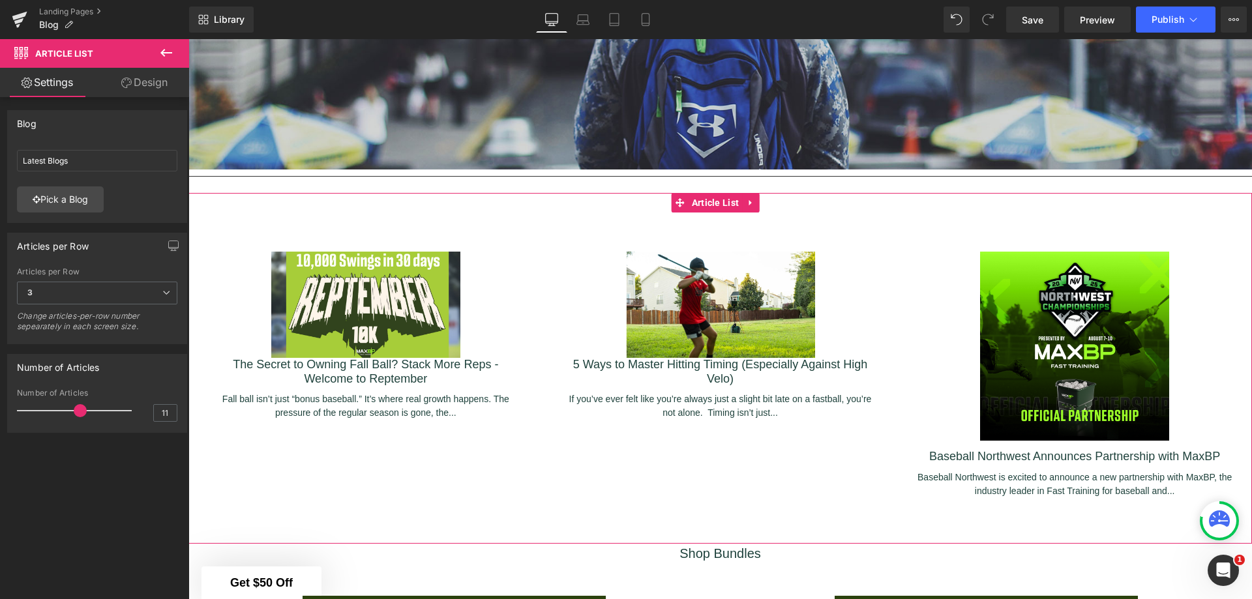
type input "12"
drag, startPoint x: 35, startPoint y: 413, endPoint x: 83, endPoint y: 417, distance: 49.1
click at [83, 417] on span at bounding box center [86, 410] width 13 height 13
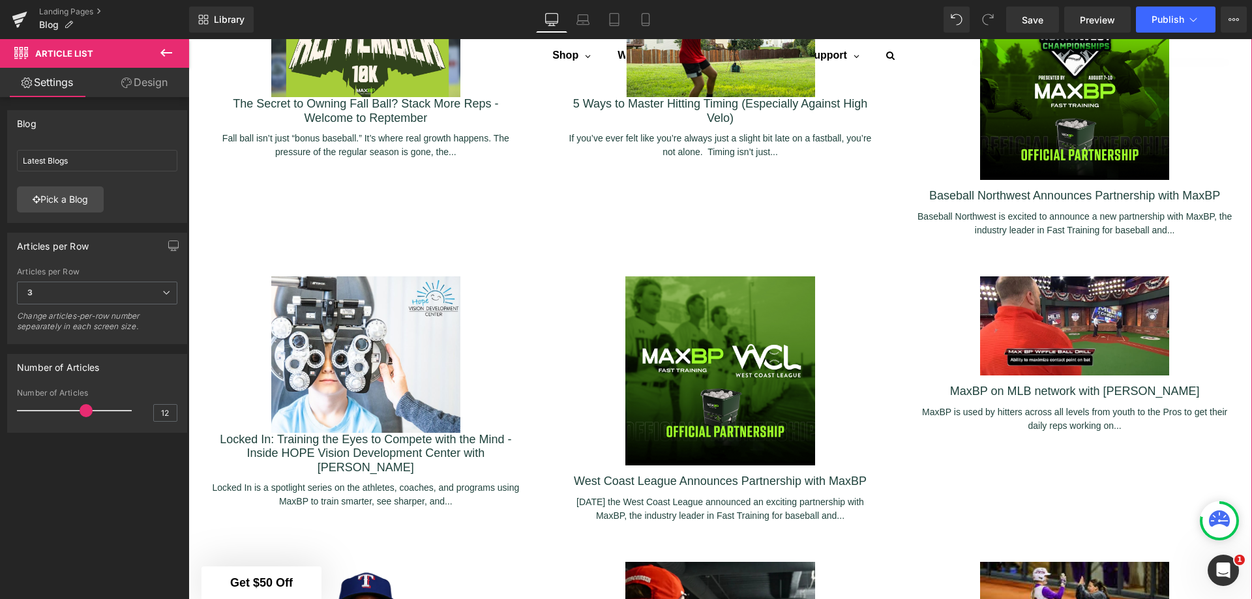
click at [109, 297] on span "3" at bounding box center [97, 293] width 160 height 23
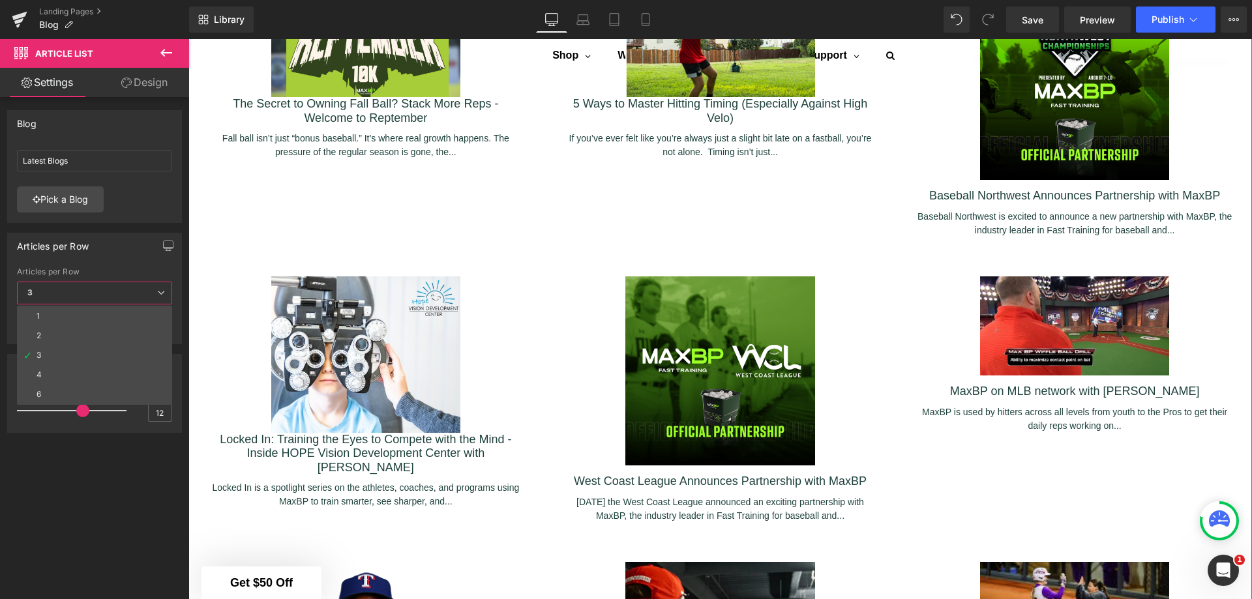
click at [89, 391] on li "6" at bounding box center [94, 395] width 155 height 20
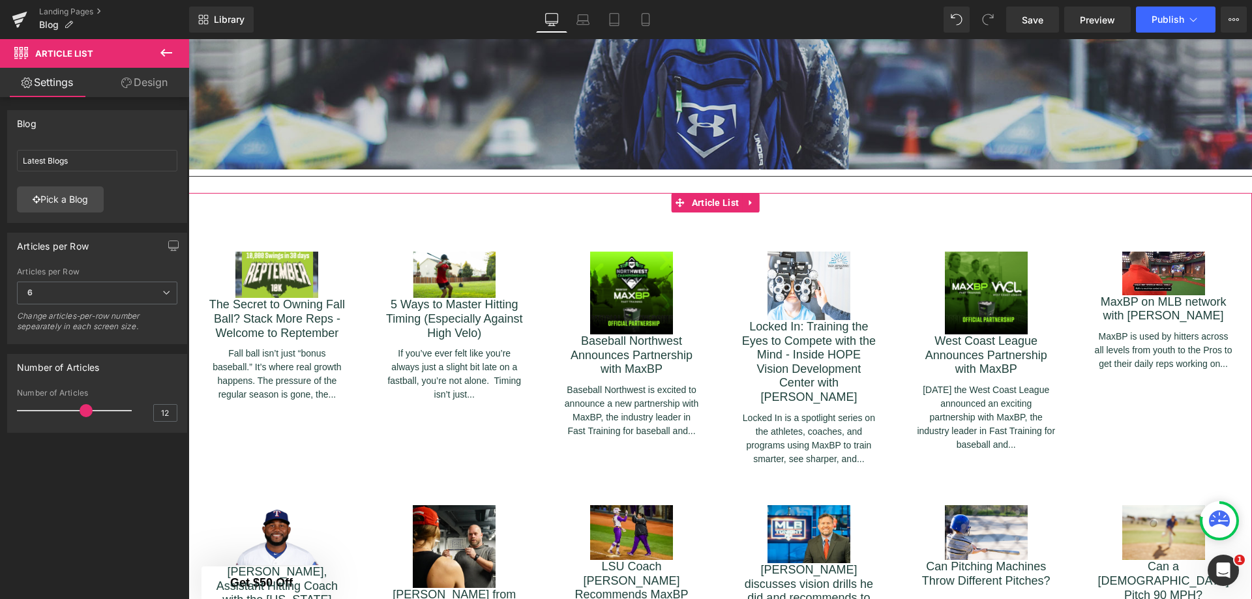
click at [124, 295] on span "6" at bounding box center [97, 293] width 160 height 23
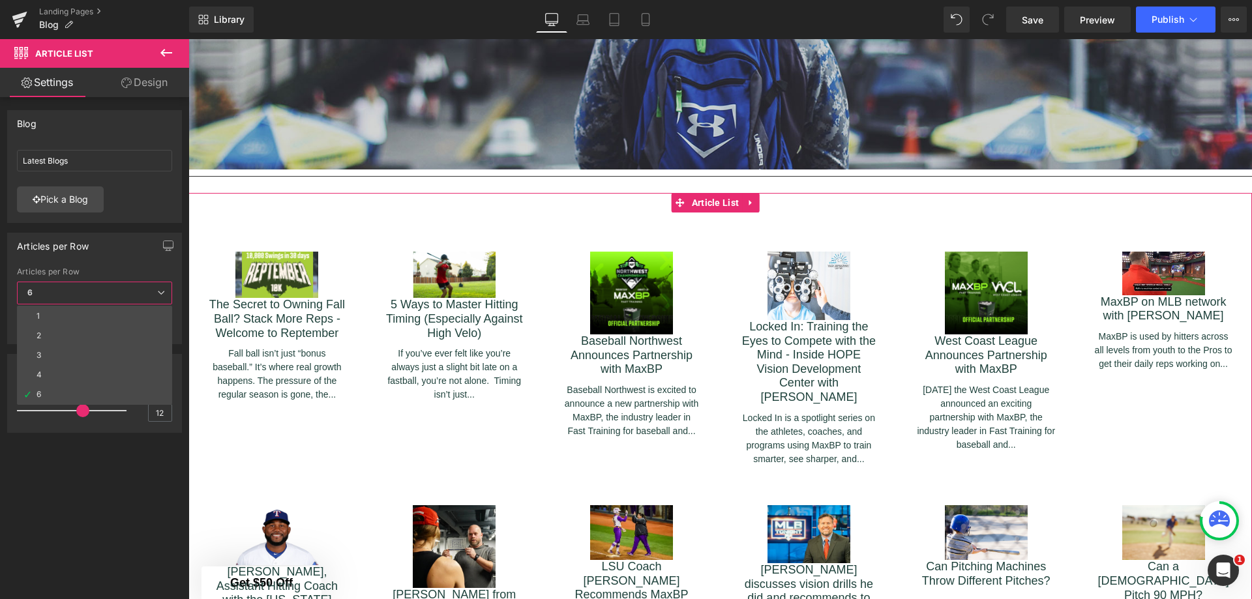
click at [112, 326] on li "2" at bounding box center [94, 336] width 155 height 20
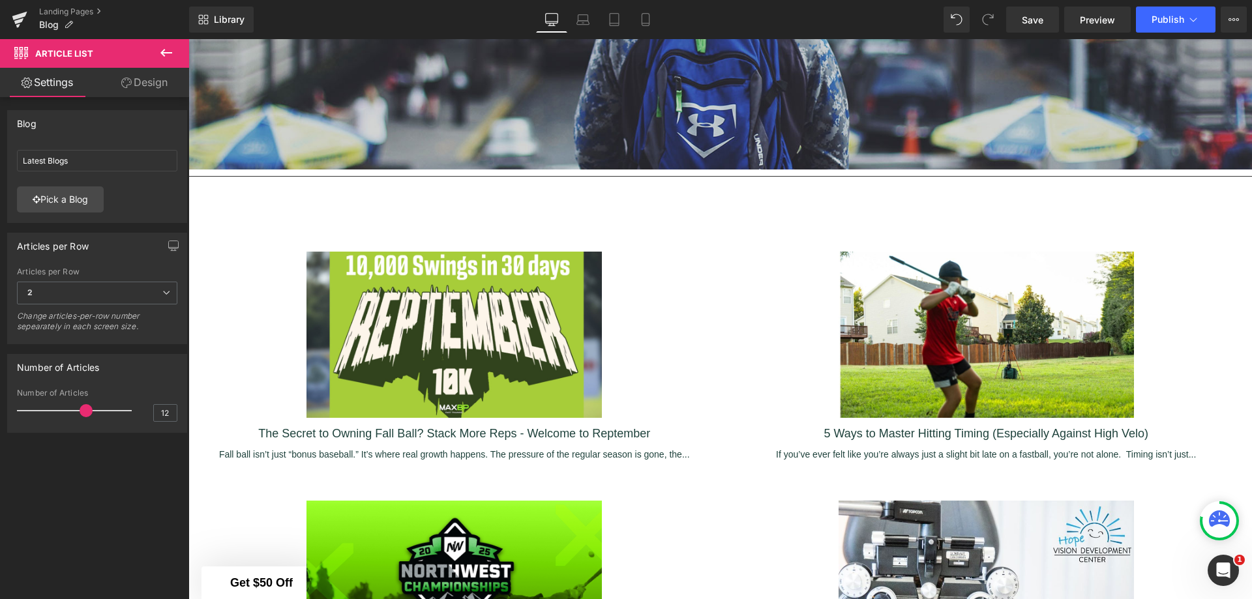
click at [122, 308] on div "2 1 2 3 4 6" at bounding box center [97, 296] width 160 height 29
click at [125, 290] on span "2" at bounding box center [97, 293] width 160 height 23
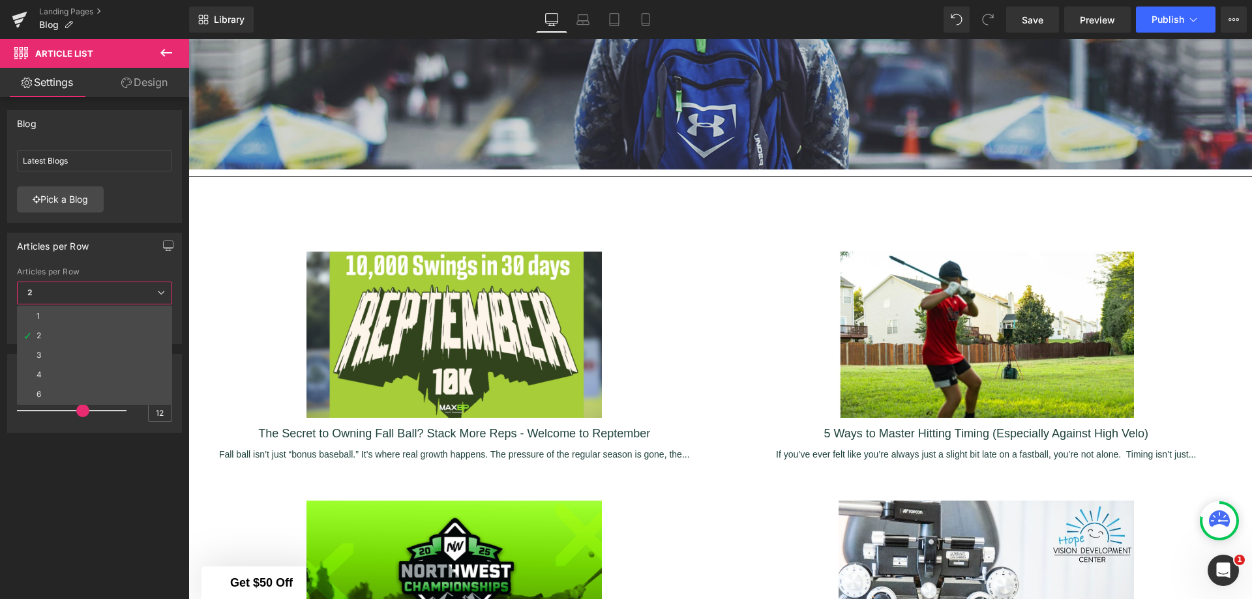
click at [102, 354] on li "3" at bounding box center [94, 356] width 155 height 20
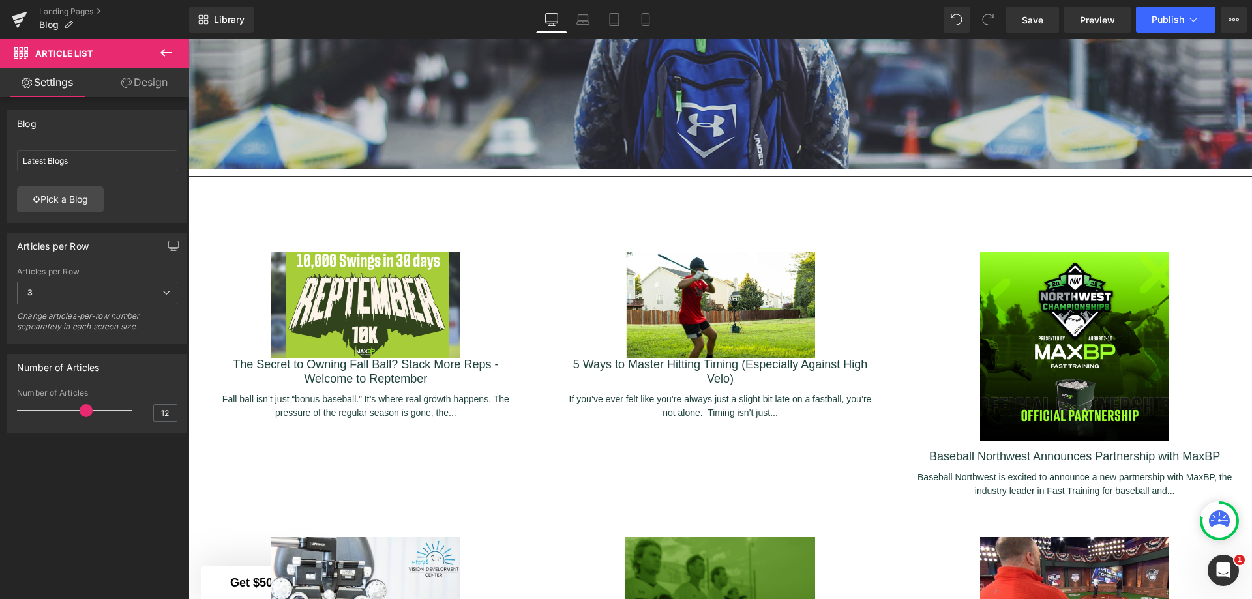
click at [142, 87] on link "Design" at bounding box center [144, 82] width 95 height 29
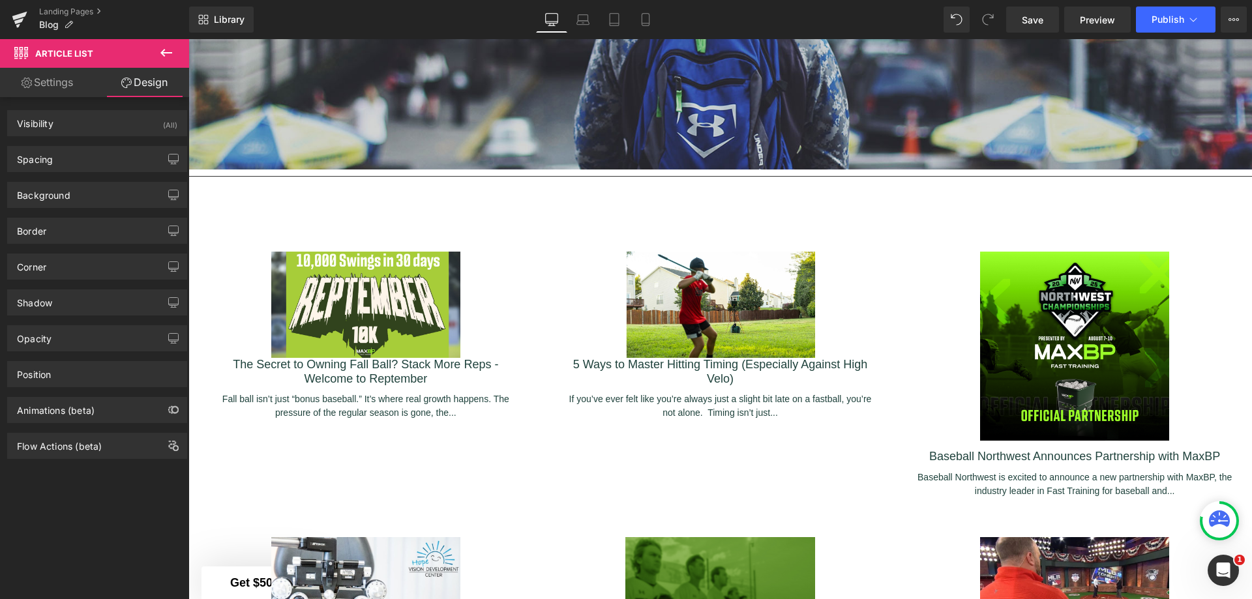
click at [169, 155] on icon "button" at bounding box center [174, 159] width 10 height 8
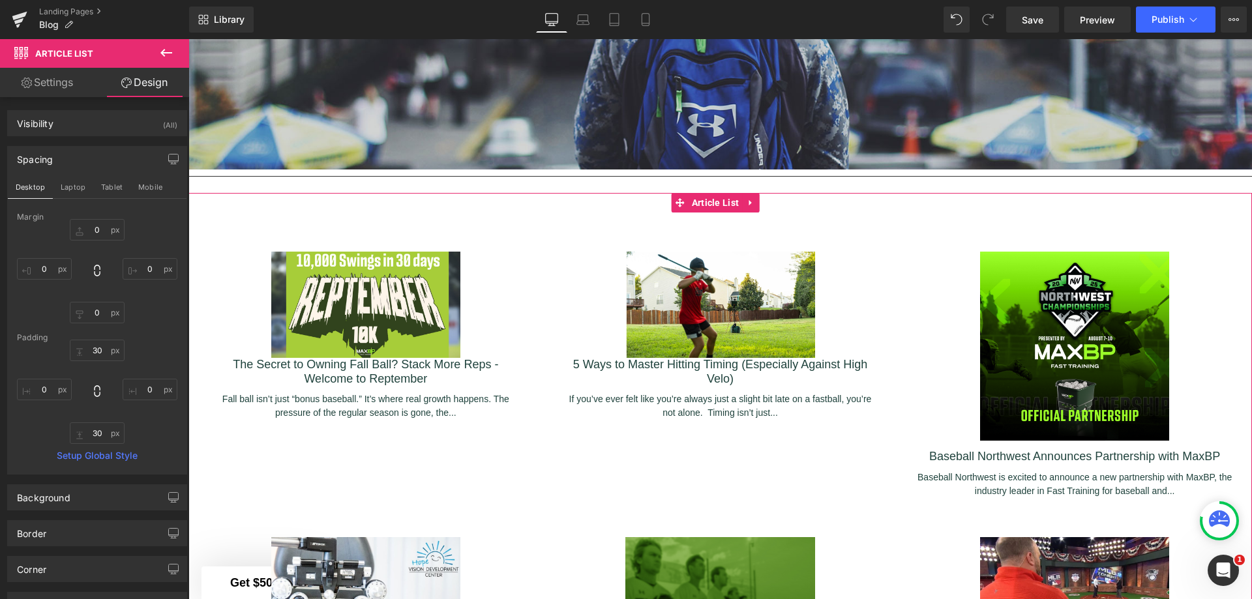
click at [169, 155] on icon "button" at bounding box center [174, 159] width 10 height 8
click at [70, 82] on link "Settings" at bounding box center [47, 82] width 95 height 29
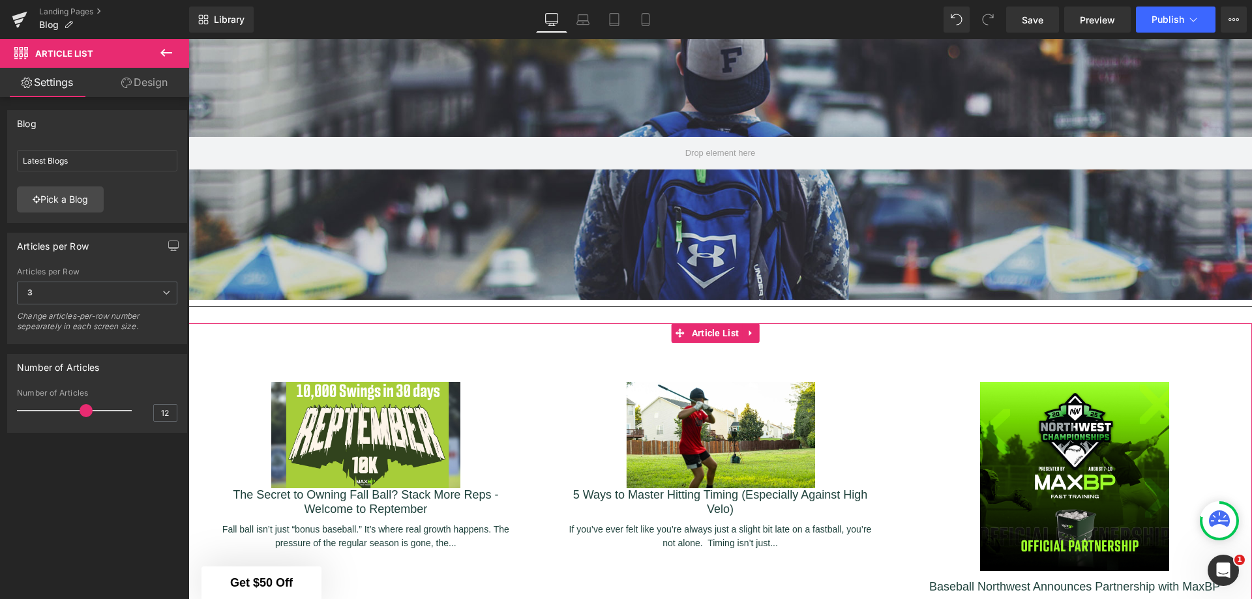
click at [751, 339] on link at bounding box center [750, 334] width 17 height 20
click at [759, 327] on link at bounding box center [759, 334] width 17 height 20
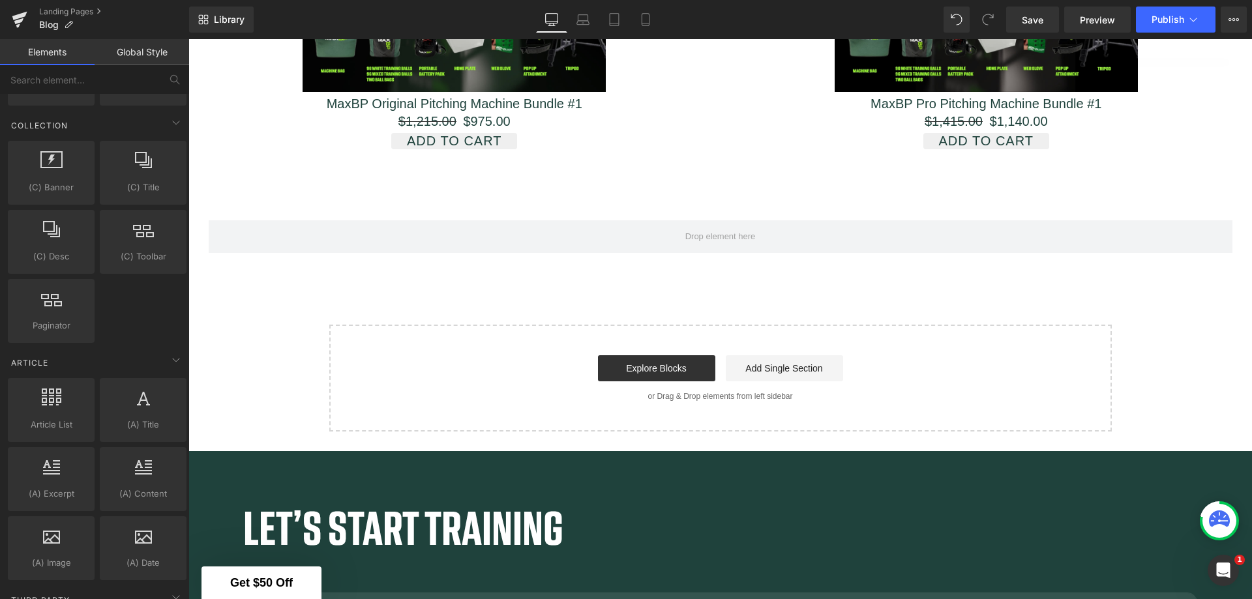
click at [669, 367] on link "Explore Blocks" at bounding box center [656, 368] width 117 height 26
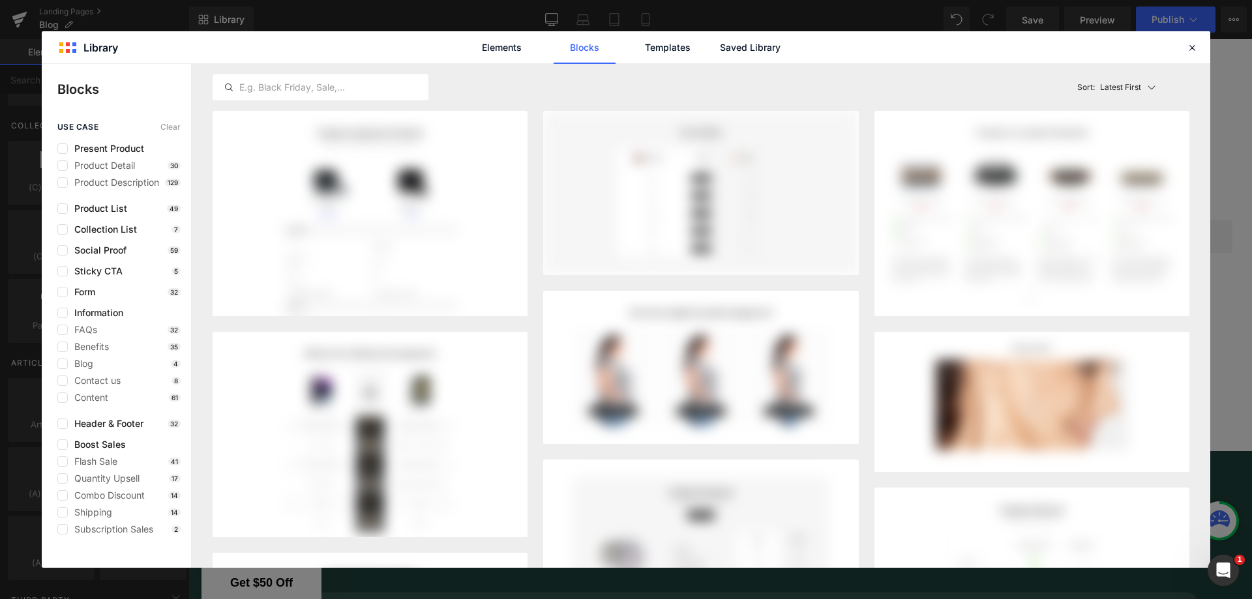
click at [68, 365] on span "Blog" at bounding box center [80, 364] width 25 height 10
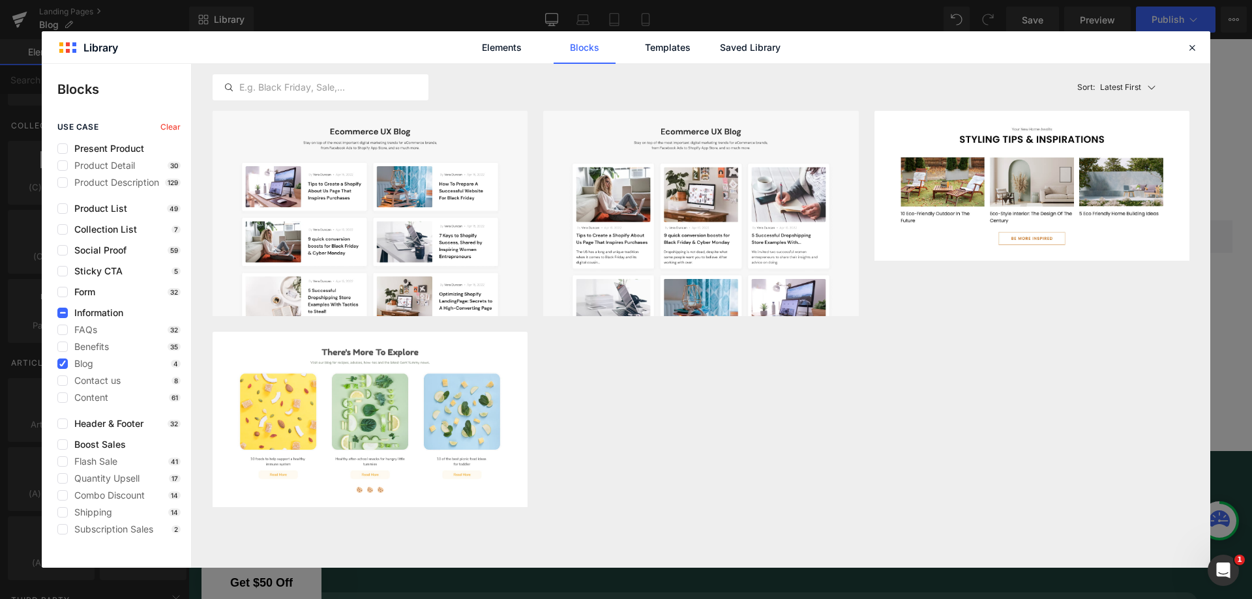
click at [61, 367] on label at bounding box center [62, 364] width 10 height 10
click at [63, 364] on input "checkbox" at bounding box center [63, 364] width 0 height 0
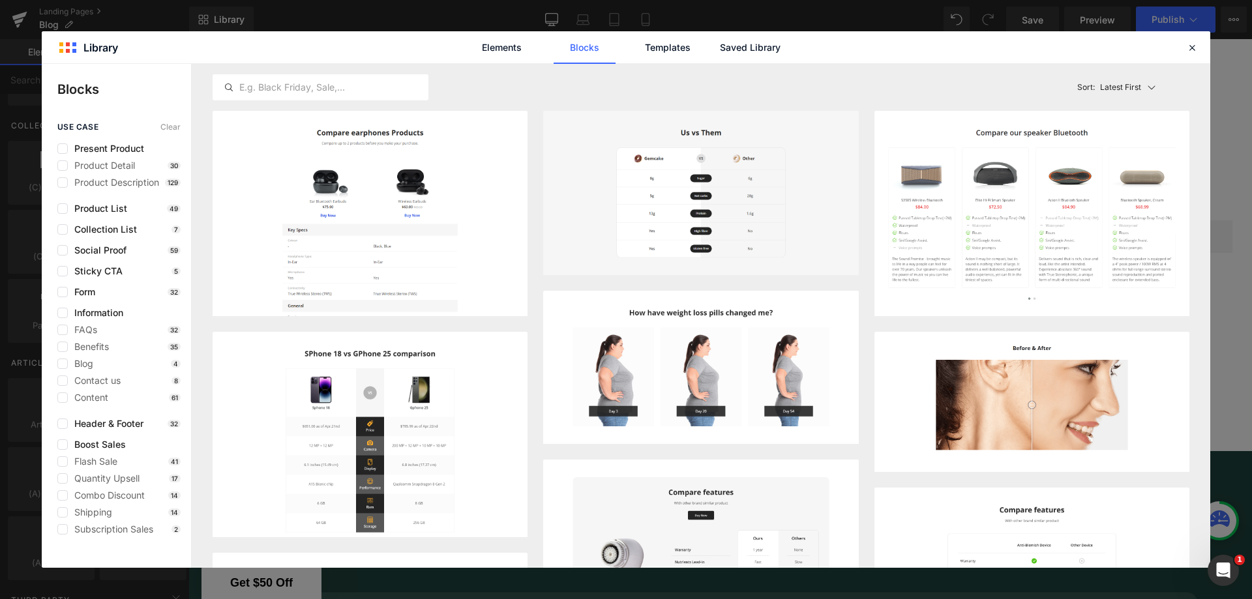
click at [62, 397] on label at bounding box center [62, 398] width 10 height 10
click at [63, 398] on input "checkbox" at bounding box center [63, 398] width 0 height 0
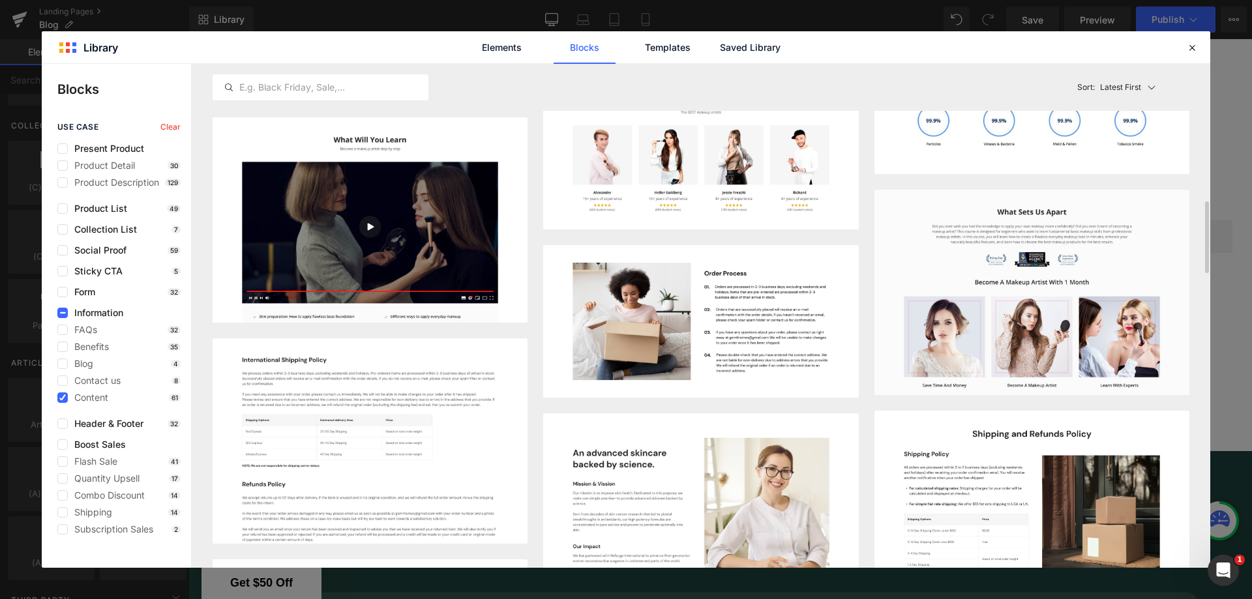
scroll to position [444, 0]
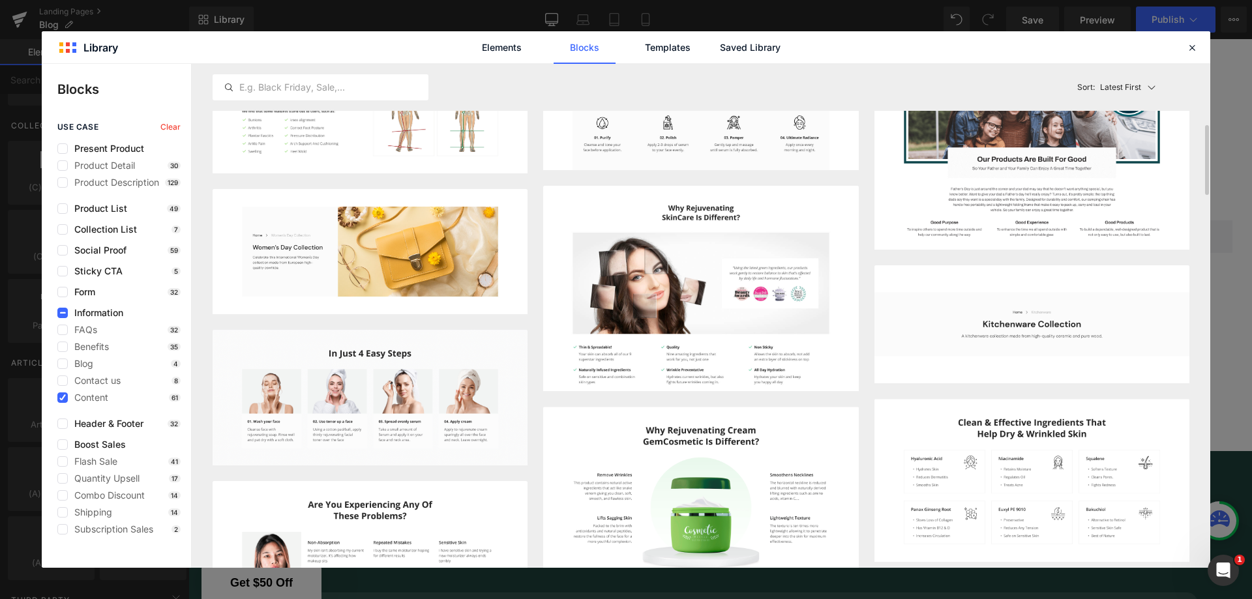
drag, startPoint x: 1193, startPoint y: 48, endPoint x: 1004, endPoint y: 17, distance: 191.0
click at [1193, 48] on icon at bounding box center [1192, 48] width 12 height 12
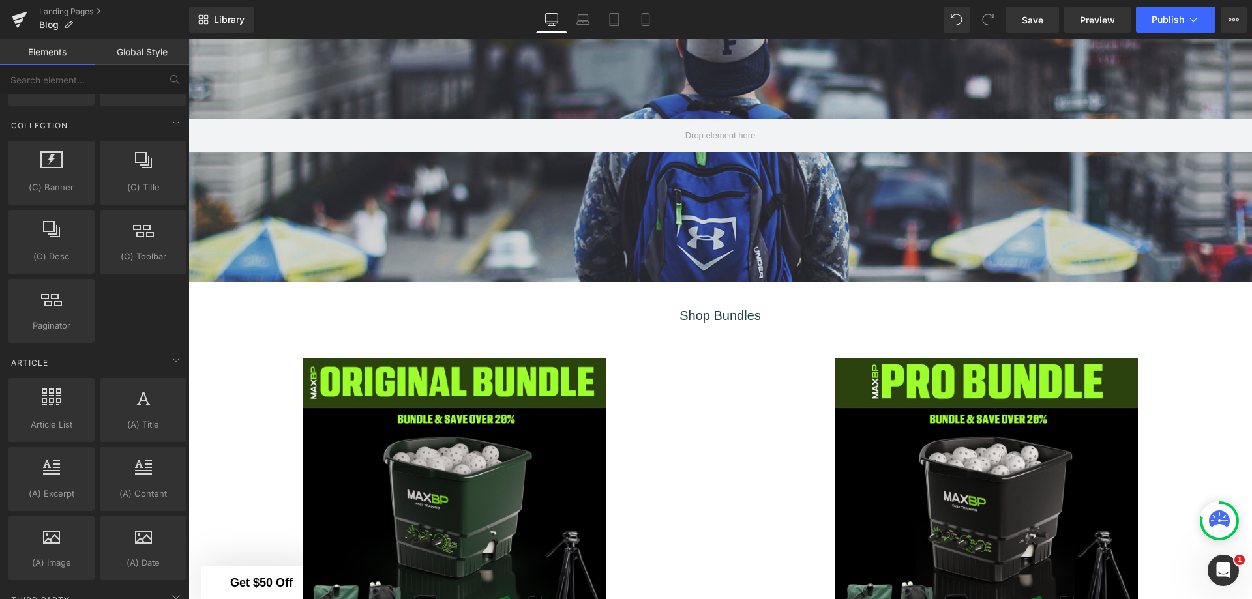
scroll to position [0, 0]
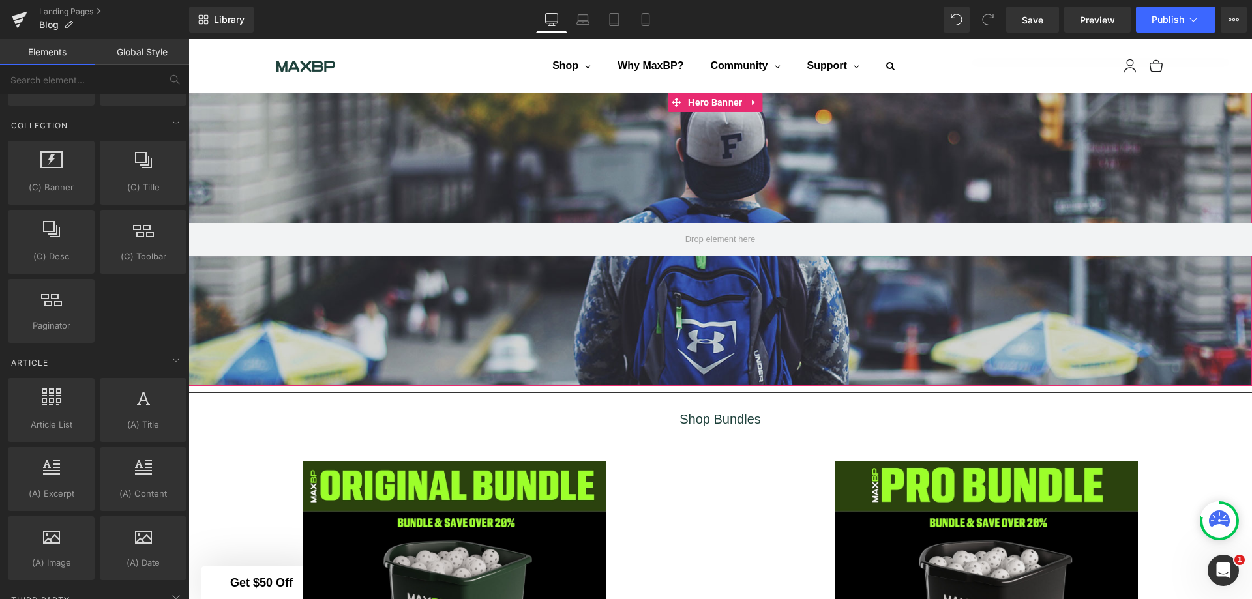
click at [703, 246] on span at bounding box center [721, 239] width 80 height 26
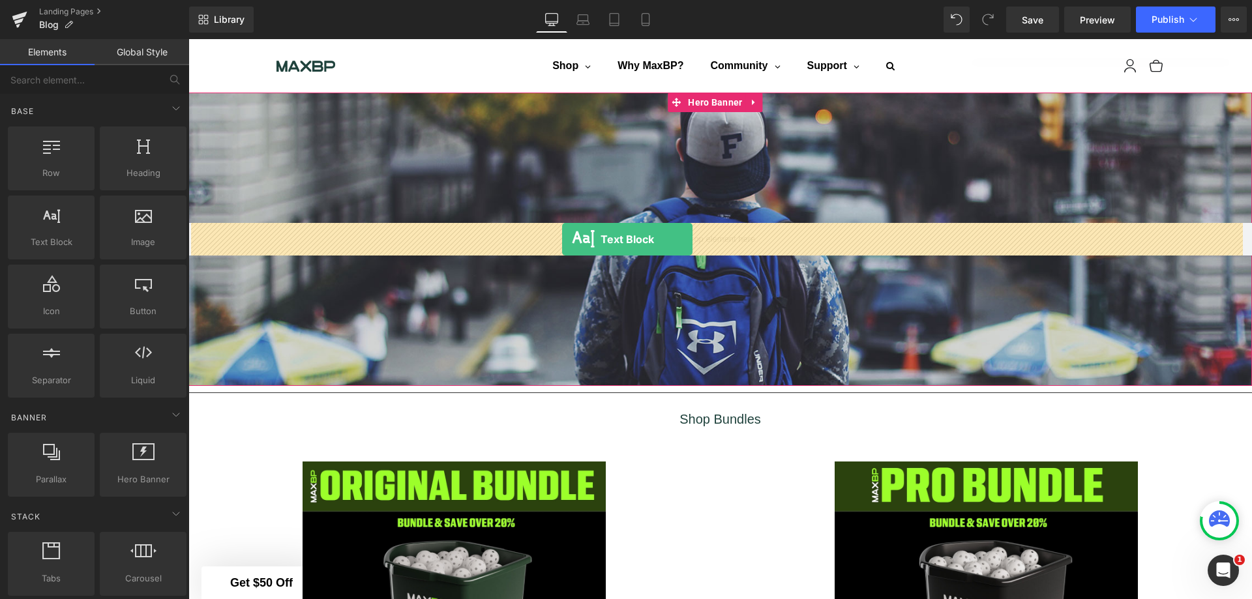
drag, startPoint x: 253, startPoint y: 280, endPoint x: 562, endPoint y: 239, distance: 311.8
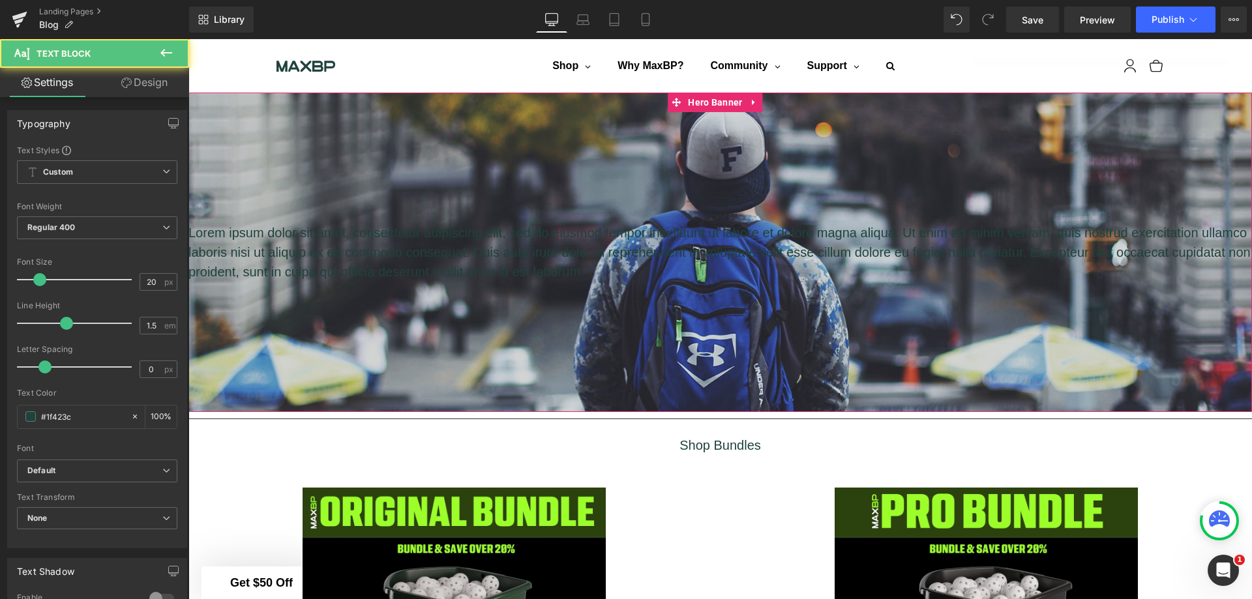
scroll to position [1665, 1054]
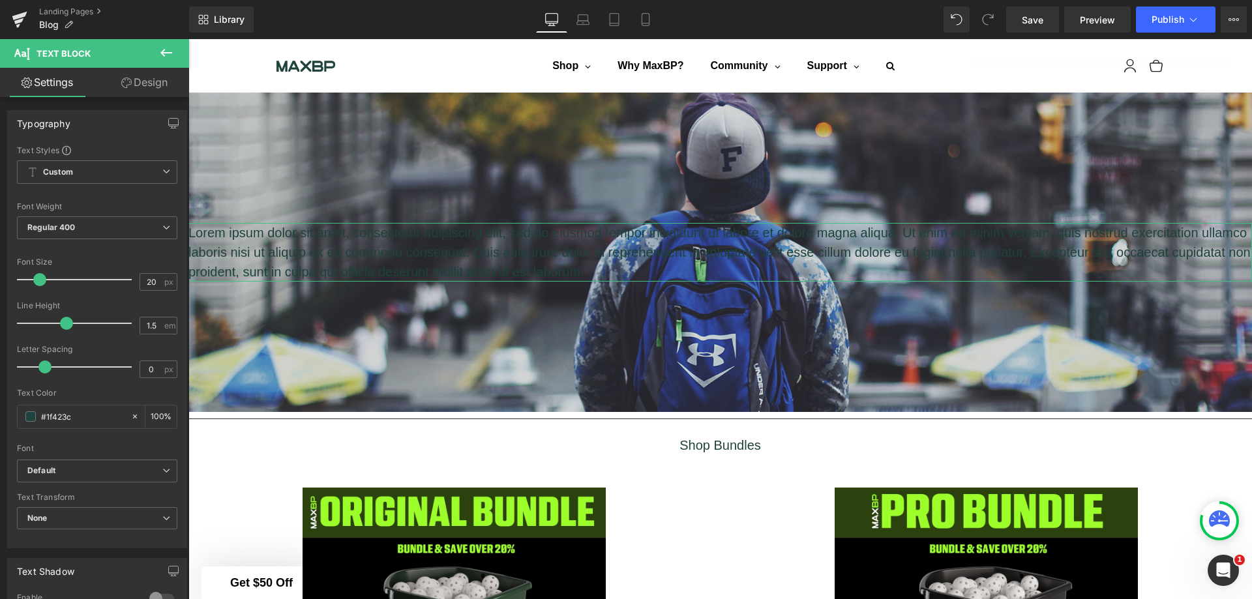
click at [112, 239] on span "Regular 400" at bounding box center [97, 228] width 160 height 23
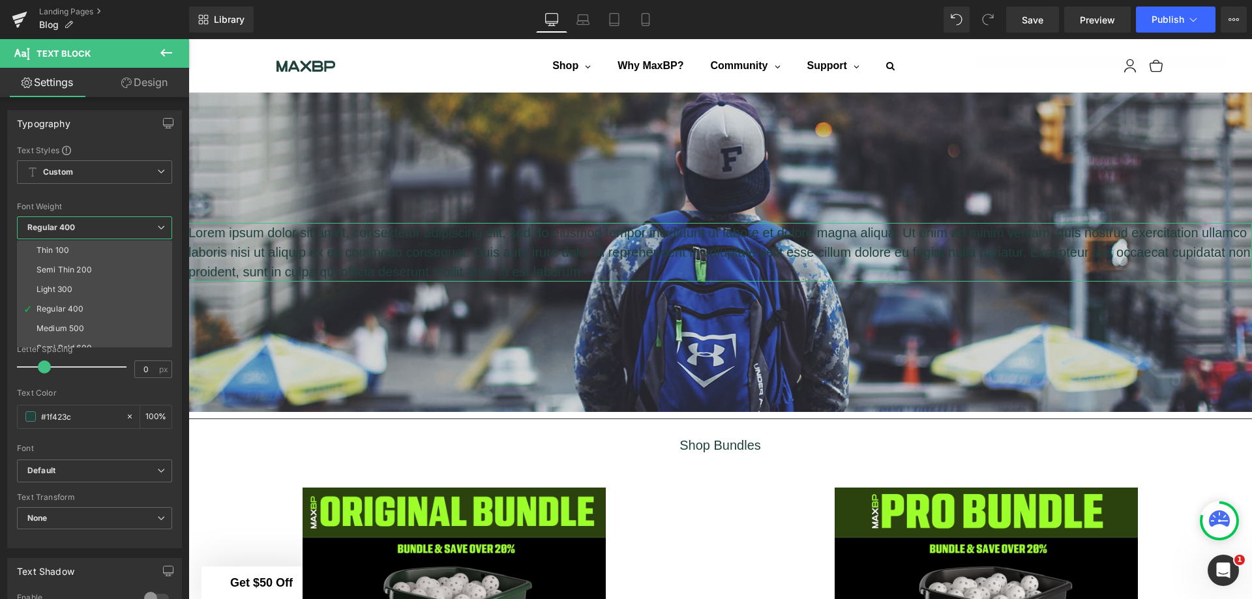
click at [112, 169] on span "Custom Setup Global Style" at bounding box center [94, 171] width 155 height 23
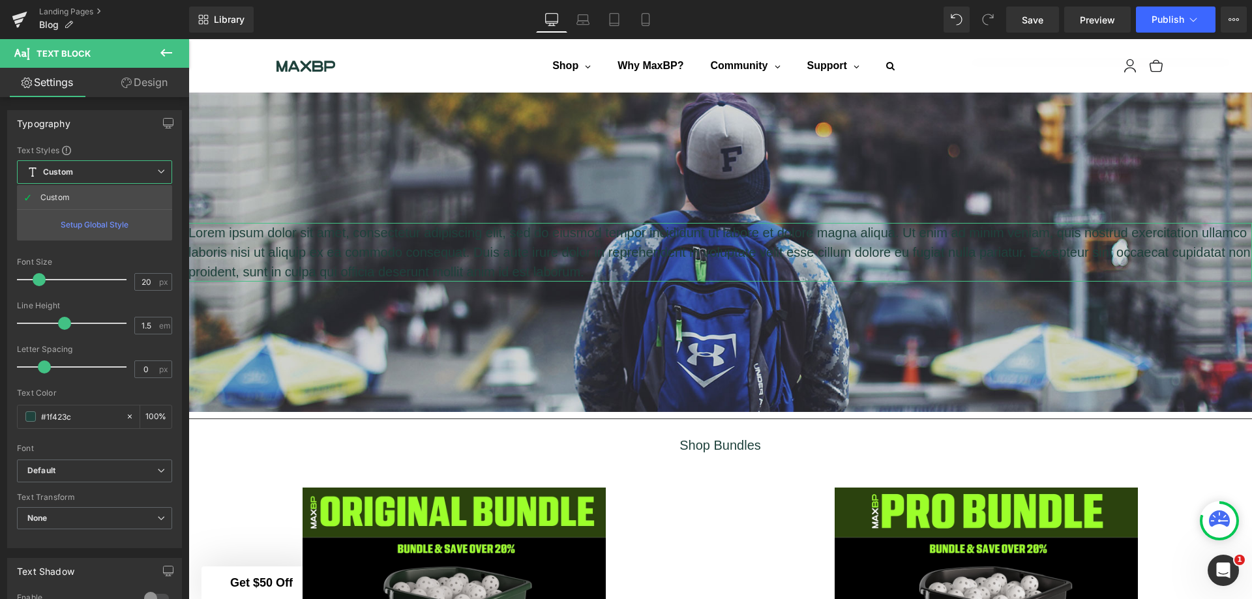
click at [112, 168] on span "Custom Setup Global Style" at bounding box center [94, 171] width 155 height 23
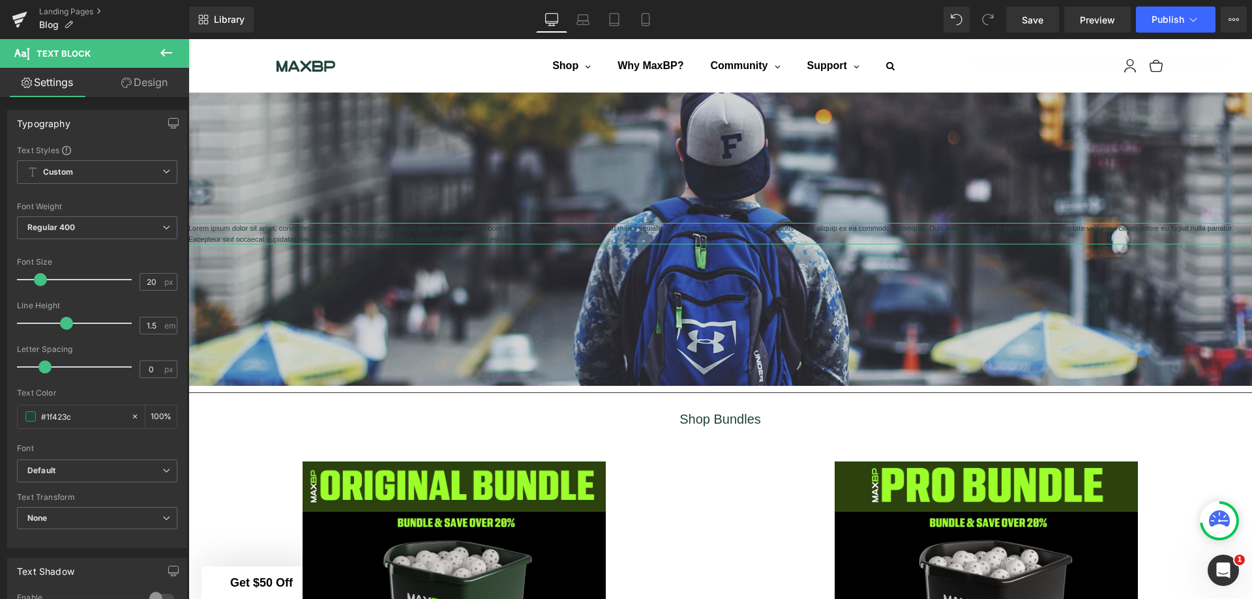
scroll to position [1667, 1054]
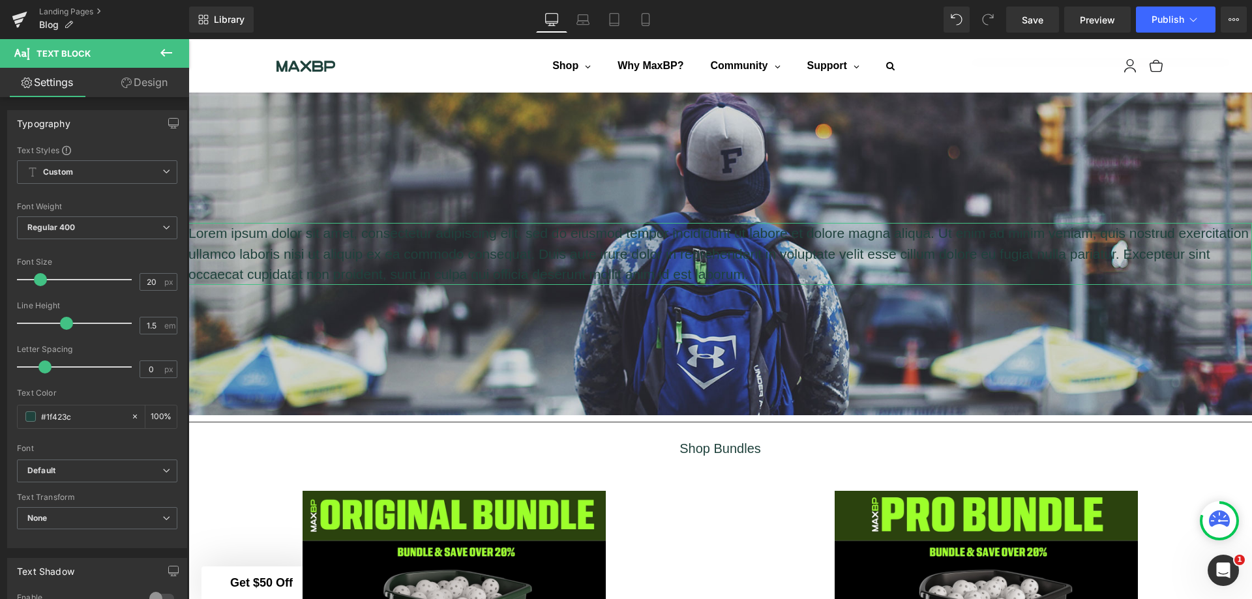
drag, startPoint x: 38, startPoint y: 278, endPoint x: 40, endPoint y: 286, distance: 7.9
click at [40, 286] on span at bounding box center [40, 279] width 13 height 13
click at [774, 252] on p "Lorem ipsum dolor sit amet, consectetur adipiscing elit, sed do eiusmod tempor …" at bounding box center [721, 254] width 1064 height 62
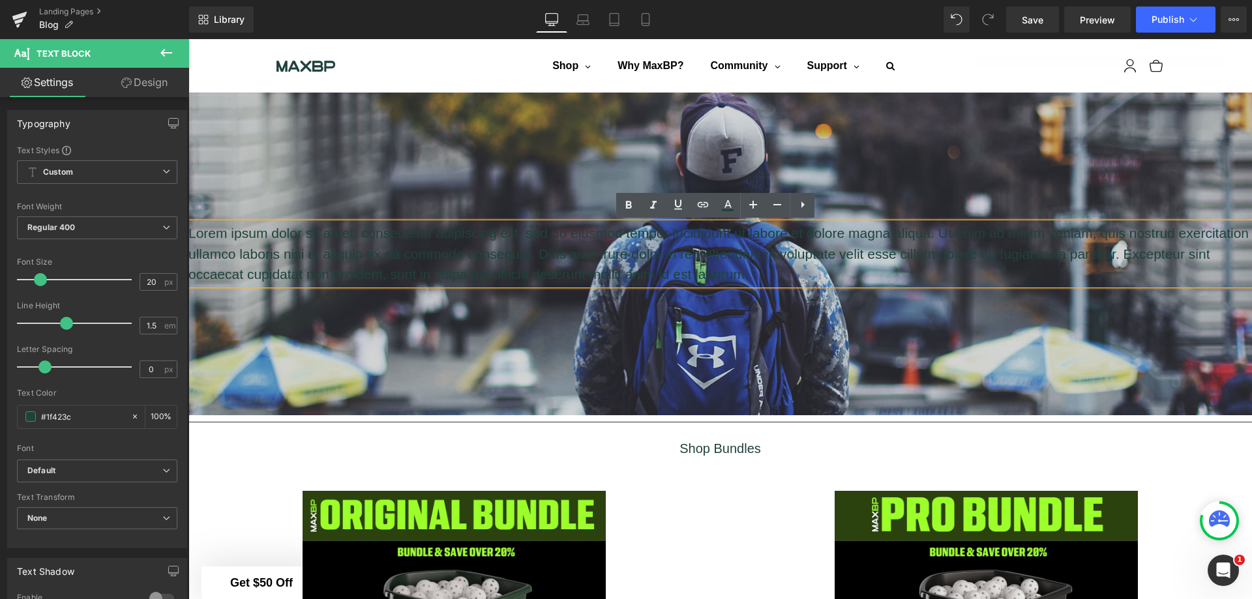
click at [815, 355] on div at bounding box center [721, 254] width 1064 height 323
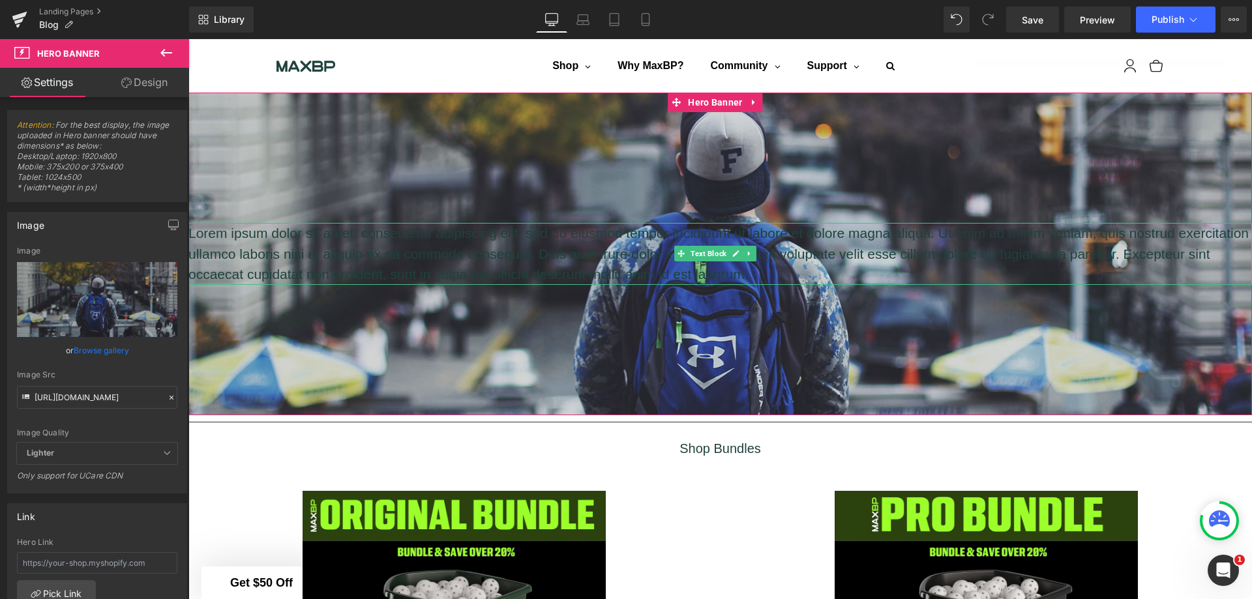
click at [751, 252] on icon at bounding box center [749, 254] width 7 height 8
click at [753, 252] on icon at bounding box center [756, 253] width 7 height 7
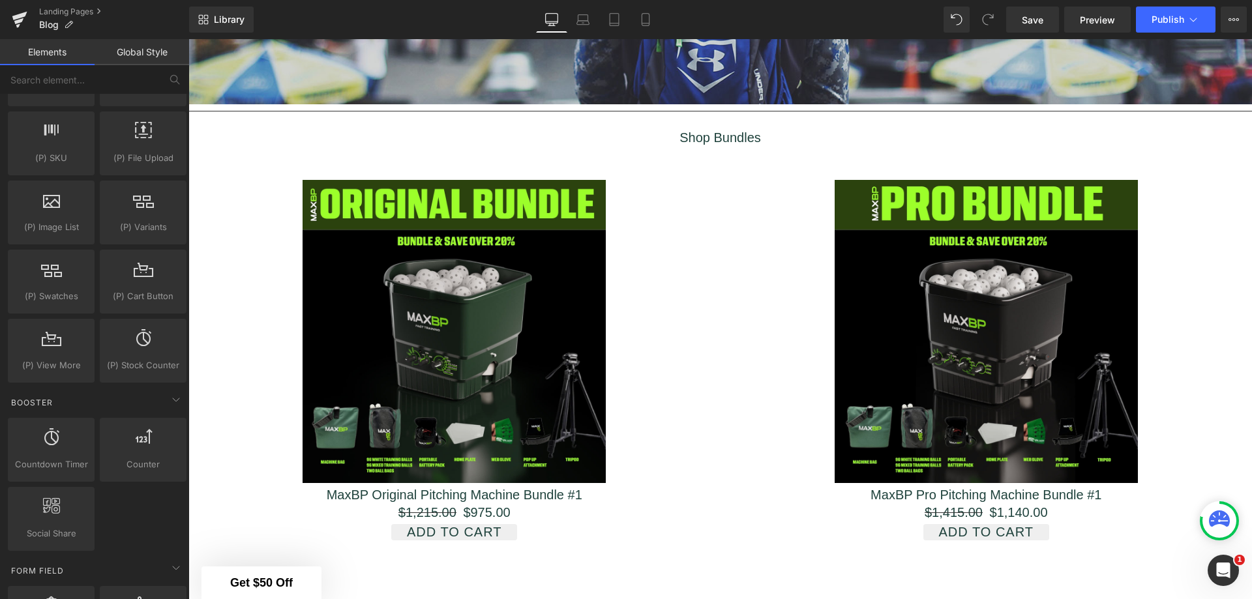
scroll to position [1435, 0]
